Goal: Task Accomplishment & Management: Complete application form

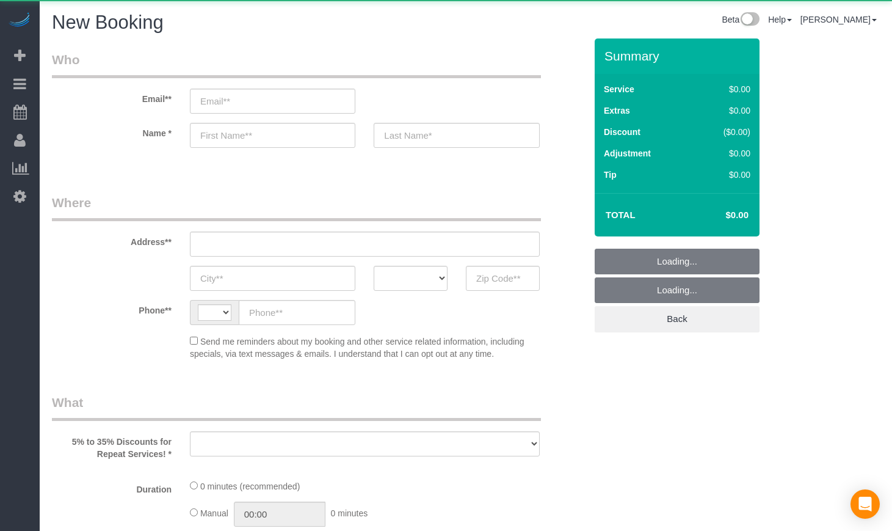
select select "string:[GEOGRAPHIC_DATA]"
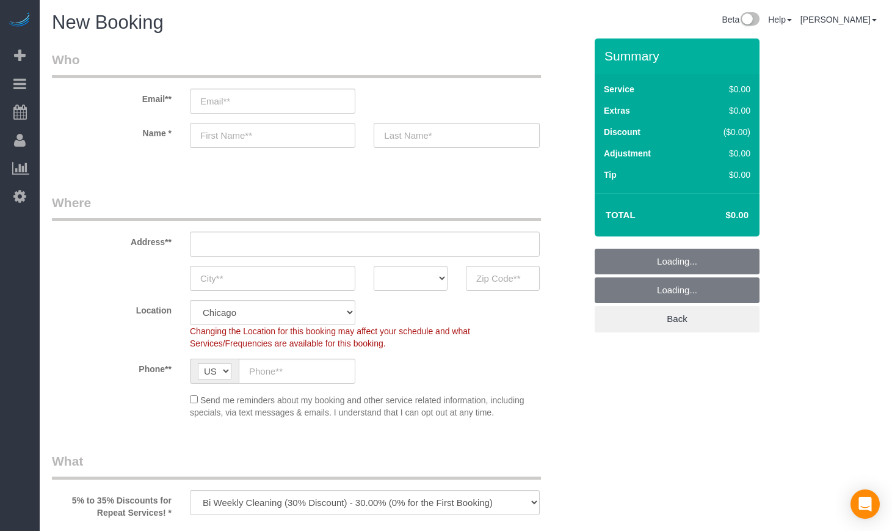
select select "object:770"
select select "512"
select select "object:1013"
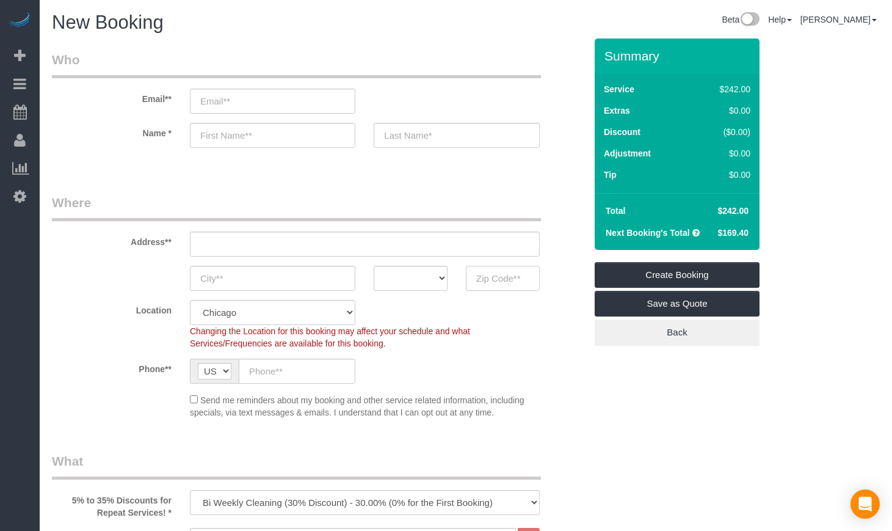
click at [485, 283] on input "text" at bounding box center [503, 278] width 74 height 25
paste input "60202"
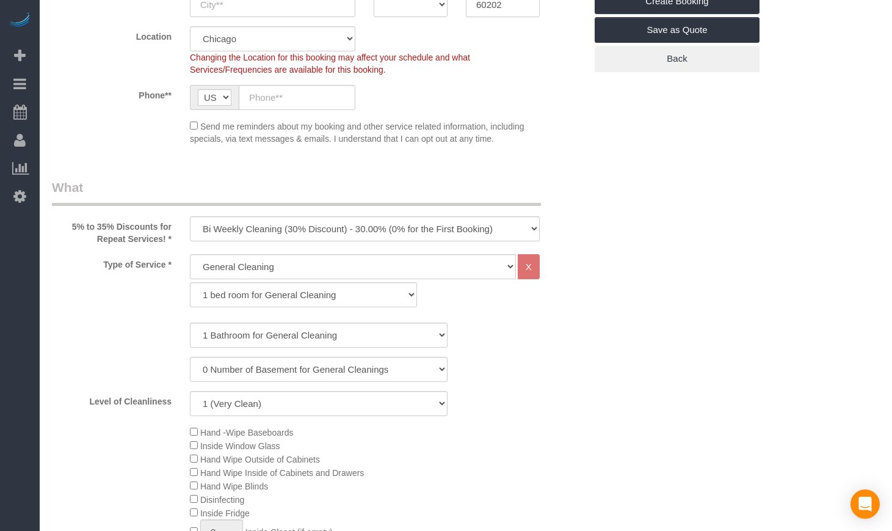
scroll to position [305, 0]
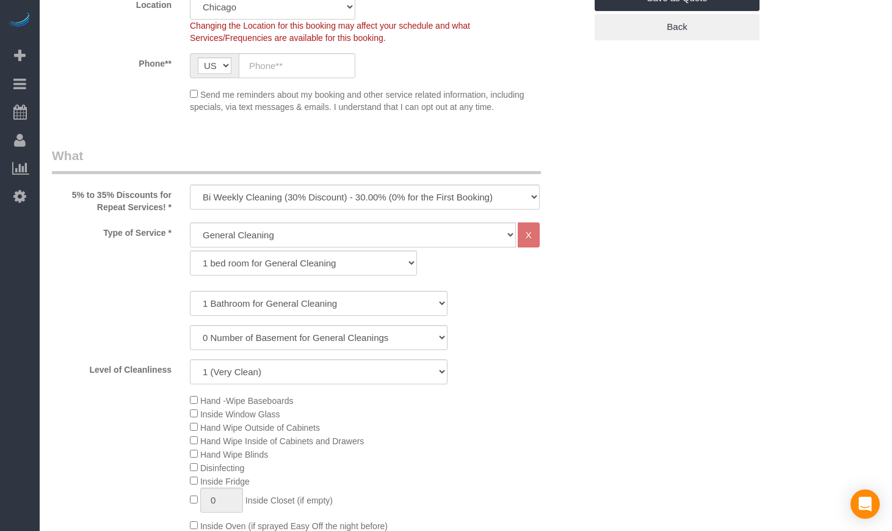
type input "60202"
click at [390, 198] on select "One Time Cleaning Weekly Cleaning (35% Discount) - 35.00% (0% for the First Boo…" at bounding box center [365, 196] width 350 height 25
select select "object:1014"
click at [190, 184] on select "One Time Cleaning Weekly Cleaning (35% Discount) - 35.00% (0% for the First Boo…" at bounding box center [365, 196] width 350 height 25
click at [272, 237] on select "General Cleaning Deep Cleaning Move-in / Move-out Cleaning COUNTS Cleaning" at bounding box center [353, 234] width 326 height 25
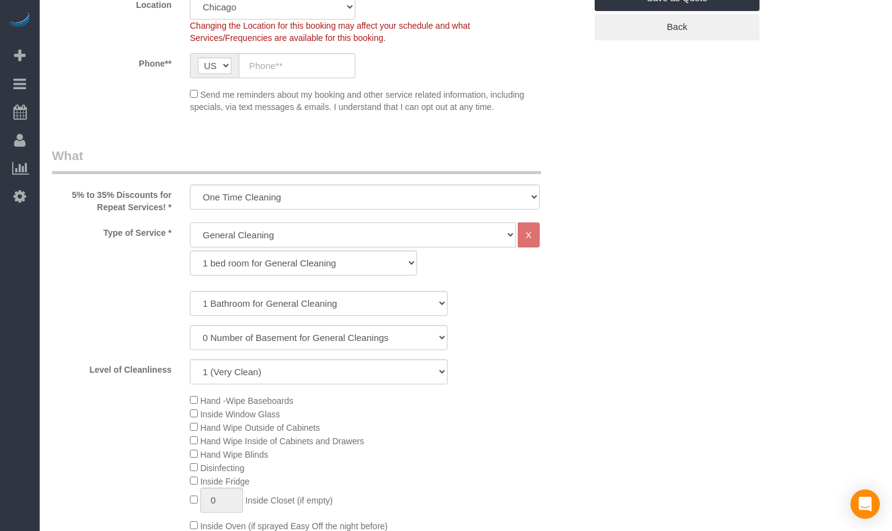
select select "514"
click at [190, 222] on select "General Cleaning Deep Cleaning Move-in / Move-out Cleaning COUNTS Cleaning" at bounding box center [353, 234] width 326 height 25
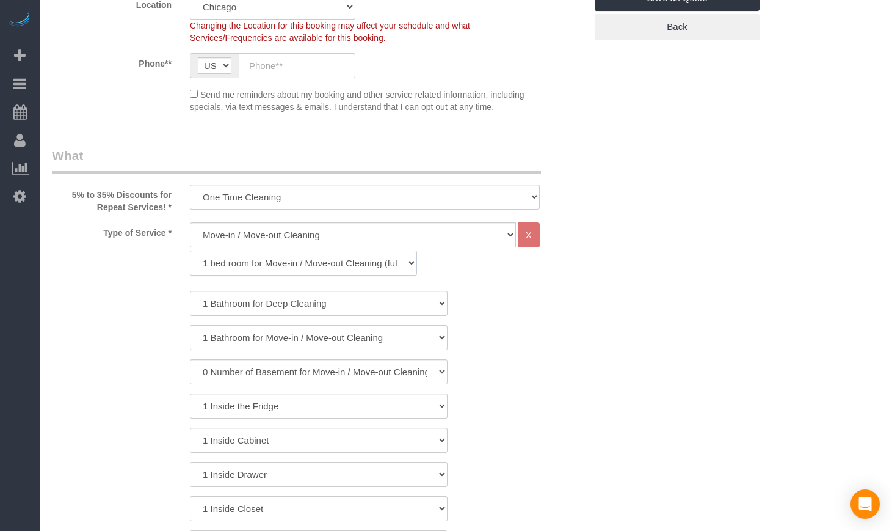
click at [266, 265] on select "1 bed room for Move-in / Move-out Cleaning (full scale) 2 bed room for Move-in …" at bounding box center [303, 262] width 227 height 25
select select "300"
click at [190, 250] on select "1 bed room for Move-in / Move-out Cleaning (full scale) 2 bed room for Move-in …" at bounding box center [303, 262] width 227 height 25
click at [252, 300] on select "1 Bathroom for Move-in / Move-out Cleaning 2 Bathroom for Move-in / Move-out Cl…" at bounding box center [319, 303] width 258 height 25
select select "5"
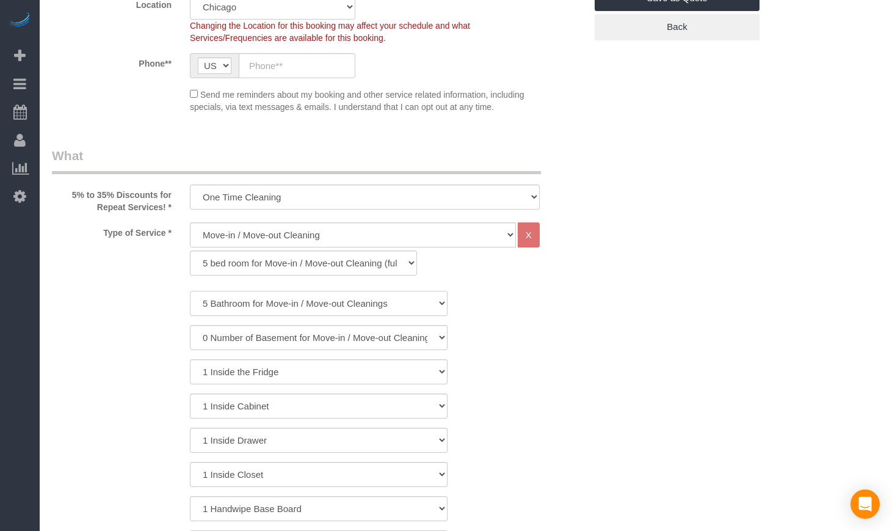
click at [190, 291] on select "1 Bathroom for Move-in / Move-out Cleaning 2 Bathroom for Move-in / Move-out Cl…" at bounding box center [319, 303] width 258 height 25
click at [529, 406] on div "1 Inside Cabinet" at bounding box center [319, 405] width 552 height 25
click at [401, 336] on select "0 Number of Basement for Move-in / Move-out Cleanings 1 Number of Basement for …" at bounding box center [319, 337] width 258 height 25
drag, startPoint x: 711, startPoint y: 363, endPoint x: 695, endPoint y: 354, distance: 18.9
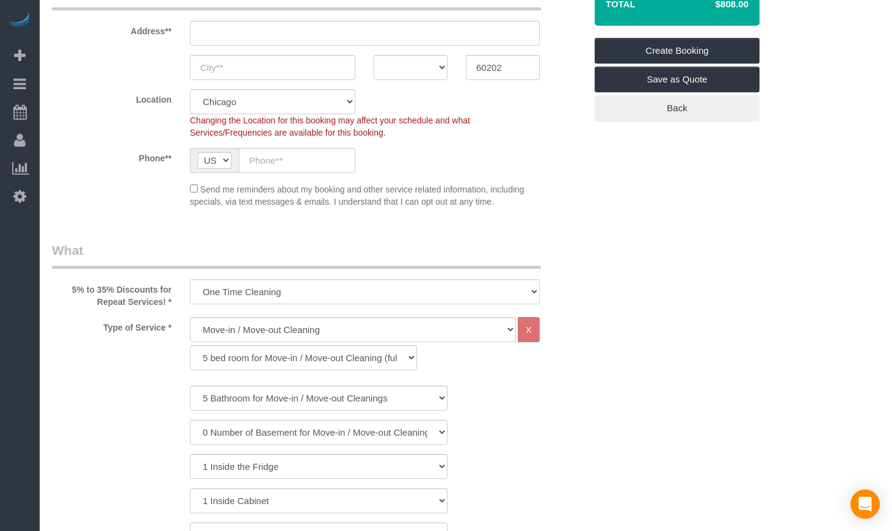
scroll to position [407, 0]
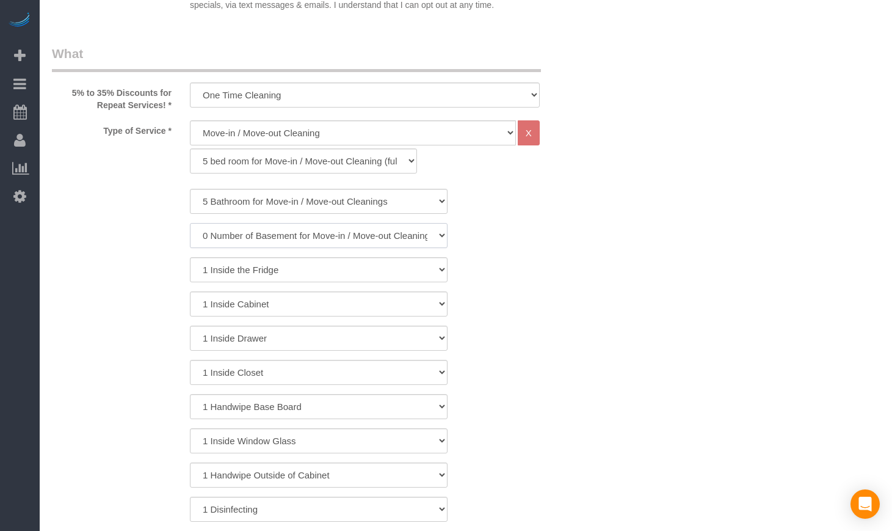
drag, startPoint x: 299, startPoint y: 239, endPoint x: 290, endPoint y: 245, distance: 10.2
click at [298, 239] on select "0 Number of Basement for Move-in / Move-out Cleanings 1 Number of Basement for …" at bounding box center [319, 235] width 258 height 25
click at [190, 223] on select "0 Number of Basement for Move-in / Move-out Cleanings 1 Number of Basement for …" at bounding box center [319, 235] width 258 height 25
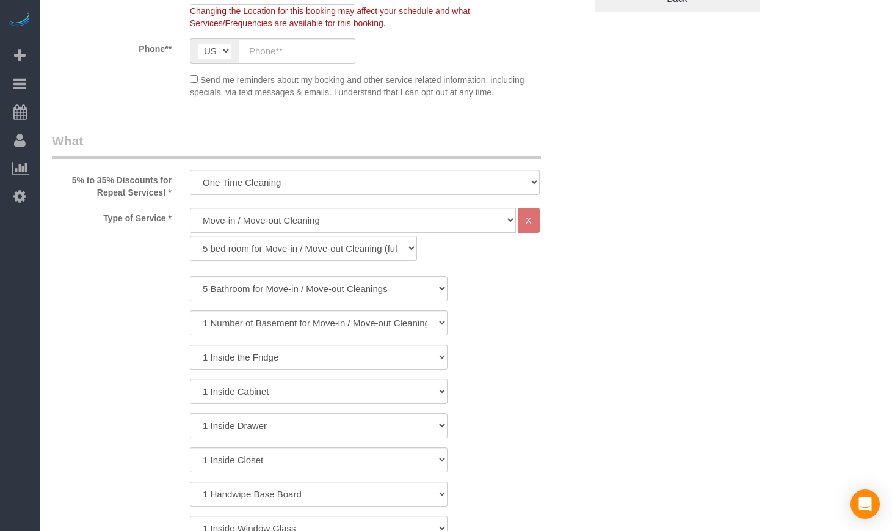
scroll to position [305, 0]
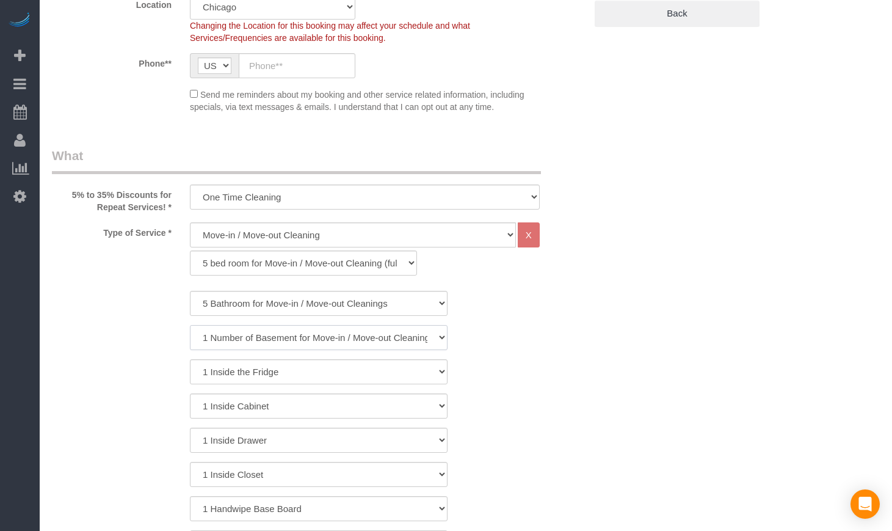
click at [354, 334] on select "0 Number of Basement for Move-in / Move-out Cleanings 1 Number of Basement for …" at bounding box center [319, 337] width 258 height 25
click at [354, 344] on select "0 Number of Basement for Move-in / Move-out Cleanings 1 Number of Basement for …" at bounding box center [319, 337] width 258 height 25
click at [340, 340] on select "0 Number of Basement for Move-in / Move-out Cleanings 1 Number of Basement for …" at bounding box center [319, 337] width 258 height 25
select select "0"
click at [190, 325] on select "0 Number of Basement for Move-in / Move-out Cleanings 1 Number of Basement for …" at bounding box center [319, 337] width 258 height 25
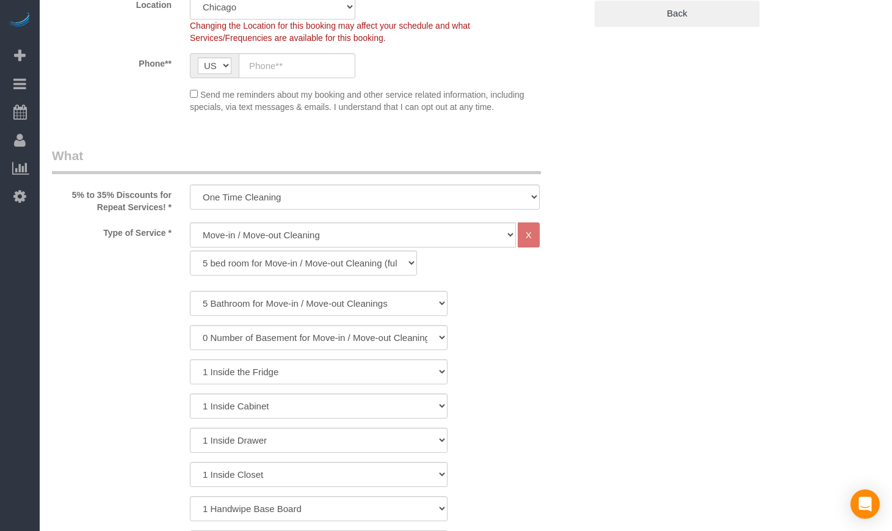
click at [514, 391] on div "1 Bathroom for Move-in / Move-out Cleaning 2 Bathroom for Move-in / Move-out Cl…" at bounding box center [319, 474] width 534 height 367
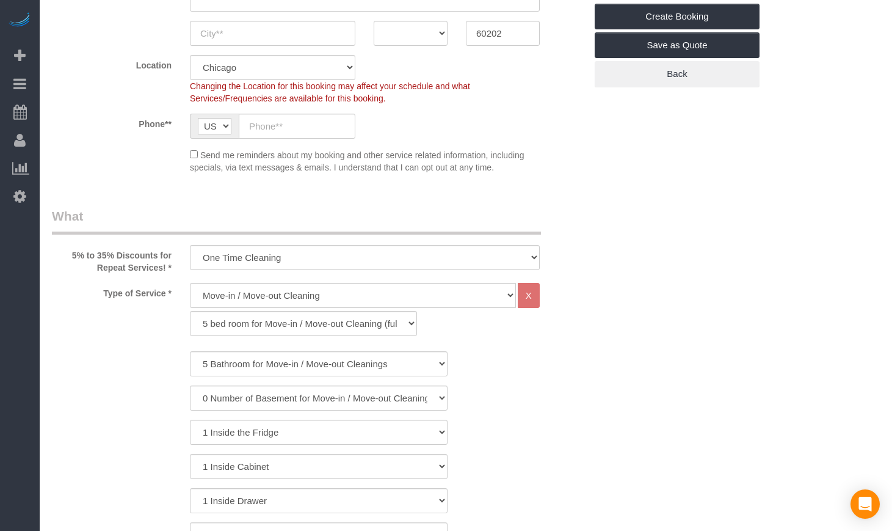
scroll to position [203, 0]
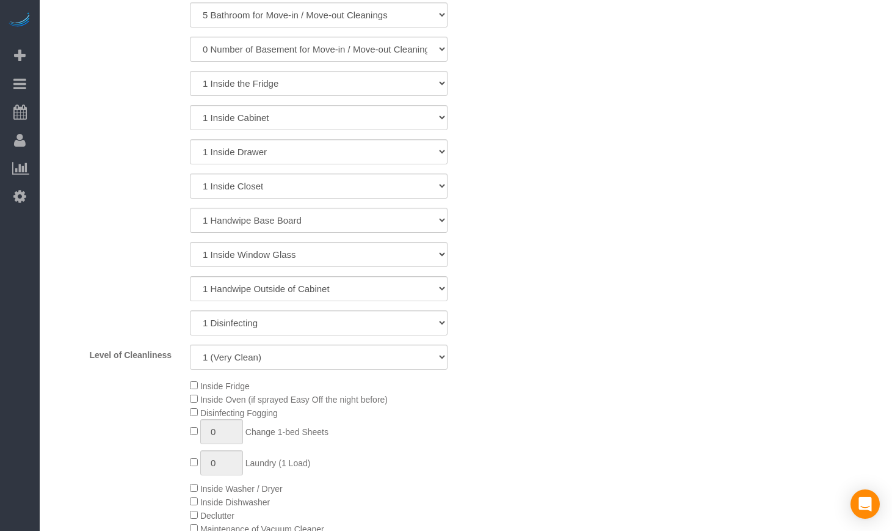
scroll to position [611, 0]
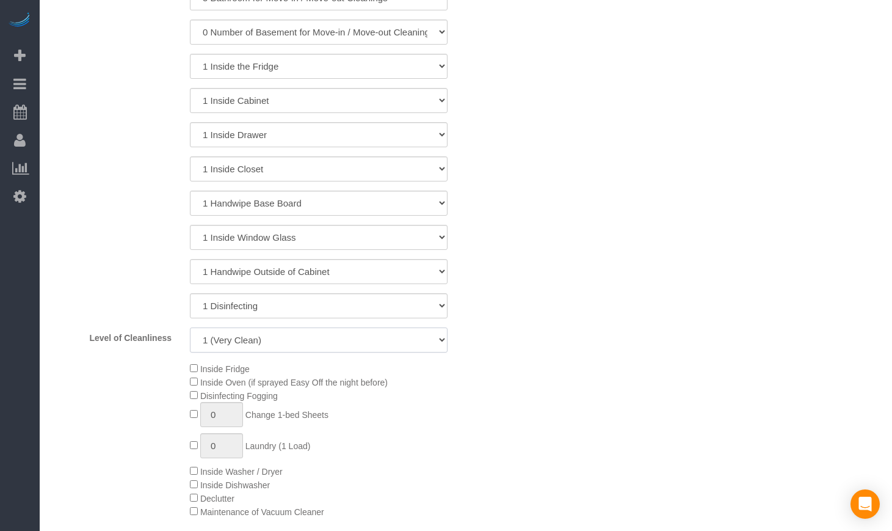
click at [310, 333] on select "1 (Very Clean) 2 3 4 5 (Average Condition) 6 7 8 9 10 (Extremely Dirty)" at bounding box center [319, 339] width 258 height 25
select select "10"
click at [190, 327] on select "1 (Very Clean) 2 3 4 5 (Average Condition) 6 7 8 9 10 (Extremely Dirty)" at bounding box center [319, 339] width 258 height 25
click at [565, 321] on div "1 Bathroom for Move-in / Move-out Cleaning 2 Bathroom for Move-in / Move-out Cl…" at bounding box center [319, 168] width 534 height 367
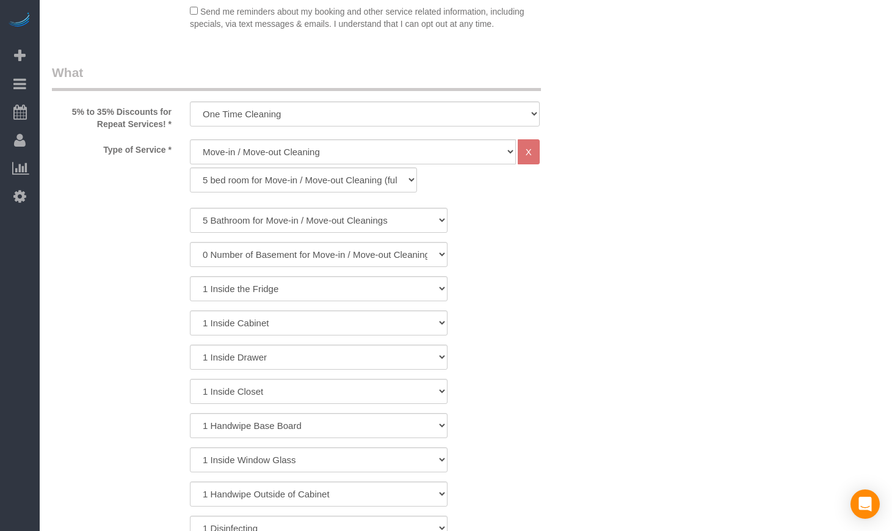
scroll to position [102, 0]
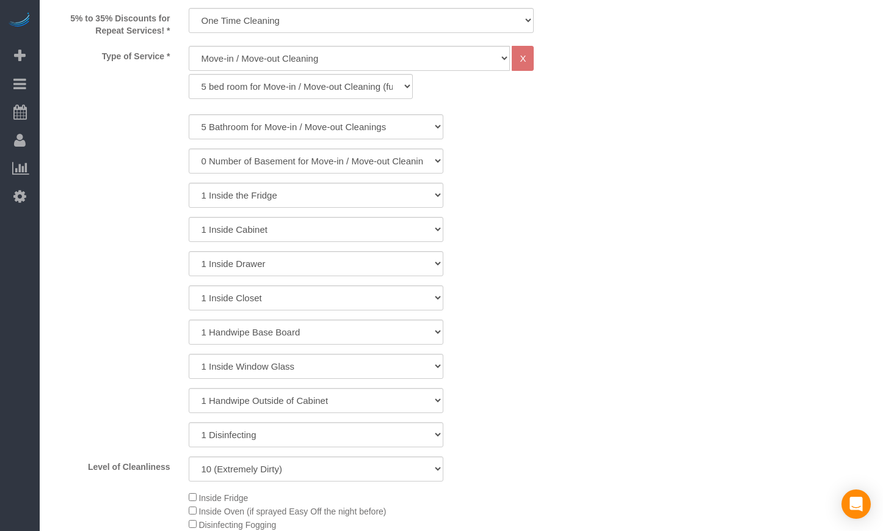
scroll to position [355, 0]
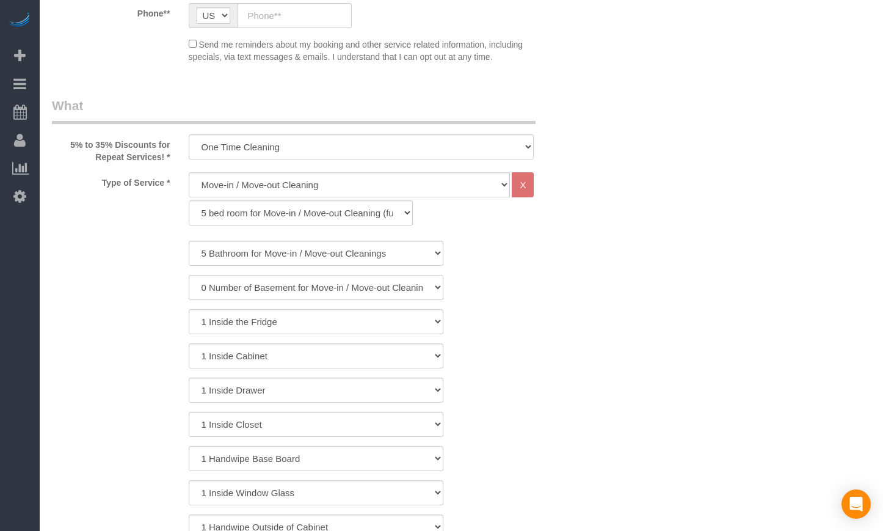
click at [283, 289] on select "0 Number of Basement for Move-in / Move-out Cleanings 1 Number of Basement for …" at bounding box center [316, 287] width 255 height 25
click at [189, 275] on select "0 Number of Basement for Move-in / Move-out Cleanings 1 Number of Basement for …" at bounding box center [316, 287] width 255 height 25
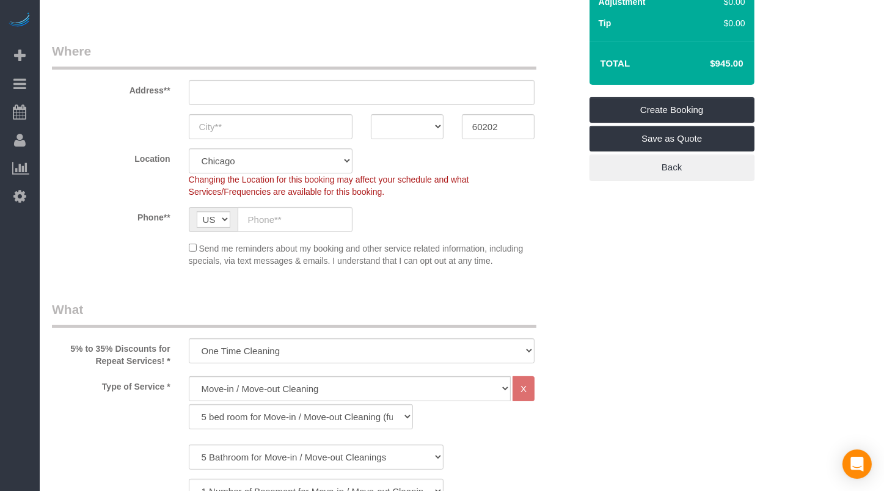
scroll to position [254, 0]
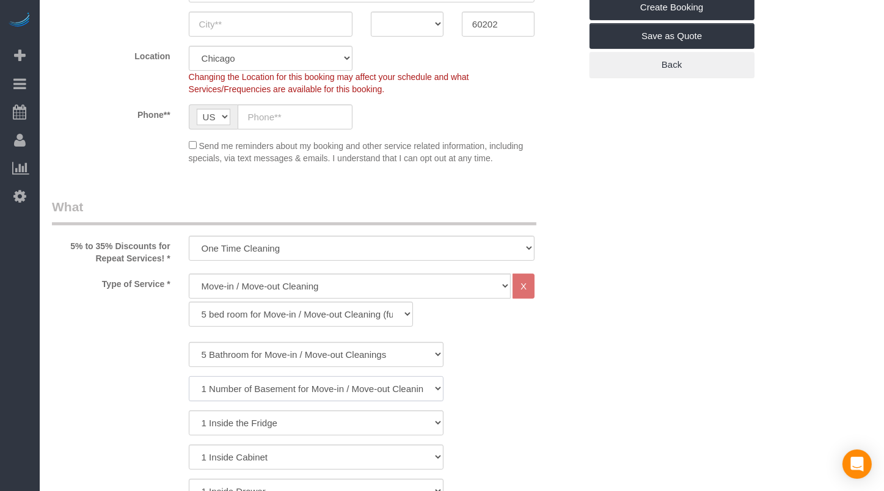
click at [280, 382] on select "0 Number of Basement for Move-in / Move-out Cleanings 1 Number of Basement for …" at bounding box center [316, 388] width 255 height 25
click at [189, 376] on select "0 Number of Basement for Move-in / Move-out Cleanings 1 Number of Basement for …" at bounding box center [316, 388] width 255 height 25
click at [521, 384] on div "0 Number of Basement for Move-in / Move-out Cleanings 1 Number of Basement for …" at bounding box center [316, 388] width 547 height 25
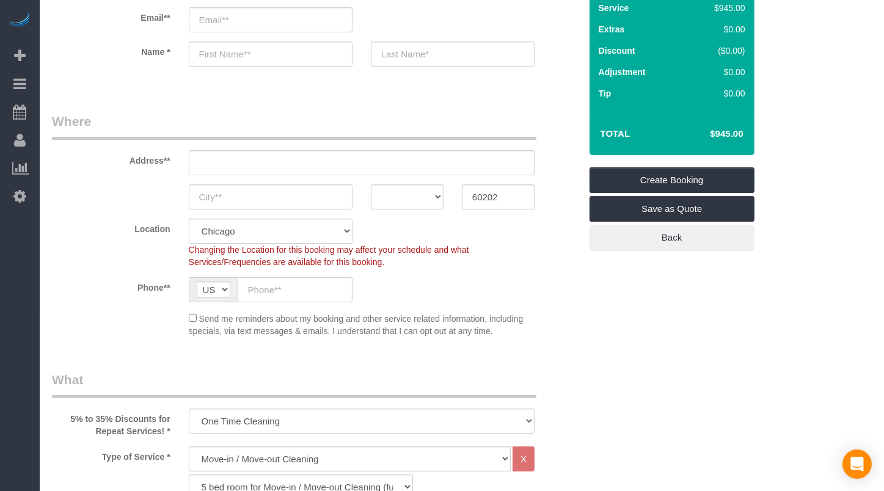
scroll to position [50, 0]
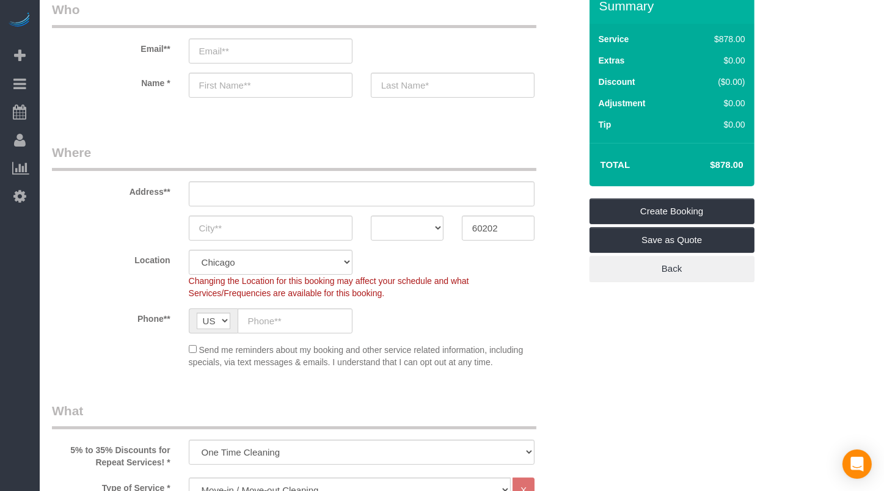
click at [687, 303] on div "Summary Service $878.00 Extras $0.00 Discount ($0.00) Adjustment $0.00 Tip $0.00" at bounding box center [682, 147] width 205 height 318
drag, startPoint x: 707, startPoint y: 158, endPoint x: 743, endPoint y: 160, distance: 35.5
click at [743, 160] on td "$878.00" at bounding box center [707, 165] width 79 height 31
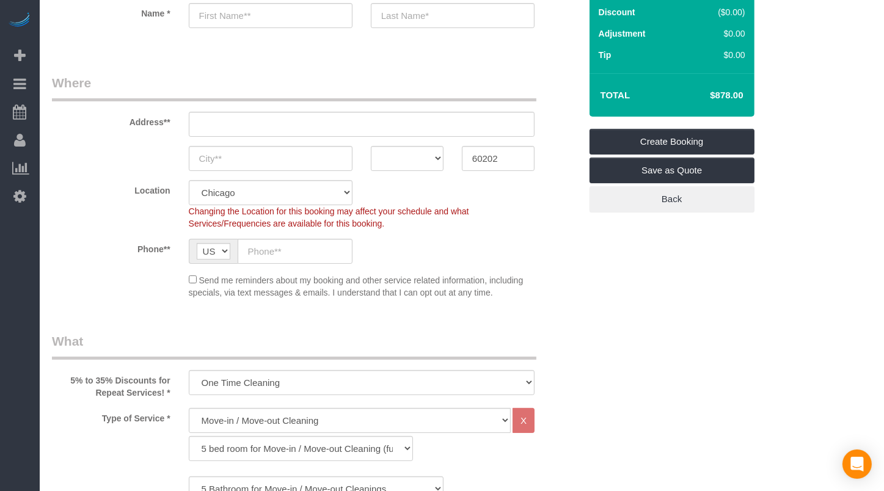
scroll to position [355, 0]
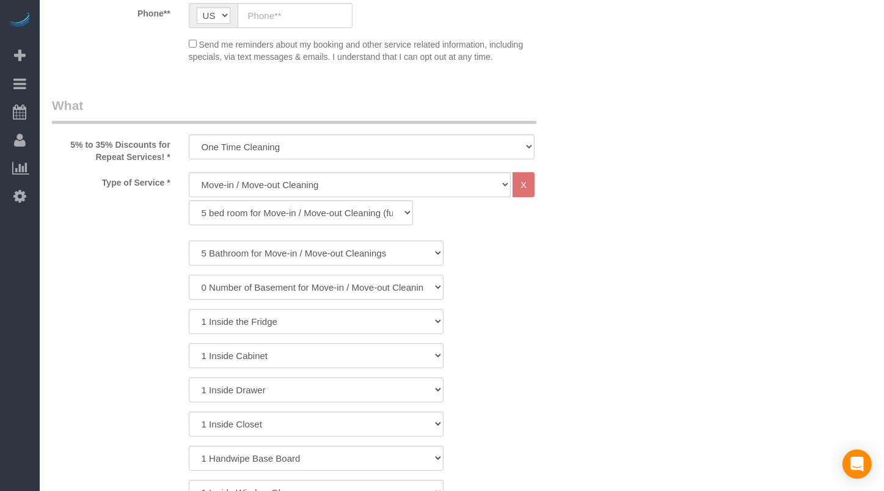
drag, startPoint x: 253, startPoint y: 284, endPoint x: 252, endPoint y: 291, distance: 6.8
click at [253, 284] on select "0 Number of Basement for Move-in / Move-out Cleanings 1 Number of Basement for …" at bounding box center [316, 287] width 255 height 25
select select "1"
click at [189, 275] on select "0 Number of Basement for Move-in / Move-out Cleanings 1 Number of Basement for …" at bounding box center [316, 287] width 255 height 25
click at [244, 211] on select "1 bed room for Move-in / Move-out Cleaning (full scale) 2 bed room for Move-in …" at bounding box center [301, 212] width 225 height 25
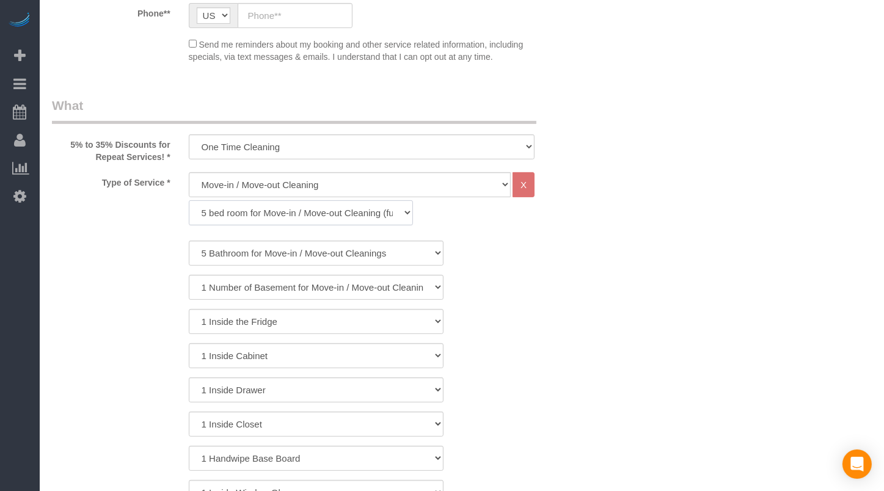
click at [189, 200] on select "1 bed room for Move-in / Move-out Cleaning (full scale) 2 bed room for Move-in …" at bounding box center [301, 212] width 225 height 25
click at [572, 298] on div "0 Number of Basement for Move-in / Move-out Cleanings 1 Number of Basement for …" at bounding box center [316, 287] width 547 height 25
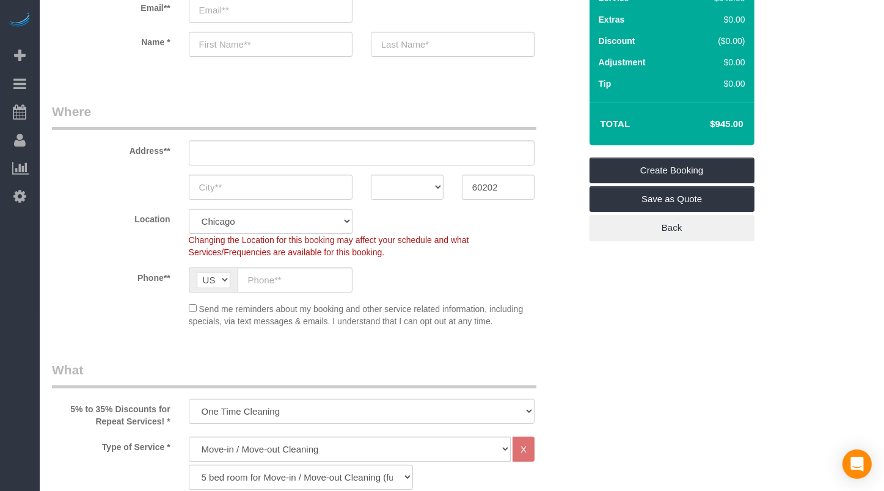
scroll to position [151, 0]
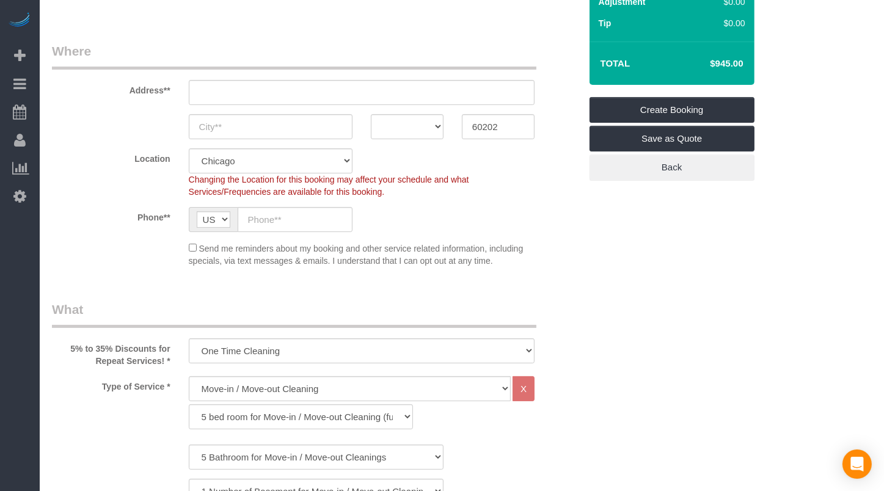
click at [581, 256] on div "Send me reminders about my booking and other service related information, inclu…" at bounding box center [316, 254] width 547 height 26
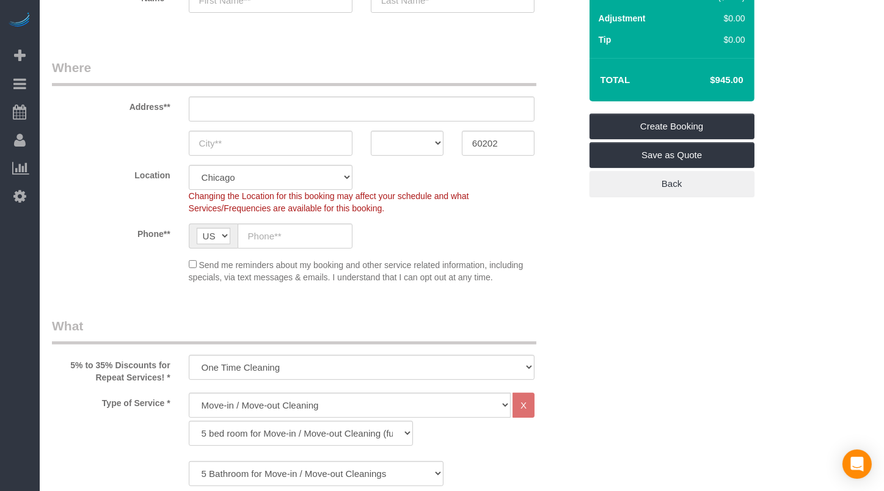
scroll to position [50, 0]
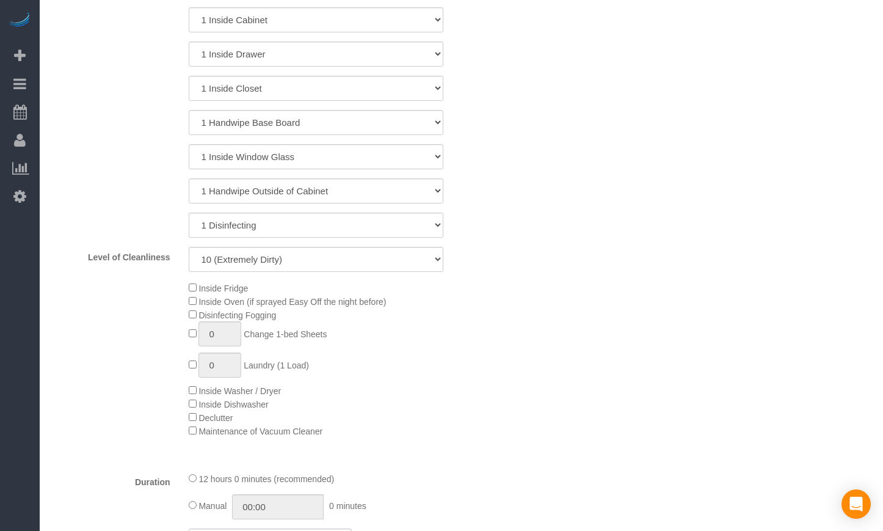
scroll to position [916, 0]
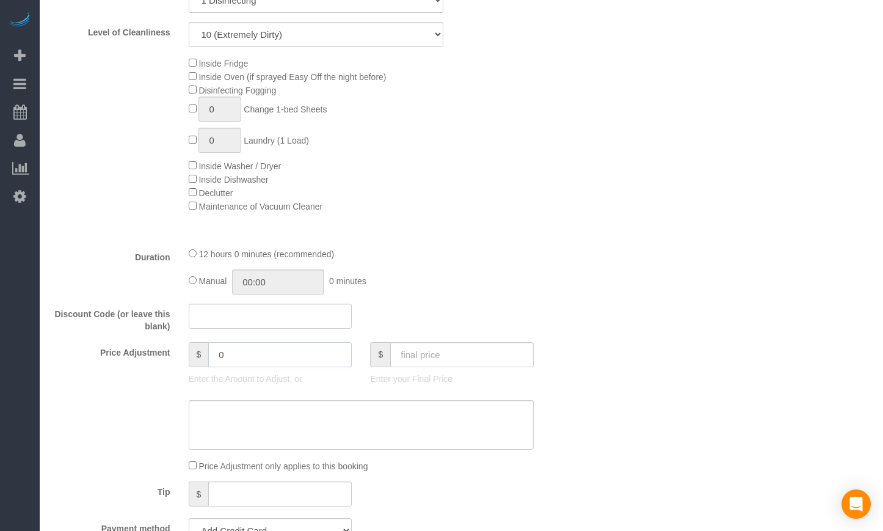
drag, startPoint x: 253, startPoint y: 352, endPoint x: 170, endPoint y: 337, distance: 84.4
click at [170, 337] on fieldset "What 5% to 35% Discounts for Repeat Services! * One Time Cleaning Weekly Cleani…" at bounding box center [316, 136] width 528 height 1200
type input "1120.25"
click at [658, 234] on div "Who Email** Name * Where Address** AK AL AR AZ CA CO CT DC DE [GEOGRAPHIC_DATA]…" at bounding box center [461, 527] width 819 height 2811
click at [497, 342] on div "$" at bounding box center [452, 354] width 164 height 25
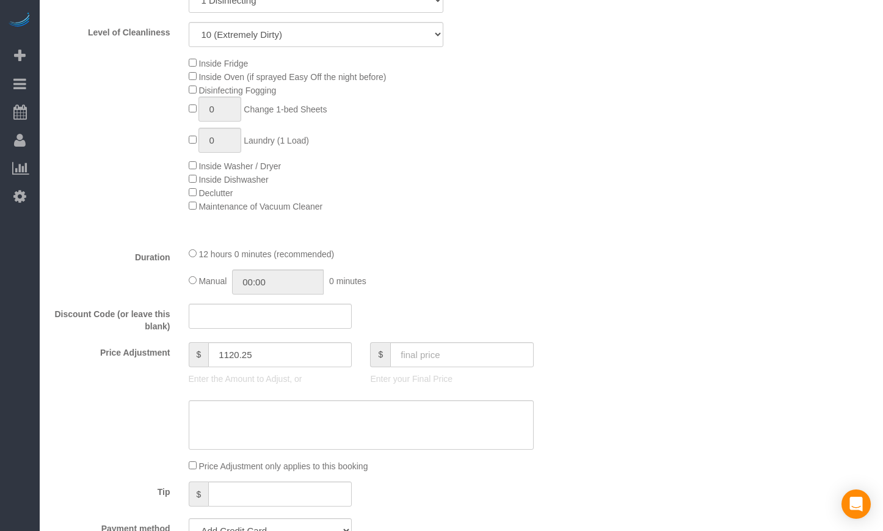
click at [518, 327] on div "Discount Code (or leave this blank)" at bounding box center [316, 318] width 546 height 29
click at [498, 359] on input "text" at bounding box center [462, 354] width 144 height 25
click at [553, 300] on fieldset "What 5% to 35% Discounts for Repeat Services! * One Time Cleaning Weekly Cleani…" at bounding box center [316, 136] width 528 height 1200
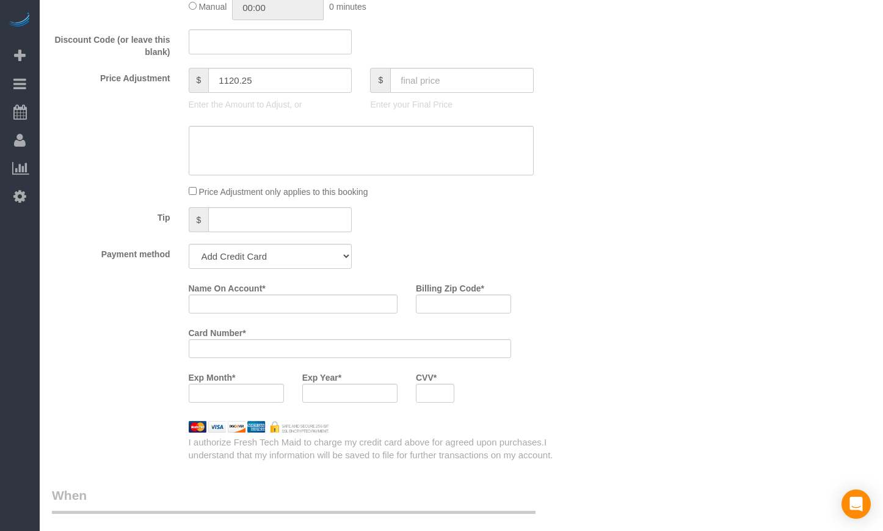
scroll to position [1221, 0]
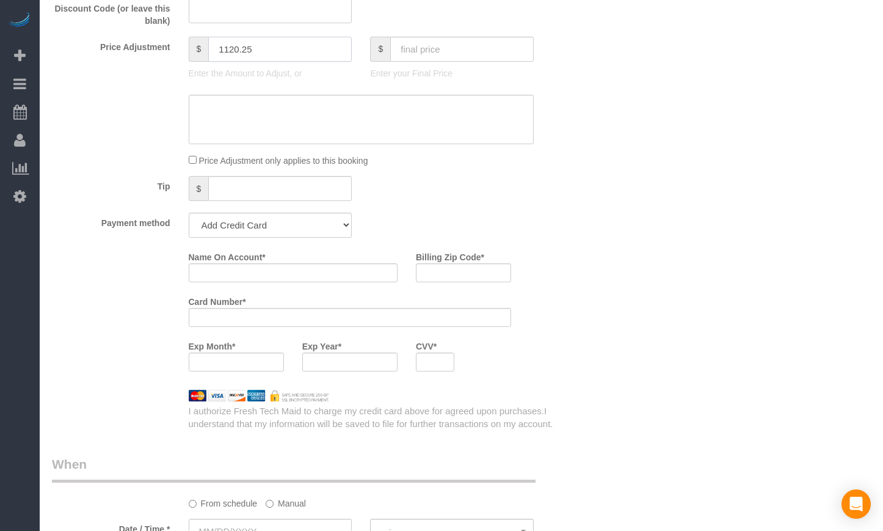
drag, startPoint x: 291, startPoint y: 51, endPoint x: 183, endPoint y: 42, distance: 107.9
click at [189, 42] on div "$ 1120.25" at bounding box center [271, 49] width 164 height 25
click at [418, 48] on input "text" at bounding box center [462, 49] width 144 height 25
type input "1120.25"
click at [627, 111] on div "Who Email** Name * Where Address** AK AL AR AZ CA CO CT DC DE [GEOGRAPHIC_DATA]…" at bounding box center [461, 222] width 819 height 2811
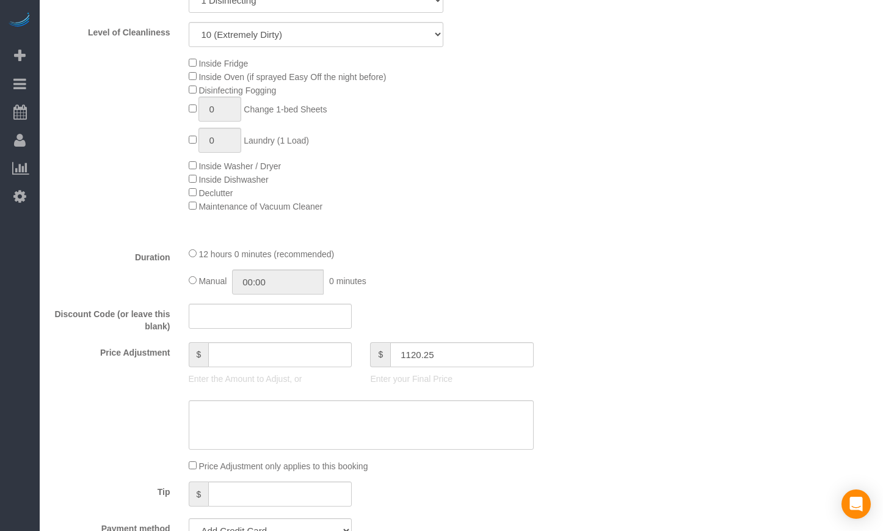
type input "99.25"
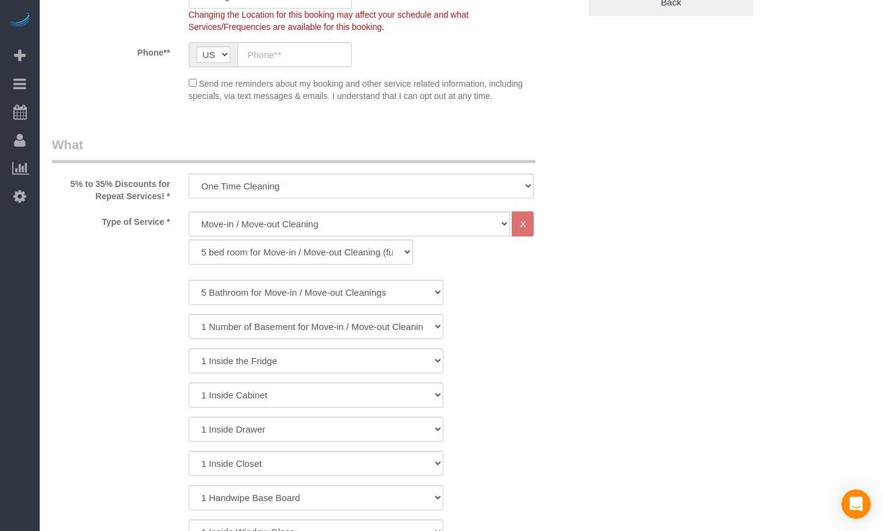
scroll to position [102, 0]
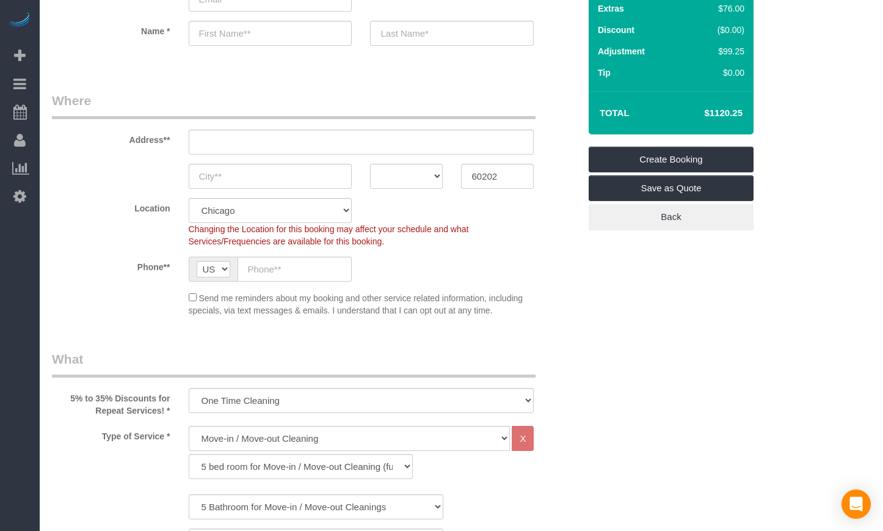
click at [285, 371] on legend "What" at bounding box center [294, 363] width 484 height 27
drag, startPoint x: 516, startPoint y: 310, endPoint x: 203, endPoint y: 297, distance: 313.6
click at [203, 297] on fieldset "Where Address** AK AL AR AZ CA CO CT DC DE [GEOGRAPHIC_DATA] [GEOGRAPHIC_DATA] …" at bounding box center [316, 209] width 528 height 234
click at [228, 321] on fieldset "Where Address** AK AL AR AZ CA CO CT DC DE [GEOGRAPHIC_DATA] [GEOGRAPHIC_DATA] …" at bounding box center [316, 209] width 528 height 234
click at [492, 318] on fieldset "Where Address** AK AL AR AZ CA CO CT DC DE [GEOGRAPHIC_DATA] [GEOGRAPHIC_DATA] …" at bounding box center [316, 209] width 528 height 234
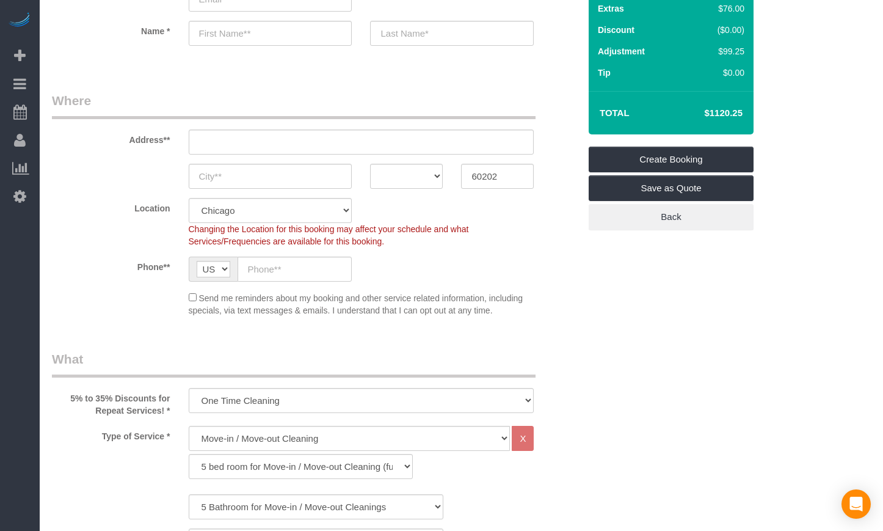
drag, startPoint x: 495, startPoint y: 313, endPoint x: 203, endPoint y: 294, distance: 292.6
click at [203, 294] on div "Send me reminders about my booking and other service related information, inclu…" at bounding box center [362, 304] width 364 height 26
drag, startPoint x: 503, startPoint y: 313, endPoint x: 199, endPoint y: 303, distance: 304.3
click at [199, 303] on div "Send me reminders about my booking and other service related information, inclu…" at bounding box center [362, 304] width 364 height 26
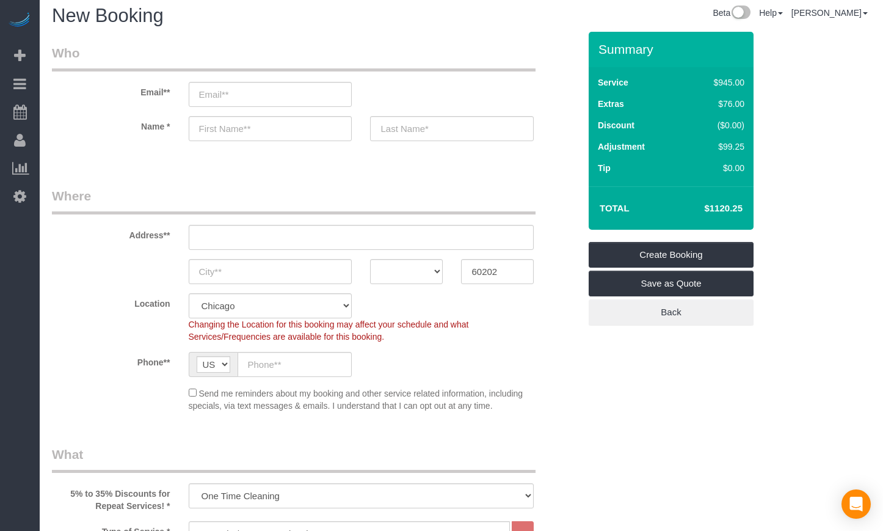
scroll to position [0, 0]
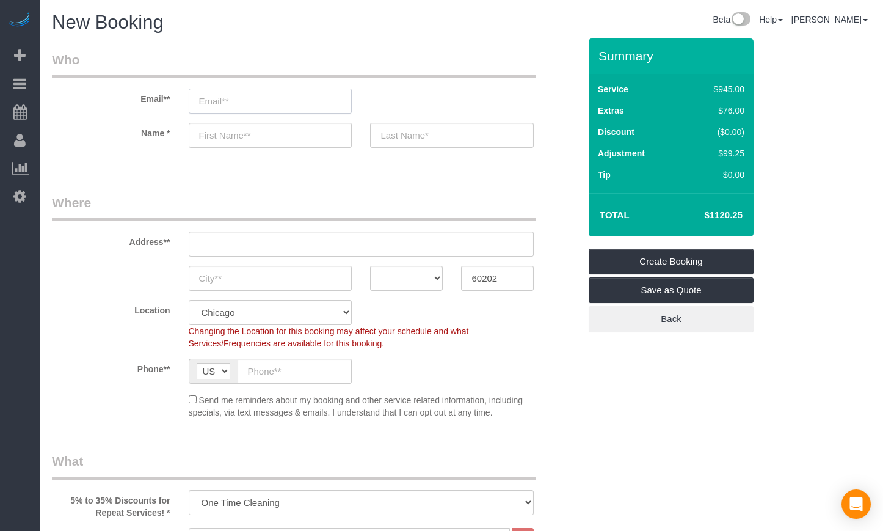
click at [210, 101] on input "email" at bounding box center [271, 101] width 164 height 25
click at [244, 101] on input "email" at bounding box center [271, 101] width 164 height 25
click at [222, 92] on input "email" at bounding box center [271, 101] width 164 height 25
click at [250, 100] on input "email" at bounding box center [271, 101] width 164 height 25
paste input "[EMAIL_ADDRESS][DOMAIN_NAME]"
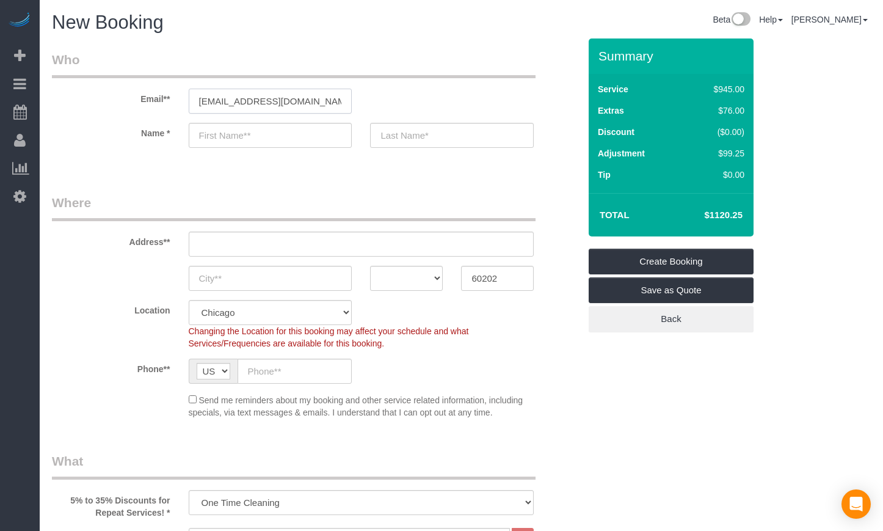
type input "[EMAIL_ADDRESS][DOMAIN_NAME]"
click at [228, 139] on input "text" at bounding box center [271, 135] width 164 height 25
type input "Jory"
click at [468, 129] on input "text" at bounding box center [452, 135] width 164 height 25
type input "[PERSON_NAME]"
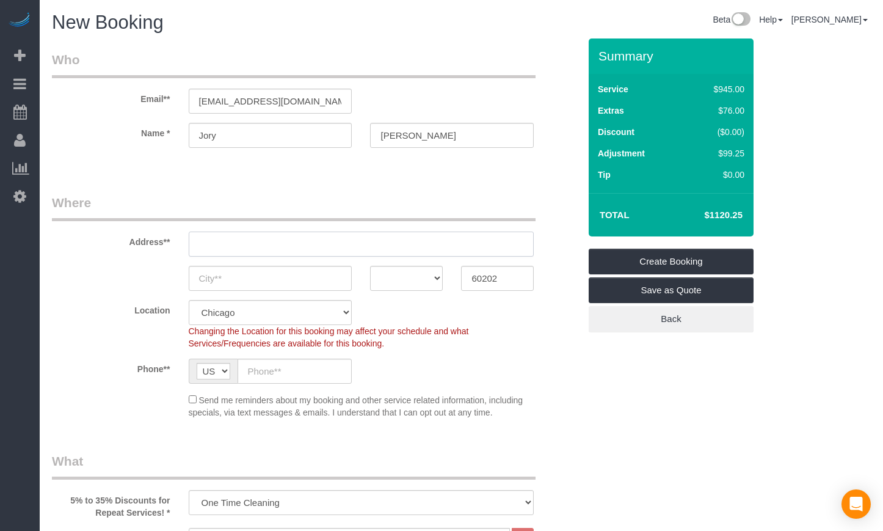
click at [271, 234] on input "text" at bounding box center [362, 243] width 346 height 25
drag, startPoint x: 275, startPoint y: 252, endPoint x: 266, endPoint y: 256, distance: 10.7
click at [275, 252] on input "text" at bounding box center [362, 243] width 346 height 25
paste input "[STREET_ADDRESS][PERSON_NAME]"
type input "[STREET_ADDRESS][PERSON_NAME]"
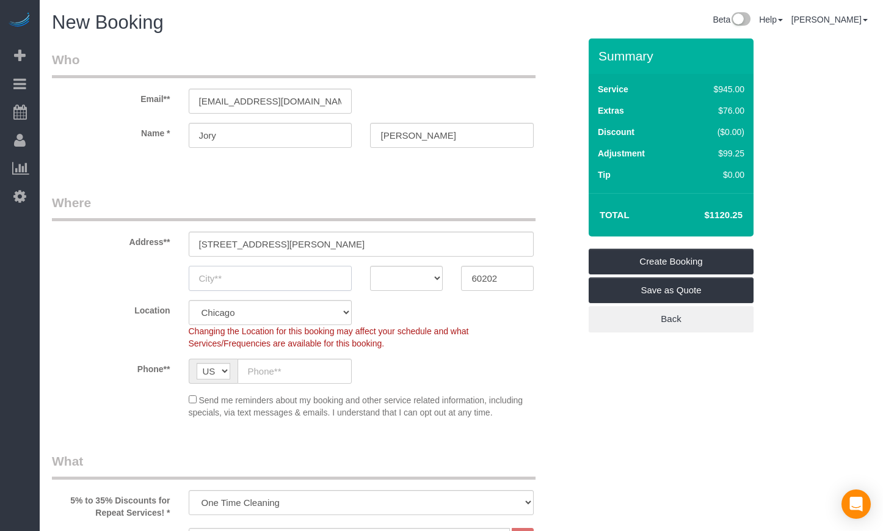
click at [249, 278] on input "text" at bounding box center [271, 278] width 164 height 25
type input "Evanston"
click at [296, 270] on input "Evanston" at bounding box center [271, 278] width 164 height 25
click at [410, 271] on select "AK AL AR AZ CA CO CT DC DE [GEOGRAPHIC_DATA] [GEOGRAPHIC_DATA] HI IA ID IL IN K…" at bounding box center [406, 278] width 73 height 25
select select "IL"
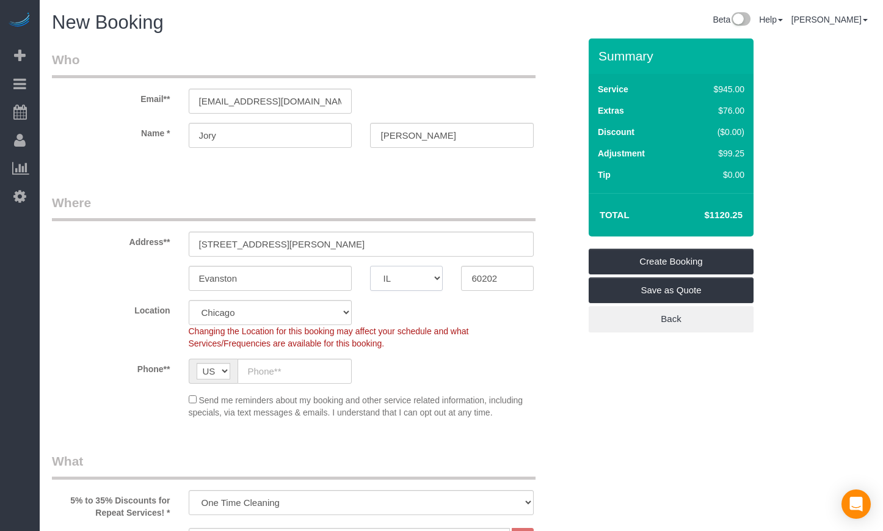
click at [370, 266] on select "AK AL AR AZ CA CO CT DC DE [GEOGRAPHIC_DATA] [GEOGRAPHIC_DATA] HI IA ID IL IN K…" at bounding box center [406, 278] width 73 height 25
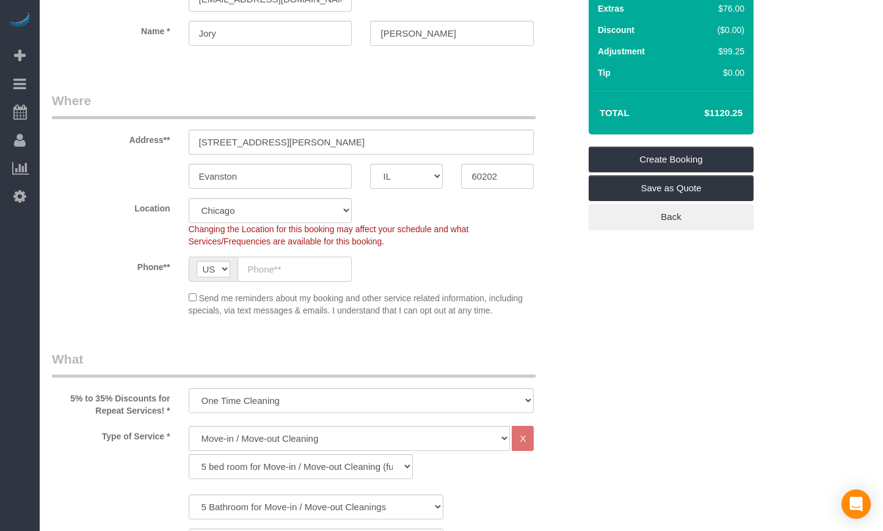
click at [318, 273] on input "text" at bounding box center [295, 268] width 115 height 25
type input "[PHONE_NUMBER]"
click at [197, 302] on div "Send me reminders about my booking and other service related information, inclu…" at bounding box center [362, 304] width 364 height 26
click at [187, 298] on div "Send me reminders about my booking and other service related information, inclu…" at bounding box center [362, 304] width 364 height 26
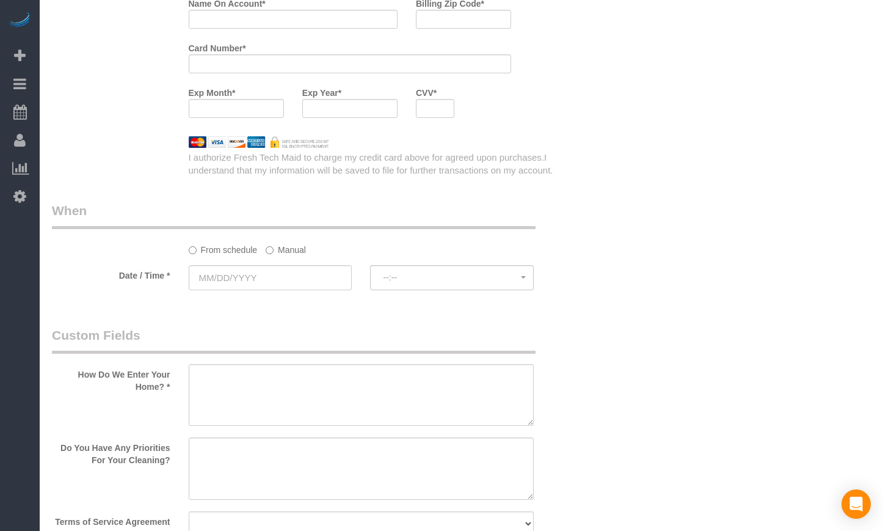
scroll to position [1527, 0]
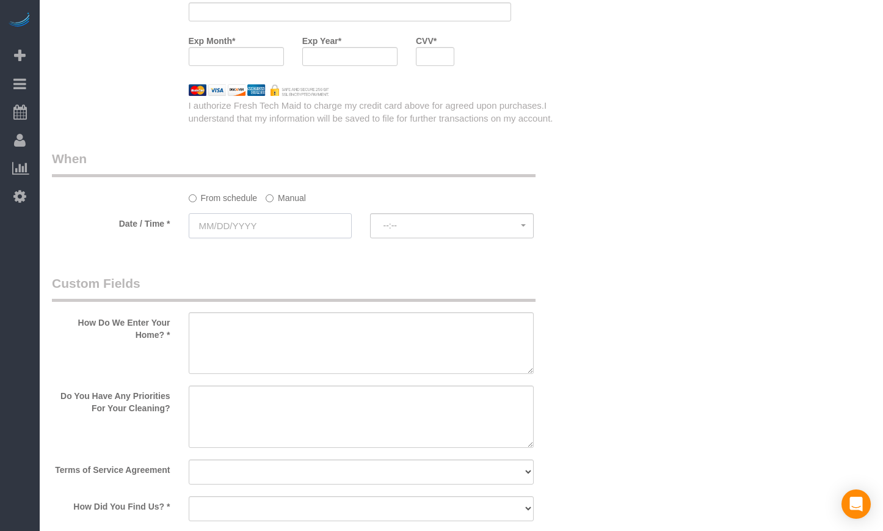
click at [226, 223] on input "text" at bounding box center [271, 225] width 164 height 25
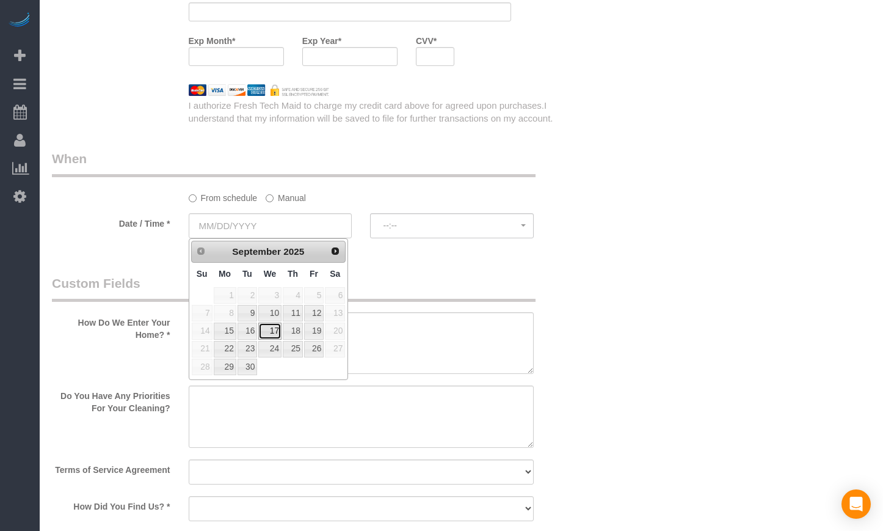
click at [270, 328] on link "17" at bounding box center [269, 330] width 23 height 16
type input "[DATE]"
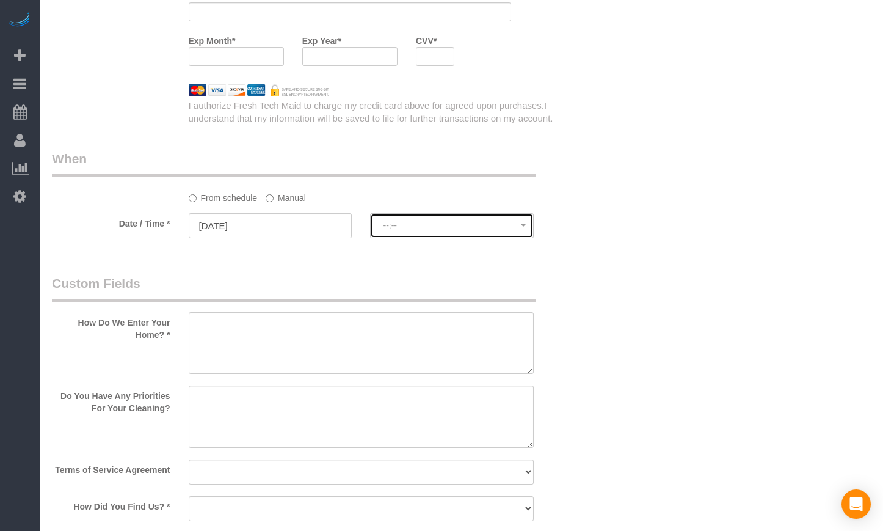
click at [395, 230] on span "--:--" at bounding box center [452, 225] width 138 height 10
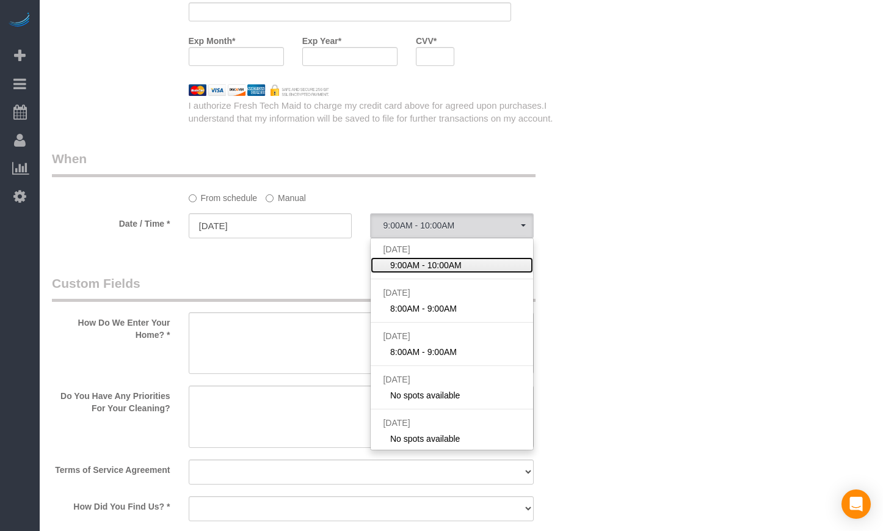
click at [405, 263] on span "9:00AM - 10:00AM" at bounding box center [425, 265] width 71 height 12
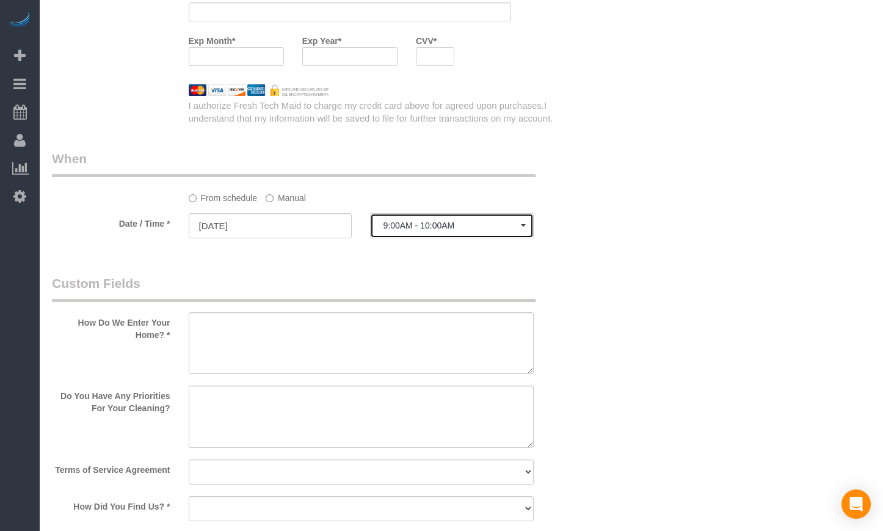
click at [415, 227] on span "9:00AM - 10:00AM" at bounding box center [452, 225] width 138 height 10
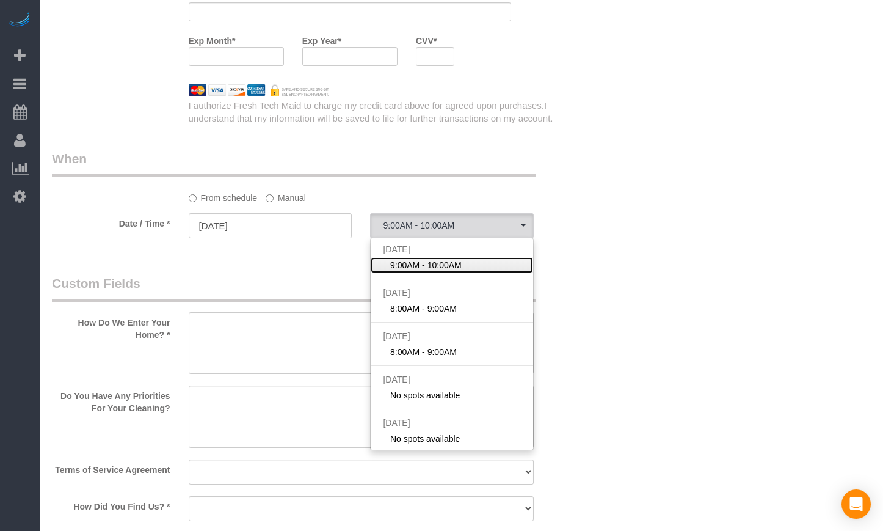
click at [419, 266] on span "9:00AM - 10:00AM" at bounding box center [425, 265] width 71 height 12
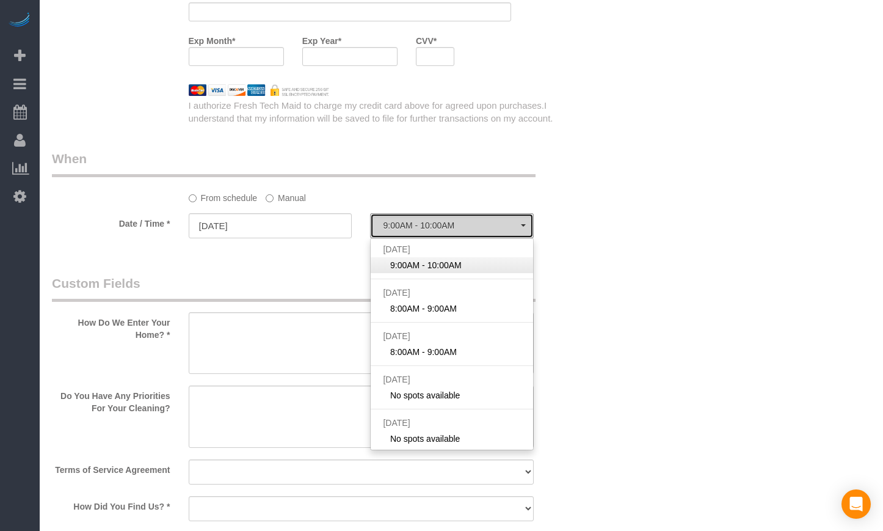
select select "spot1"
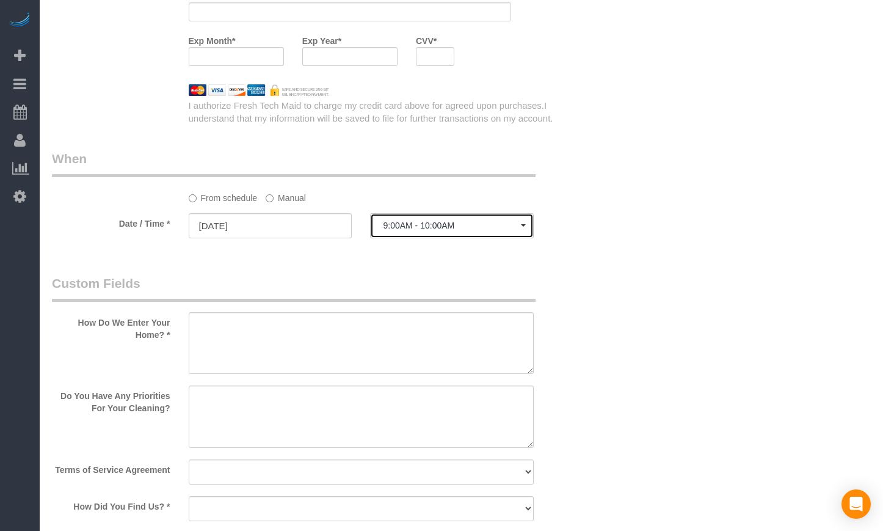
click at [441, 237] on button "9:00AM - 10:00AM" at bounding box center [452, 225] width 164 height 25
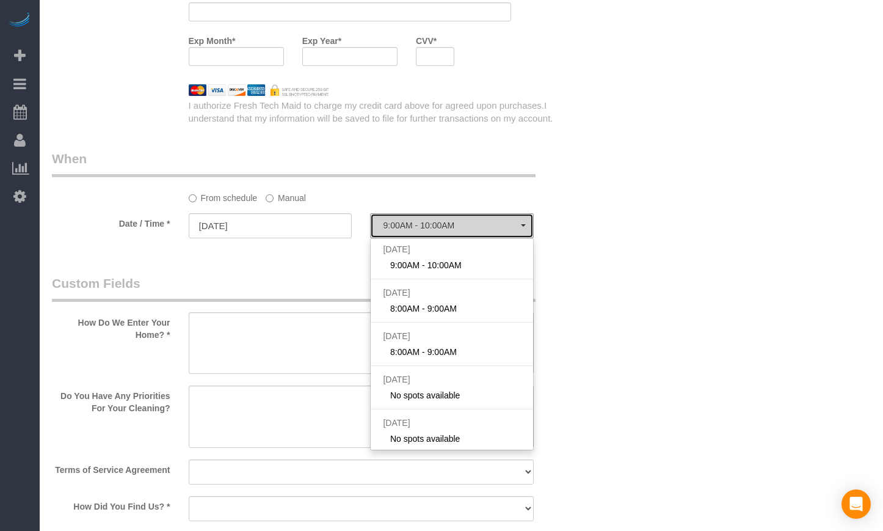
click at [441, 228] on span "9:00AM - 10:00AM" at bounding box center [452, 225] width 138 height 10
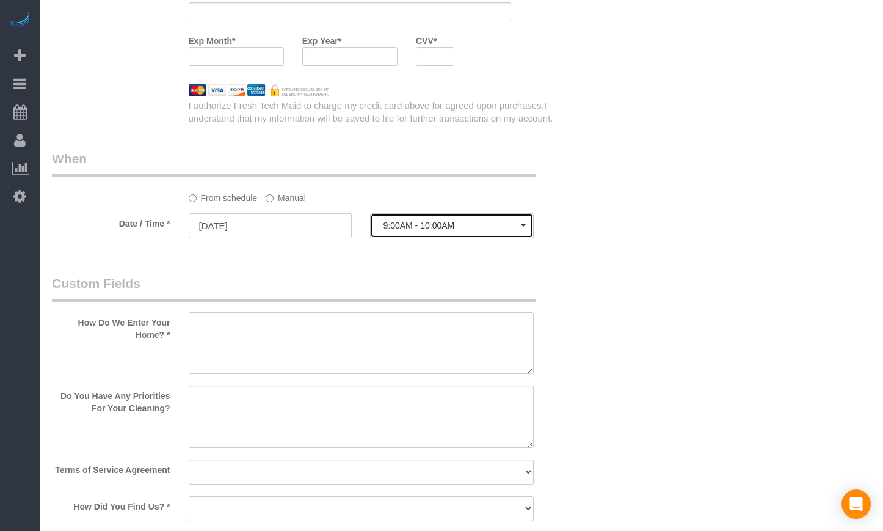
scroll to position [1629, 0]
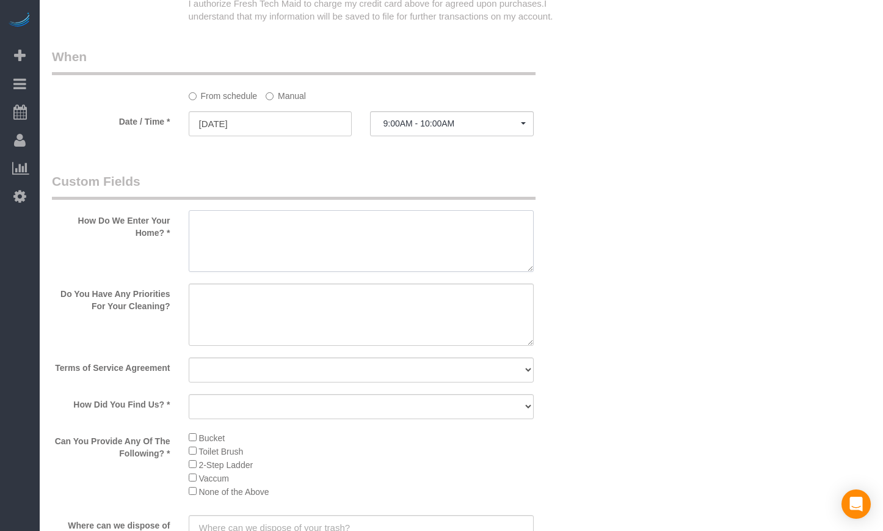
click at [331, 247] on textarea at bounding box center [362, 241] width 346 height 62
click at [304, 238] on textarea at bounding box center [362, 241] width 346 height 62
click at [275, 230] on textarea at bounding box center [362, 241] width 346 height 62
type textarea "Lockbox on the right side of the bench. Code is 7172"
click at [276, 294] on textarea at bounding box center [362, 314] width 346 height 62
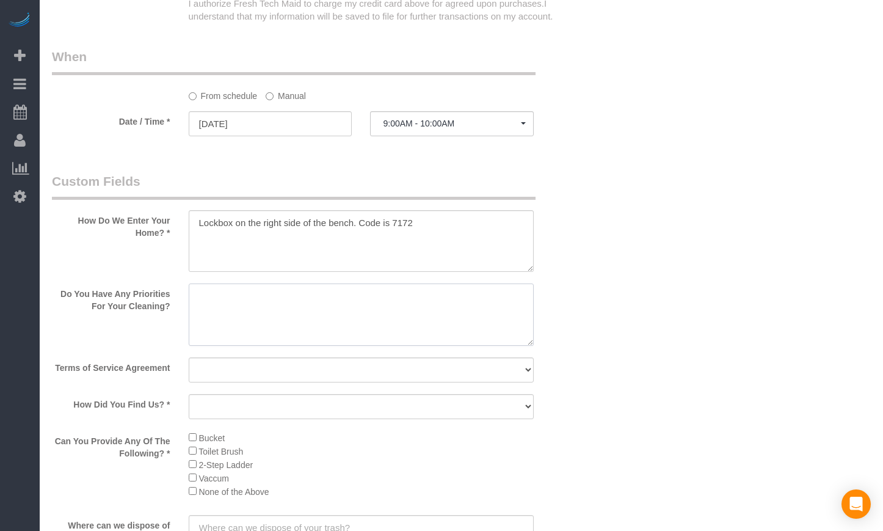
scroll to position [1730, 0]
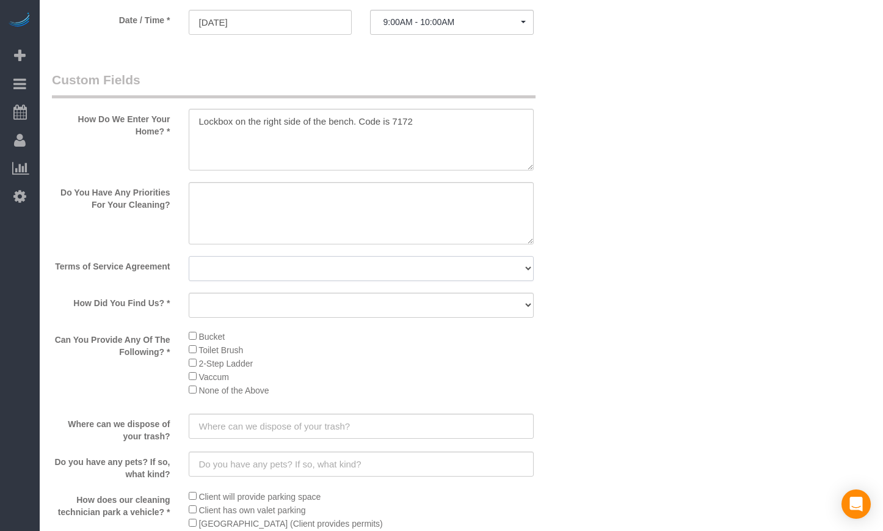
click at [405, 272] on select "Yes, I agree to the Terms of Service and Privacy Policy. No. I disagree with th…" at bounding box center [362, 268] width 346 height 25
click at [189, 256] on select "Yes, I agree to the Terms of Service and Privacy Policy. No. I disagree with th…" at bounding box center [362, 268] width 346 height 25
click at [254, 268] on select "Yes, I agree to the Terms of Service and Privacy Policy. No. I disagree with th…" at bounding box center [362, 268] width 346 height 25
select select "number:1"
click at [189, 256] on select "Yes, I agree to the Terms of Service and Privacy Policy. No. I disagree with th…" at bounding box center [362, 268] width 346 height 25
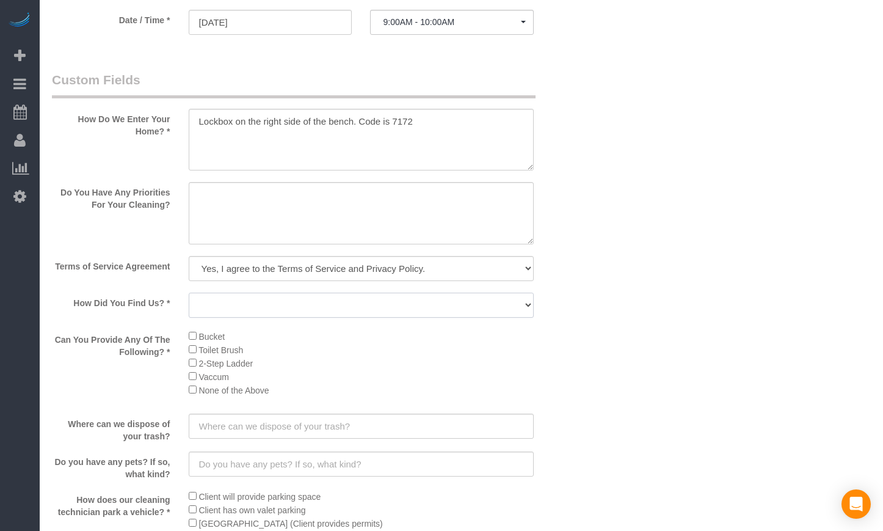
click at [326, 301] on select "Yelp Google Facebook Pinterest Alternative Social Media SMS Message Email Best …" at bounding box center [362, 305] width 346 height 25
click at [335, 297] on select "Yelp Google Facebook Pinterest Alternative Social Media SMS Message Email Best …" at bounding box center [362, 305] width 346 height 25
click at [189, 293] on select "Yelp Google Facebook Pinterest Alternative Social Media SMS Message Email Best …" at bounding box center [362, 305] width 346 height 25
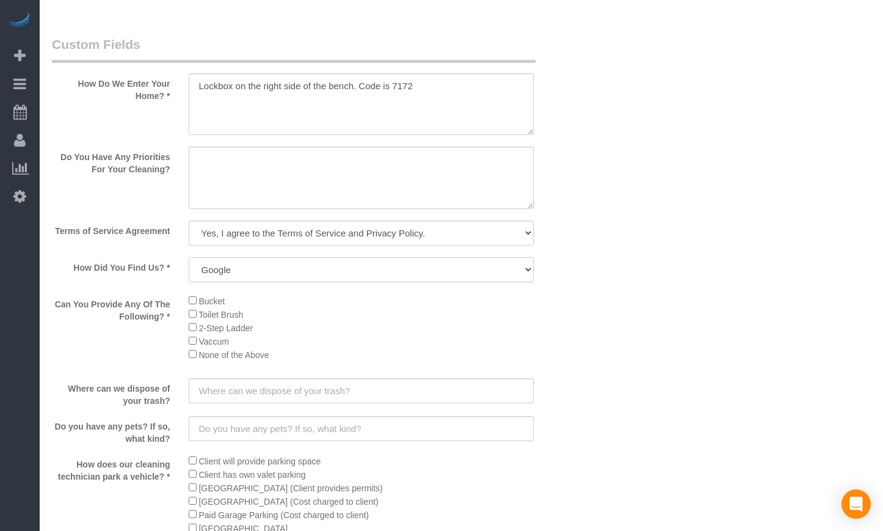
scroll to position [1832, 0]
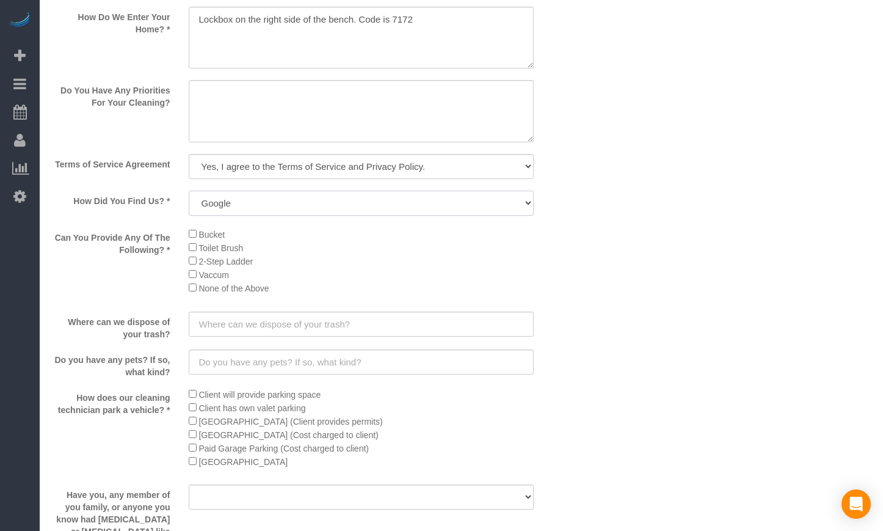
click at [329, 214] on select "Yelp Google Facebook Pinterest Alternative Social Media SMS Message Email Best …" at bounding box center [362, 203] width 346 height 25
select select "number:69"
click at [189, 191] on select "Yelp Google Facebook Pinterest Alternative Social Media SMS Message Email Best …" at bounding box center [362, 203] width 346 height 25
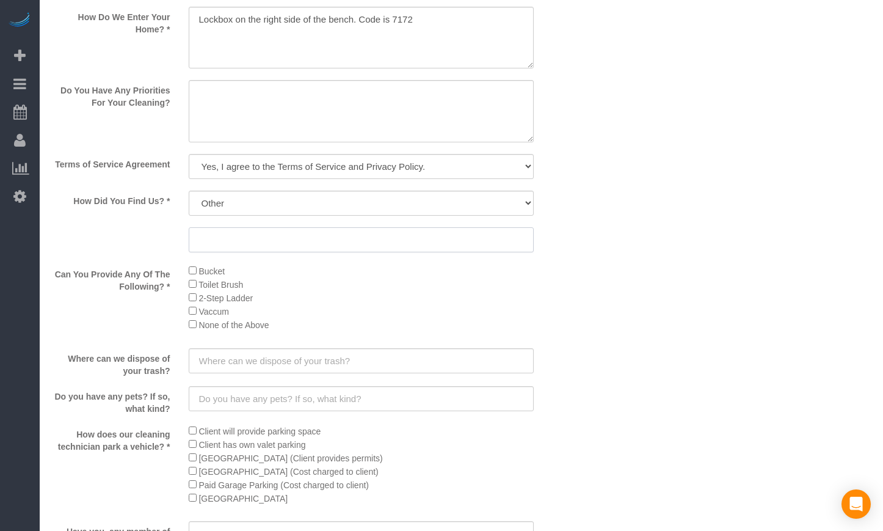
click at [234, 247] on input "text" at bounding box center [362, 239] width 346 height 25
click at [280, 236] on input "ChatGPT" at bounding box center [362, 239] width 346 height 25
paste input "Post construction"
click at [245, 238] on input "ChatGPT -Post construction" at bounding box center [362, 239] width 346 height 25
type input "ChatGPT - Post construction"
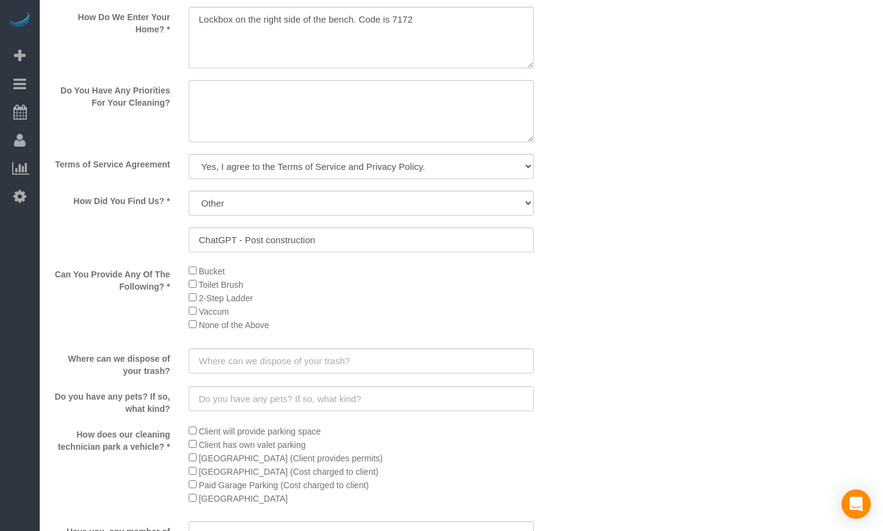
click at [198, 283] on li "Toilet Brush" at bounding box center [362, 283] width 346 height 13
click at [192, 288] on li "Toilet Brush" at bounding box center [362, 283] width 346 height 13
click at [319, 355] on input "text" at bounding box center [362, 360] width 346 height 25
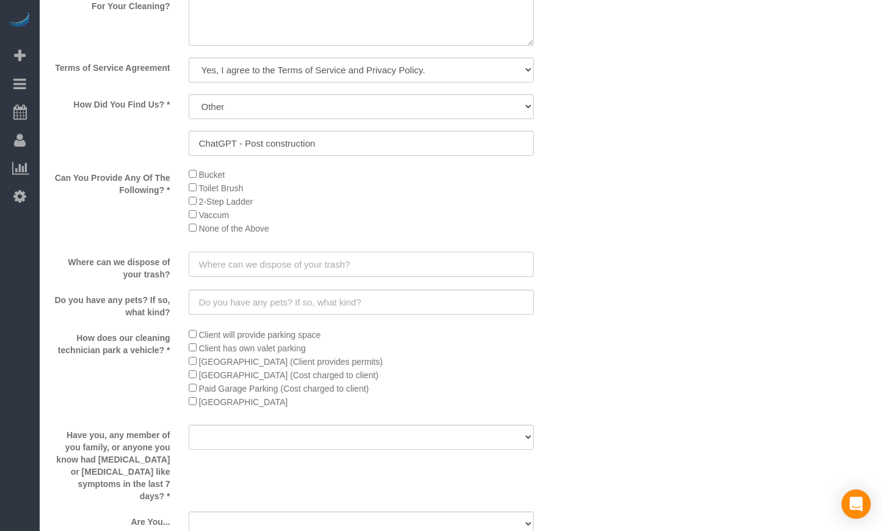
scroll to position [1934, 0]
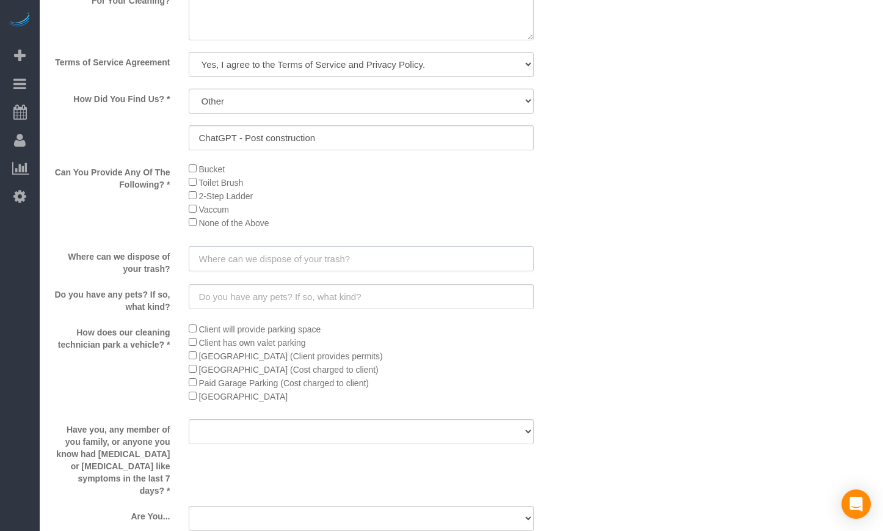
click at [332, 266] on input "text" at bounding box center [362, 258] width 346 height 25
type input "Leave the trash next to the garage"
click at [359, 290] on input "text" at bounding box center [362, 296] width 346 height 25
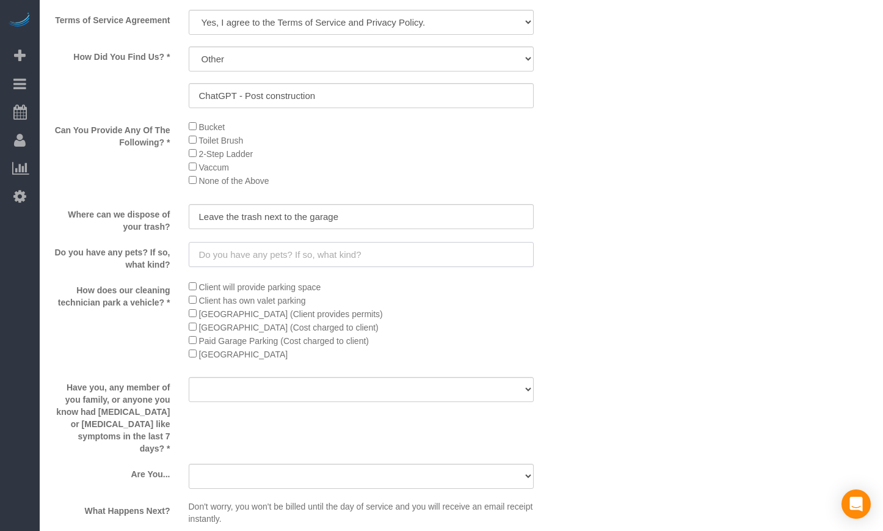
scroll to position [2035, 0]
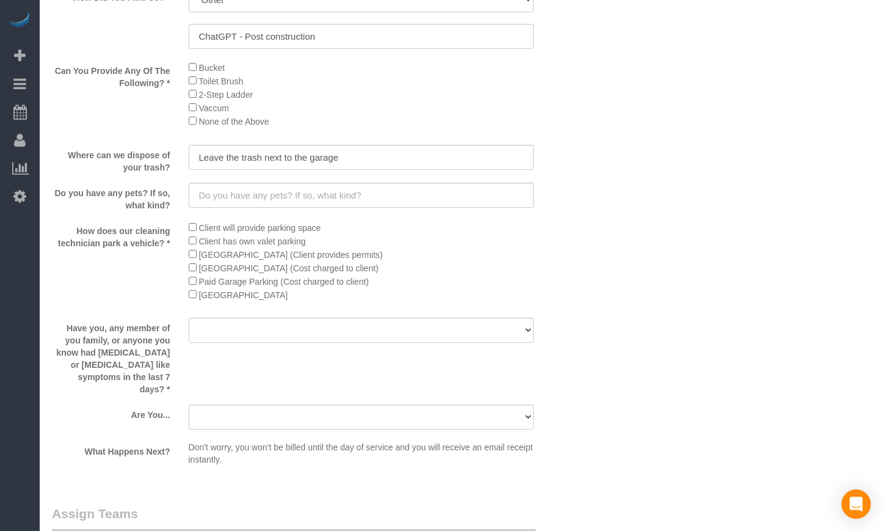
drag, startPoint x: 56, startPoint y: 187, endPoint x: 168, endPoint y: 203, distance: 112.9
click at [168, 203] on label "Do you have any pets? If so, what kind?" at bounding box center [111, 197] width 137 height 29
click at [220, 197] on input "text" at bounding box center [362, 195] width 346 height 25
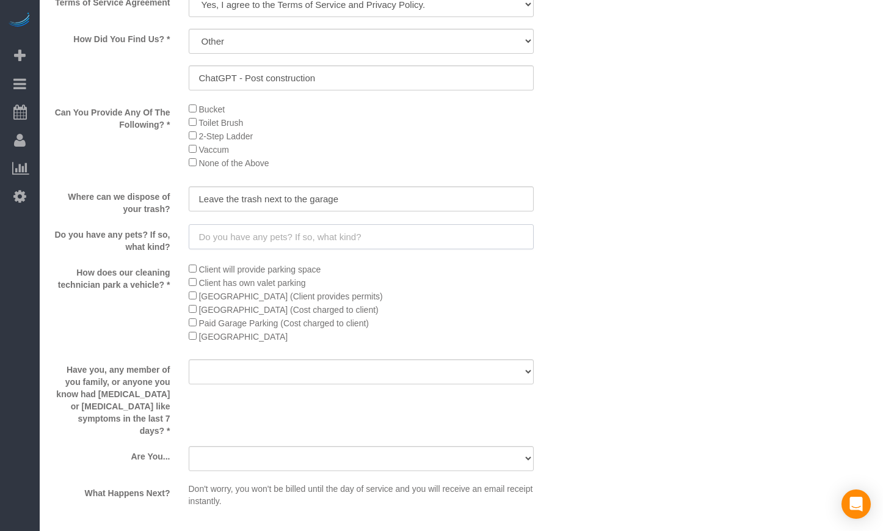
scroll to position [1934, 0]
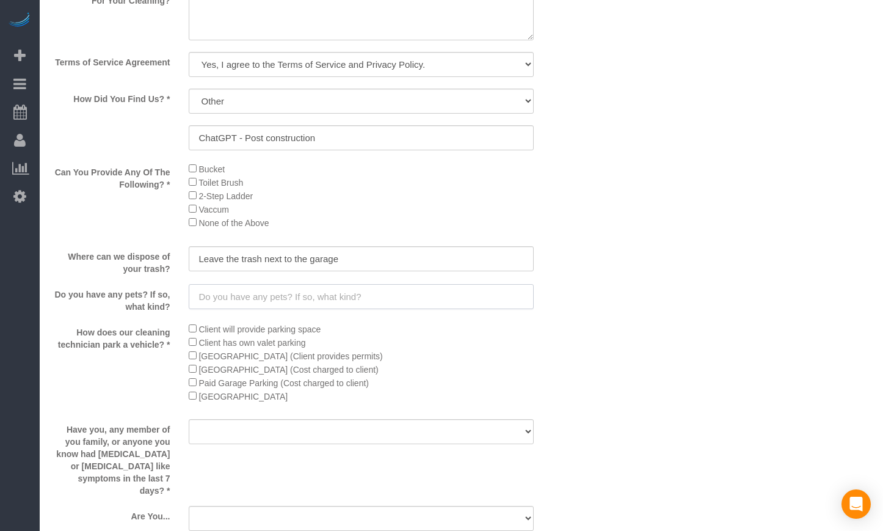
click at [337, 297] on input "text" at bounding box center [362, 296] width 346 height 25
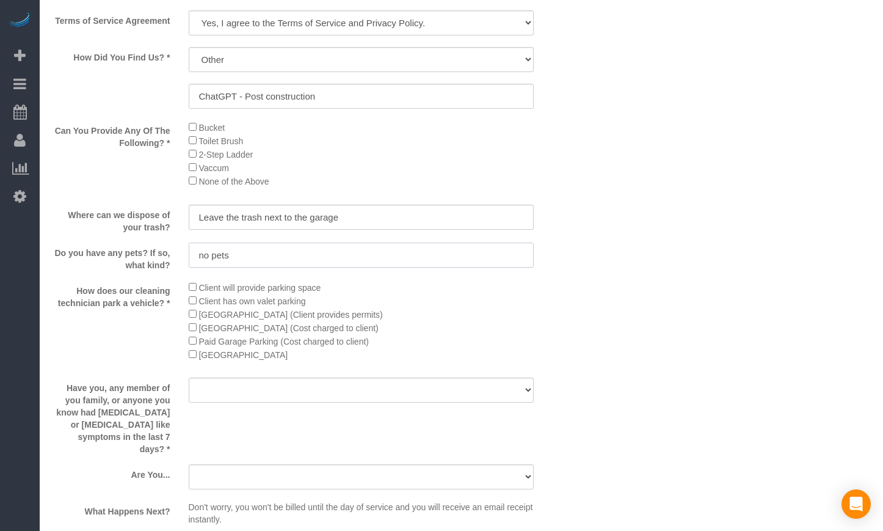
scroll to position [2035, 0]
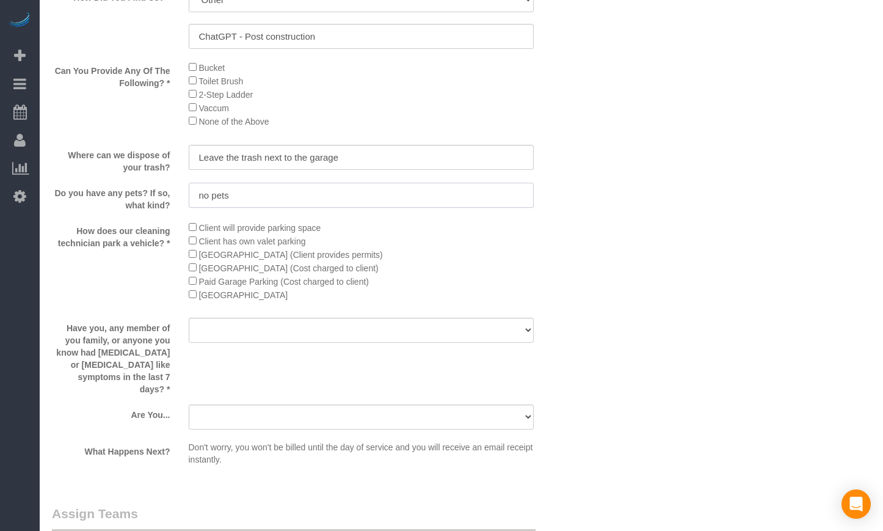
type input "no pets"
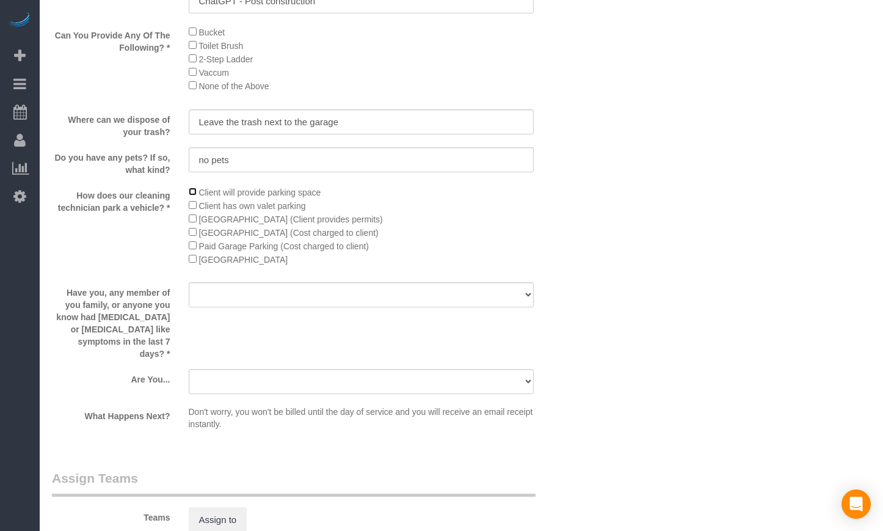
scroll to position [2137, 0]
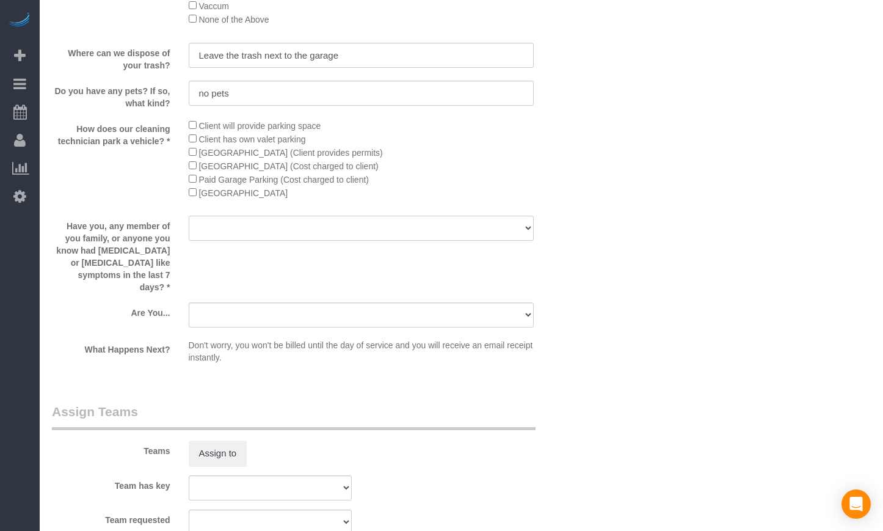
click at [285, 232] on select "Yes No" at bounding box center [362, 228] width 346 height 25
click at [281, 225] on select "Yes No" at bounding box center [362, 228] width 346 height 25
click at [281, 220] on select "Yes No" at bounding box center [362, 228] width 346 height 25
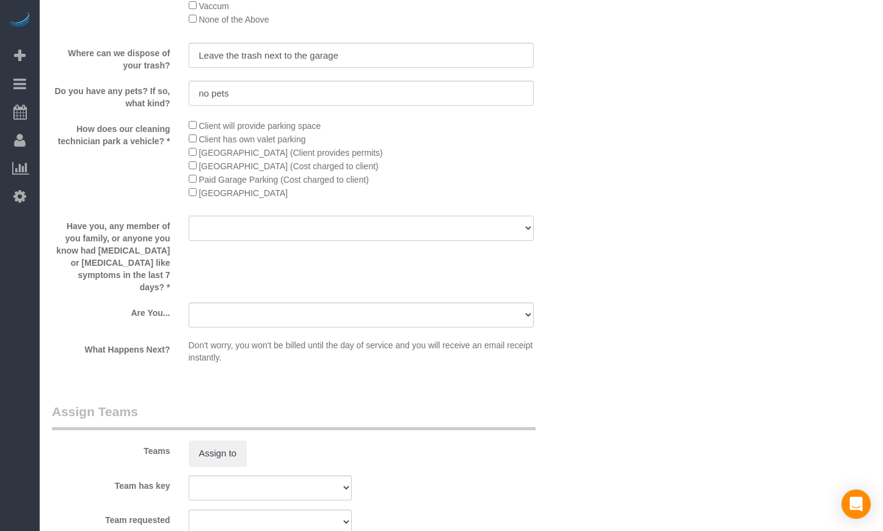
select select "number:139"
click at [189, 216] on select "Yes No" at bounding box center [362, 228] width 346 height 25
click at [228, 305] on select "A parent with kids living at home. A parent with kids out of home. A person loo…" at bounding box center [362, 314] width 346 height 25
select select "number:104"
click at [189, 302] on select "A parent with kids living at home. A parent with kids out of home. A person loo…" at bounding box center [362, 314] width 346 height 25
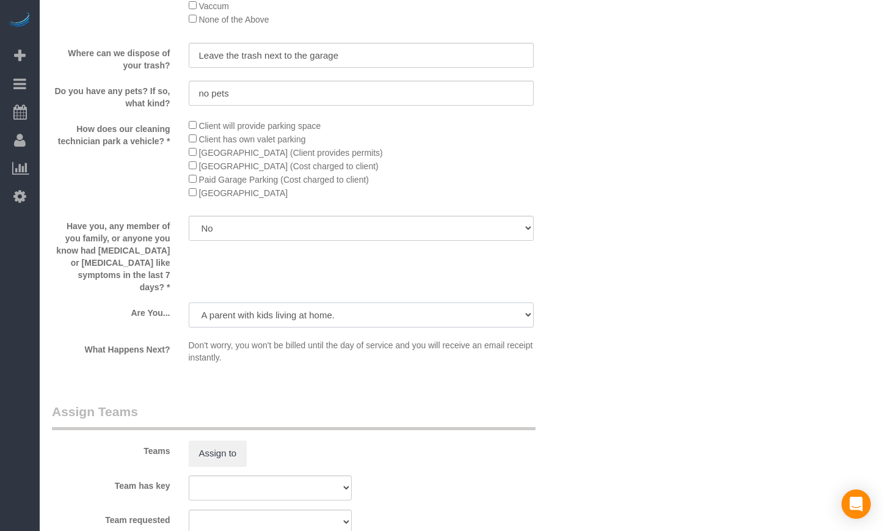
click at [253, 302] on select "A parent with kids living at home. A parent with kids out of home. A person loo…" at bounding box center [362, 314] width 346 height 25
click at [384, 302] on select "A parent with kids living at home. A parent with kids out of home. A person loo…" at bounding box center [362, 314] width 346 height 25
click at [189, 302] on select "A parent with kids living at home. A parent with kids out of home. A person loo…" at bounding box center [362, 314] width 346 height 25
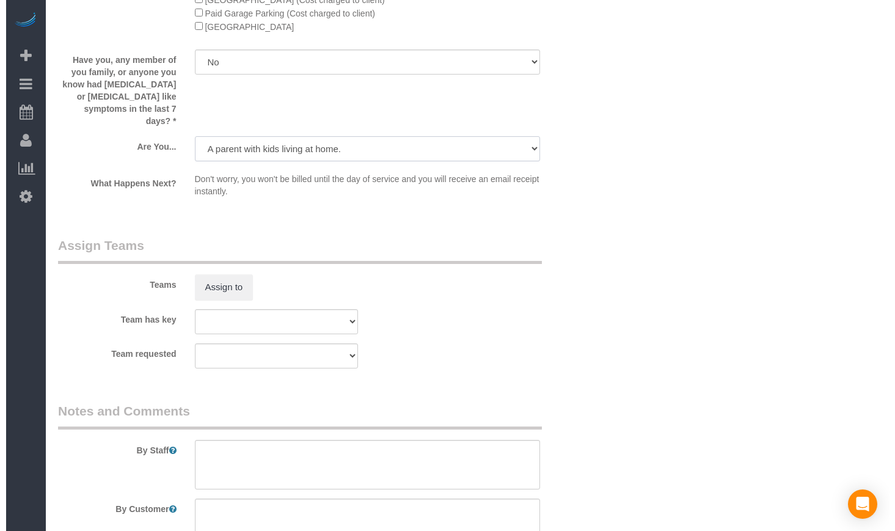
scroll to position [2341, 0]
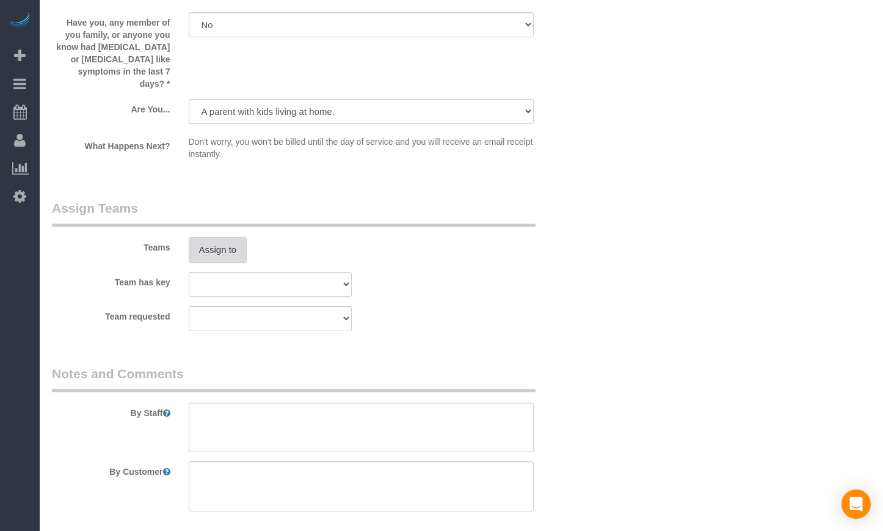
click at [222, 237] on button "Assign to" at bounding box center [218, 250] width 59 height 26
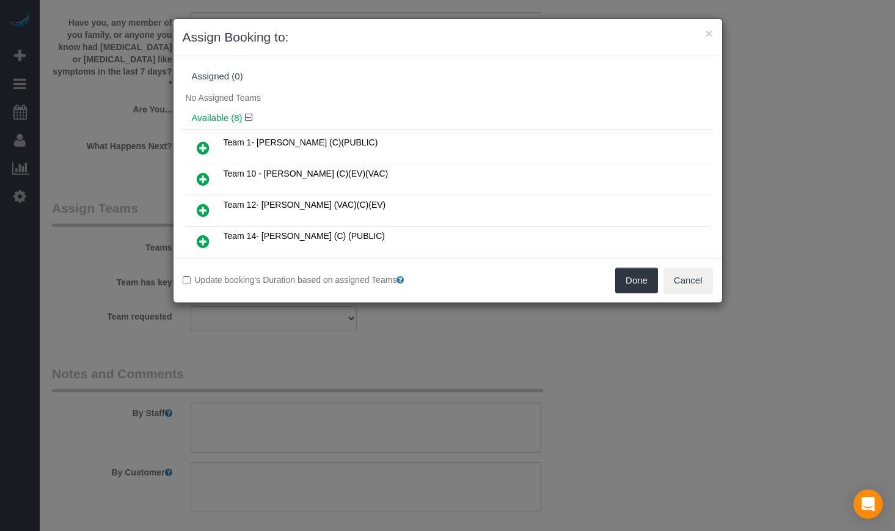
scroll to position [102, 0]
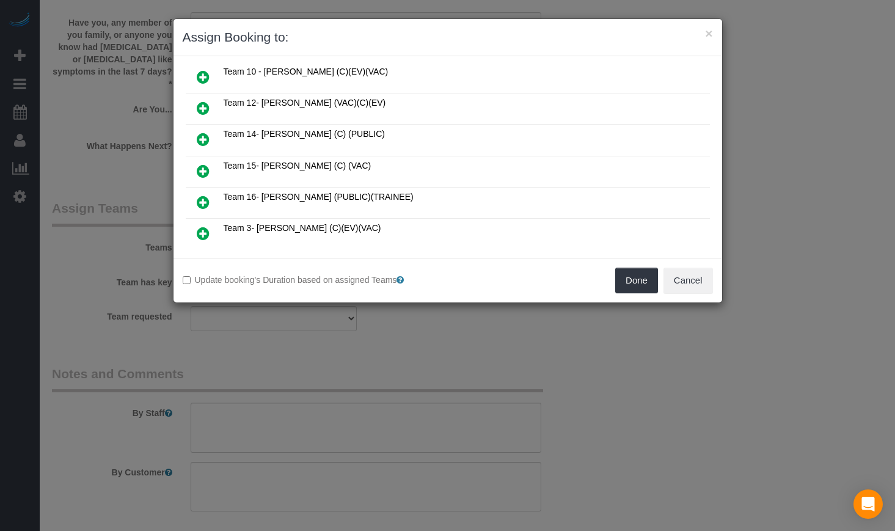
click at [207, 107] on icon at bounding box center [203, 108] width 13 height 15
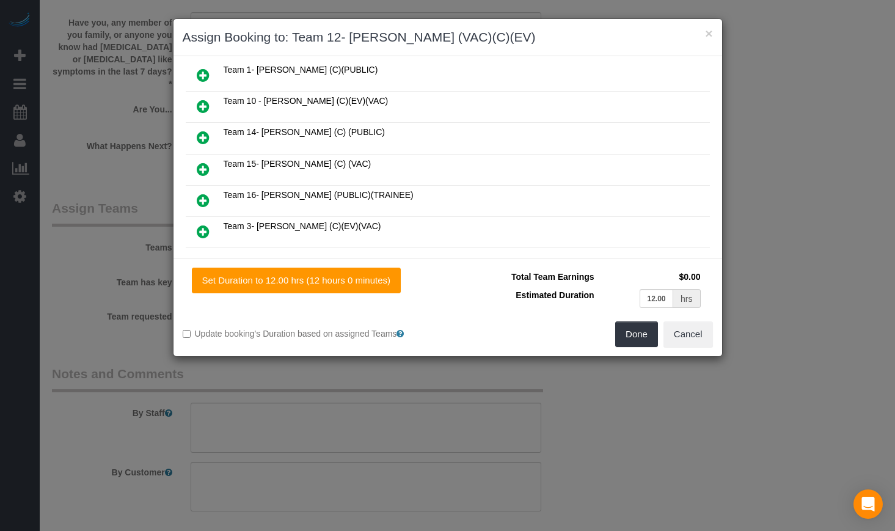
scroll to position [131, 0]
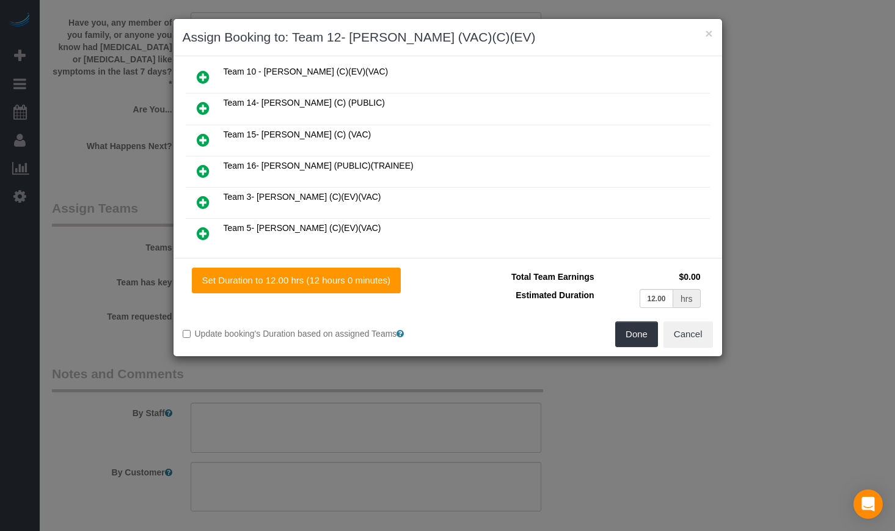
click at [201, 200] on icon at bounding box center [203, 202] width 13 height 15
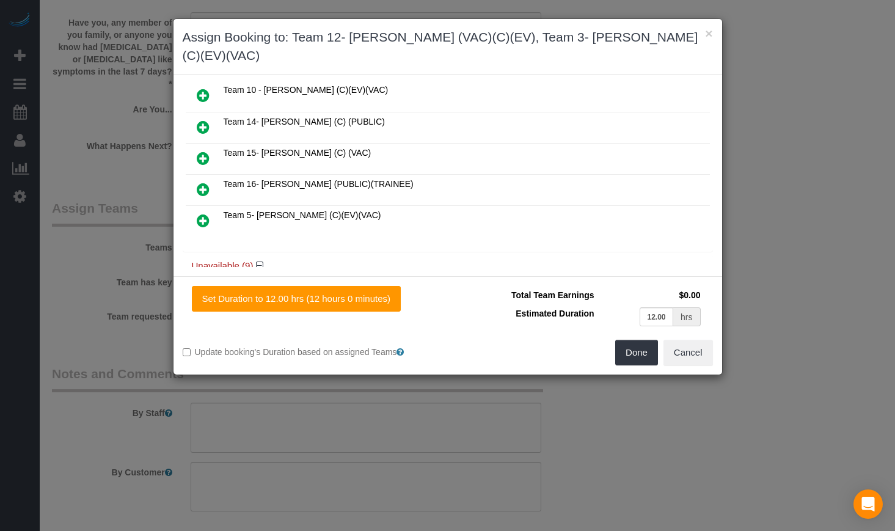
click at [203, 213] on icon at bounding box center [203, 220] width 13 height 15
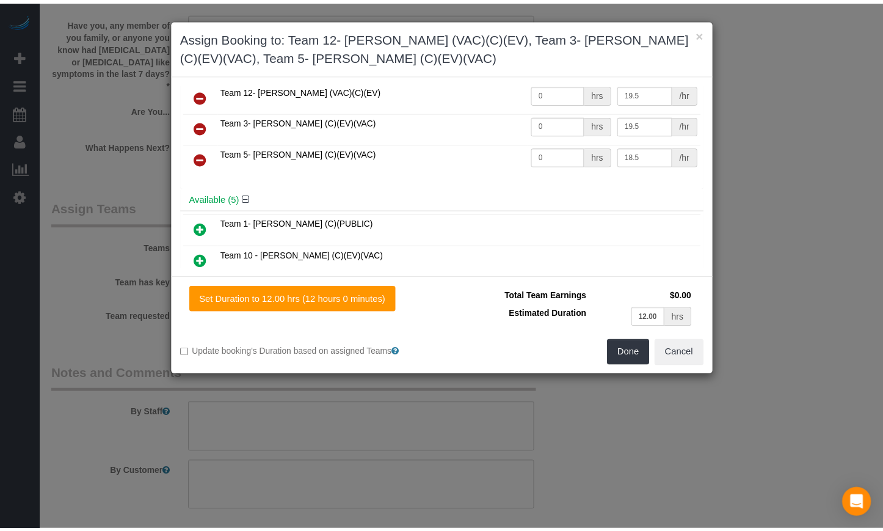
scroll to position [0, 0]
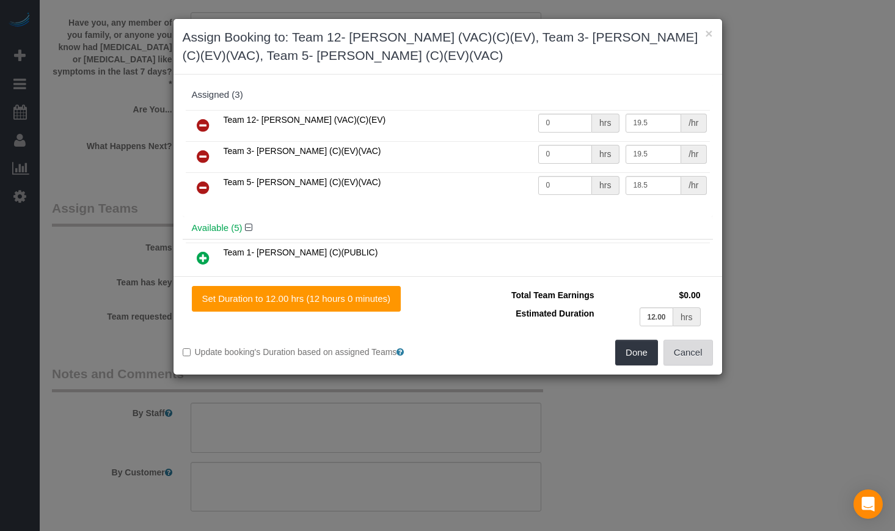
click at [699, 344] on button "Cancel" at bounding box center [687, 353] width 49 height 26
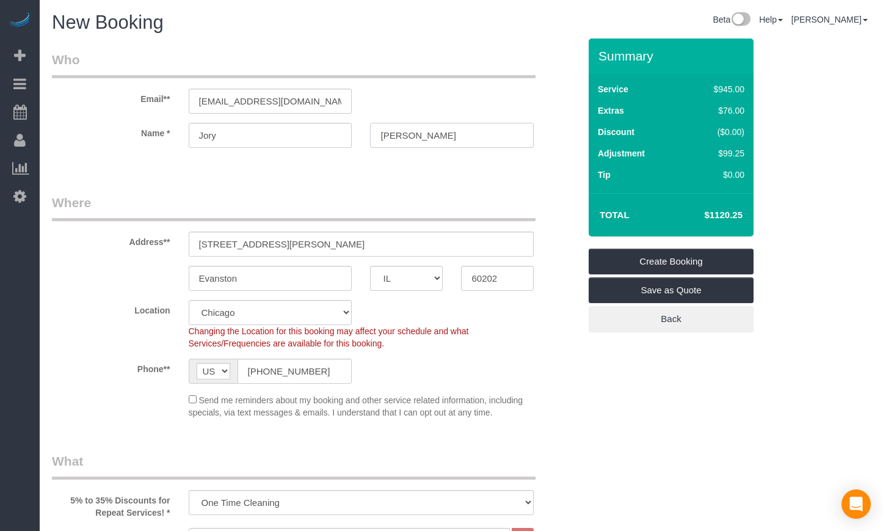
drag, startPoint x: 482, startPoint y: 133, endPoint x: 266, endPoint y: 133, distance: 215.6
click at [271, 133] on div "Name * [PERSON_NAME]" at bounding box center [316, 135] width 546 height 25
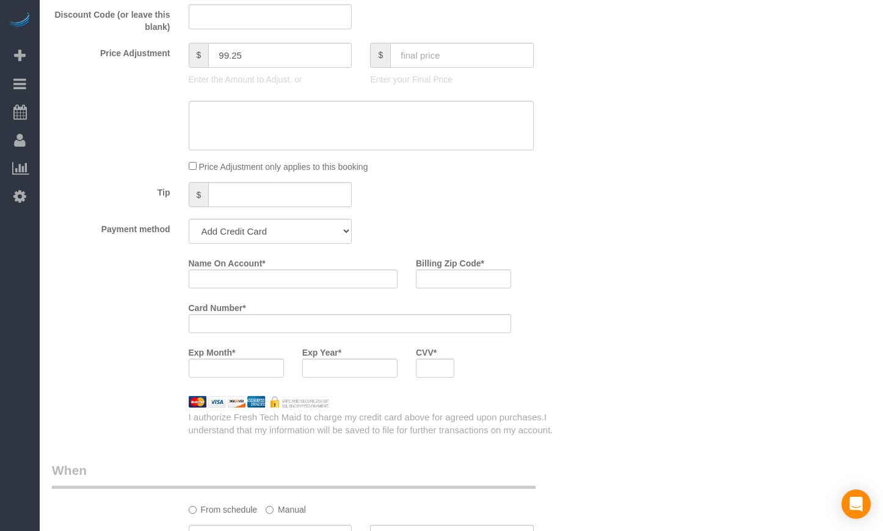
scroll to position [1425, 0]
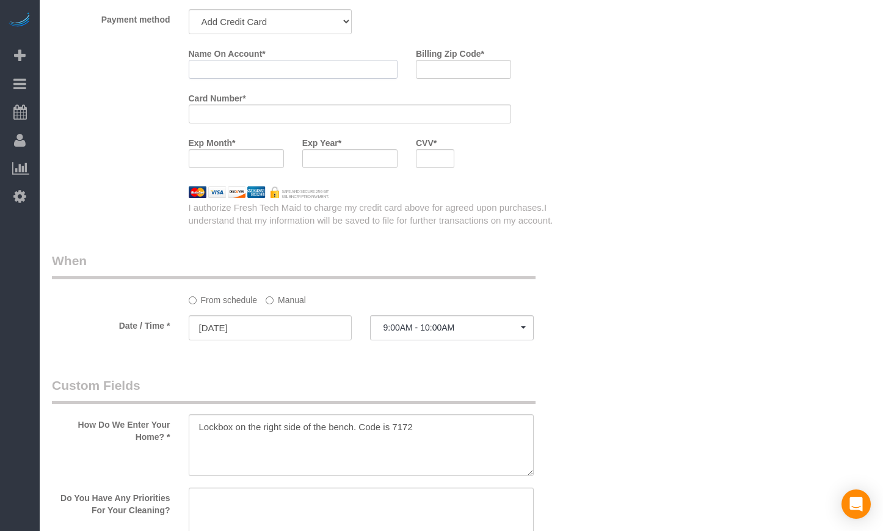
click at [308, 69] on input "Name On Account *" at bounding box center [293, 69] width 209 height 19
paste input "[PERSON_NAME]"
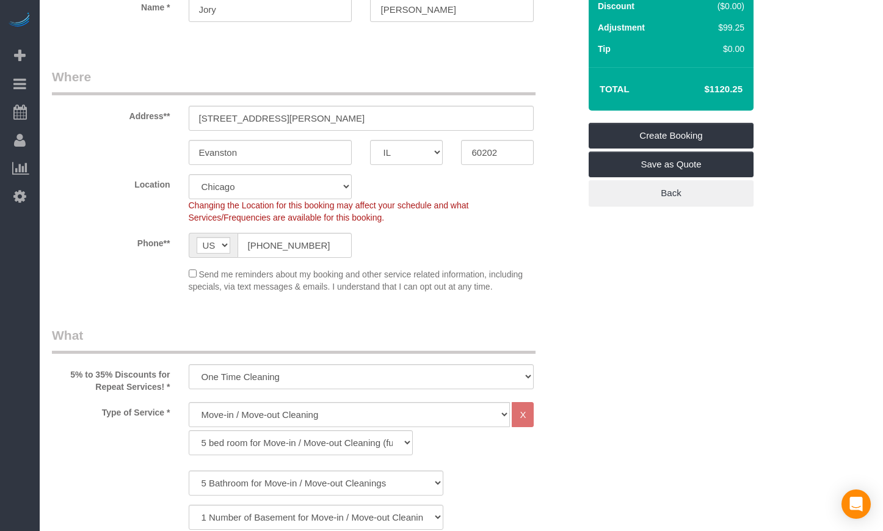
scroll to position [0, 0]
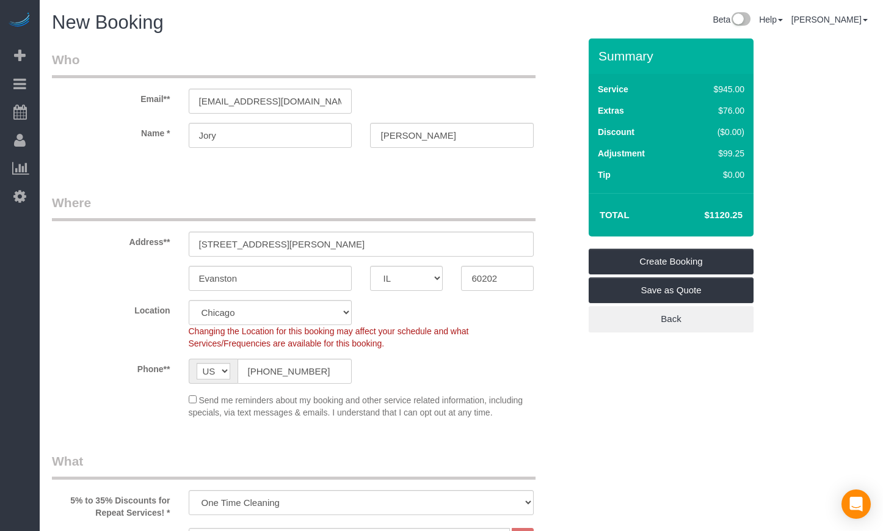
type input "[PERSON_NAME]"
click at [478, 280] on input "60202" at bounding box center [497, 278] width 73 height 25
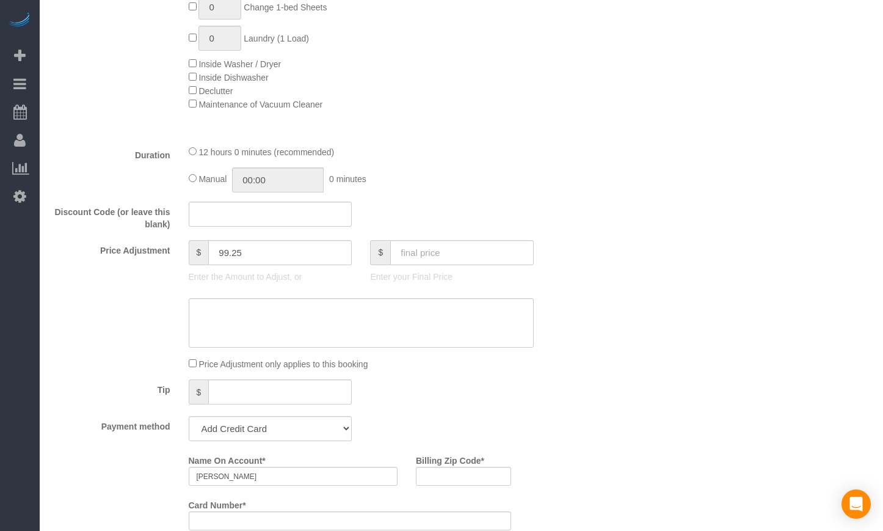
scroll to position [1221, 0]
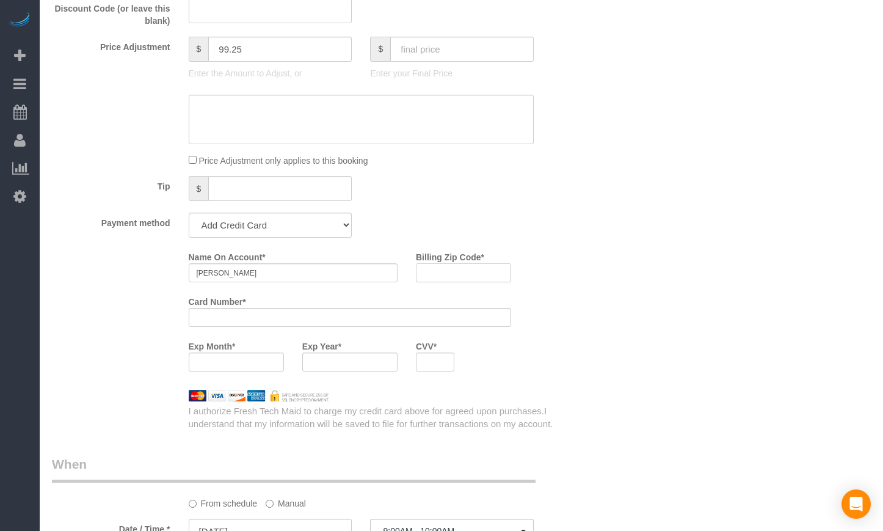
click at [475, 269] on input "Billing Zip Code *" at bounding box center [463, 272] width 95 height 19
paste input "60202"
click at [366, 325] on div at bounding box center [350, 317] width 323 height 19
click at [120, 313] on div "Name On Account * [PERSON_NAME] Billing Zip Code * 60202 Card Number * Exp Mont…" at bounding box center [316, 314] width 546 height 134
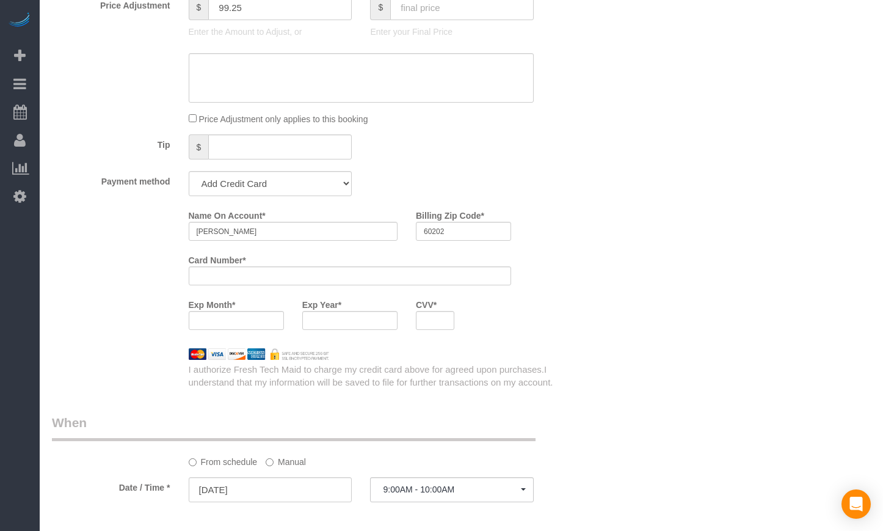
scroll to position [1323, 0]
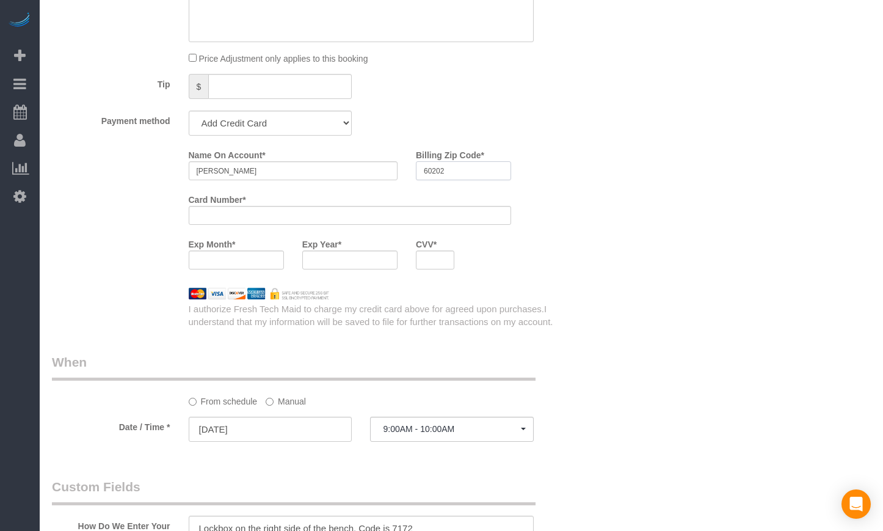
click at [481, 167] on input "60202" at bounding box center [463, 170] width 95 height 19
click at [476, 169] on input "60202" at bounding box center [463, 170] width 95 height 19
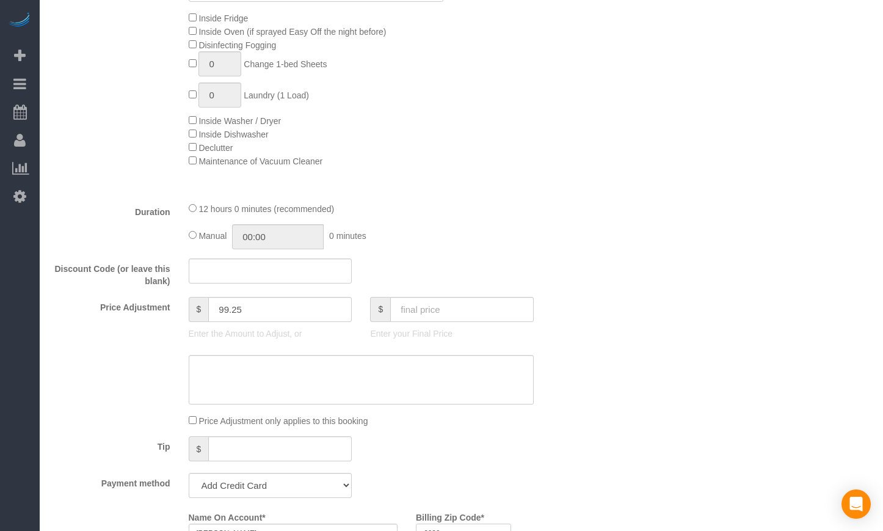
scroll to position [1221, 0]
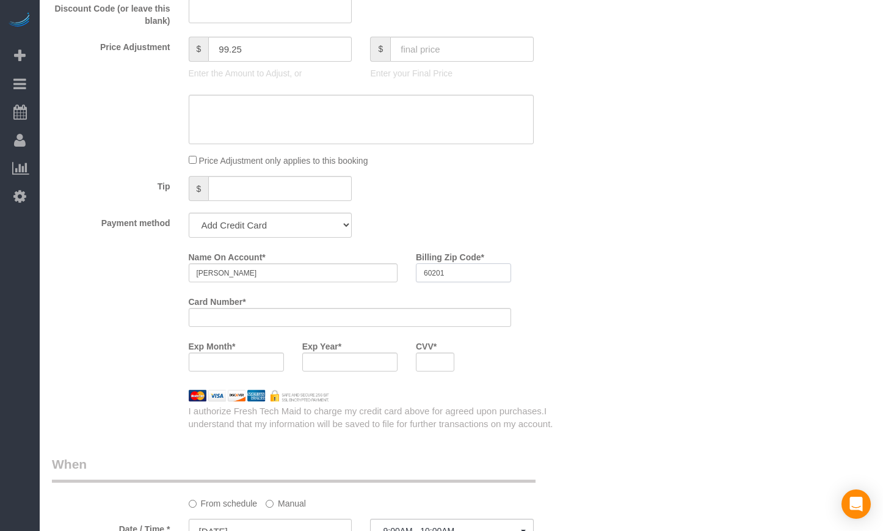
type input "60201"
click at [443, 367] on div at bounding box center [435, 361] width 38 height 19
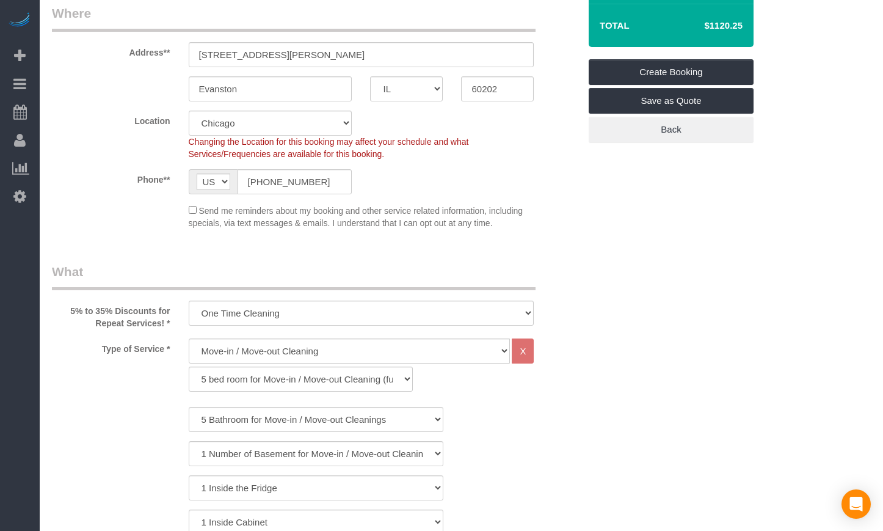
scroll to position [0, 0]
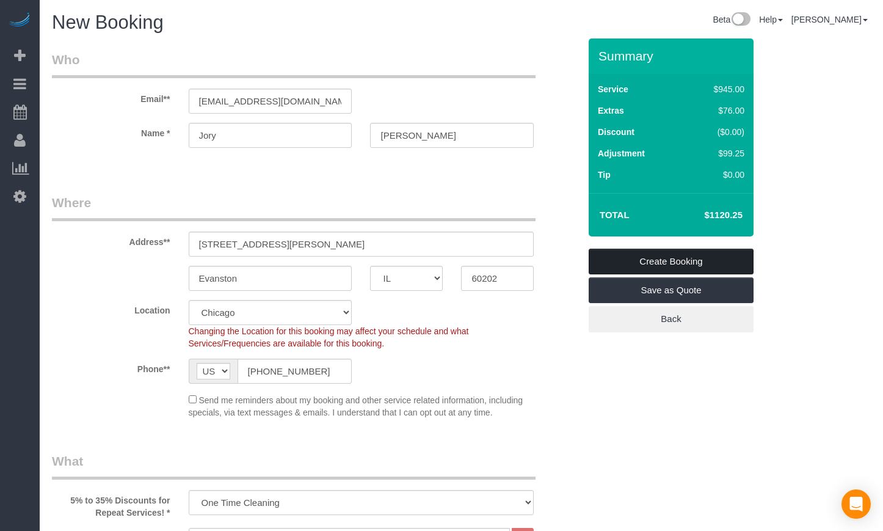
click at [706, 256] on link "Create Booking" at bounding box center [671, 262] width 165 height 26
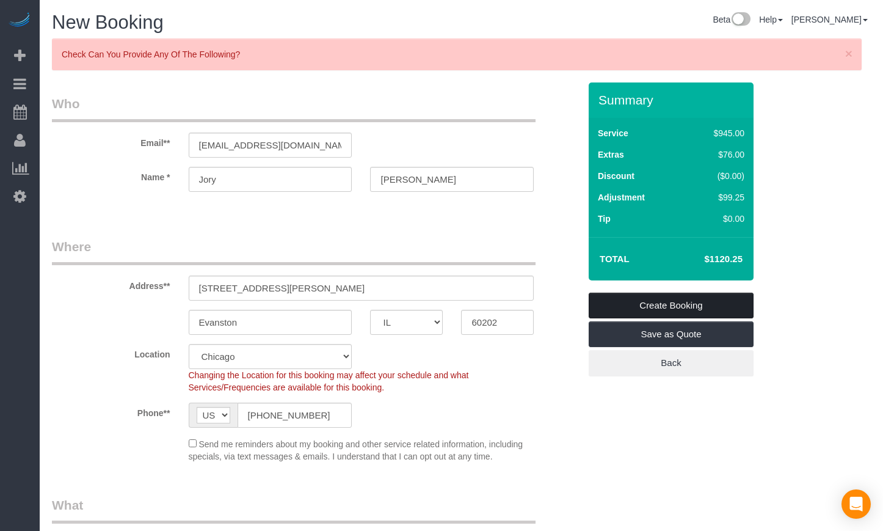
click at [658, 305] on link "Create Booking" at bounding box center [671, 306] width 165 height 26
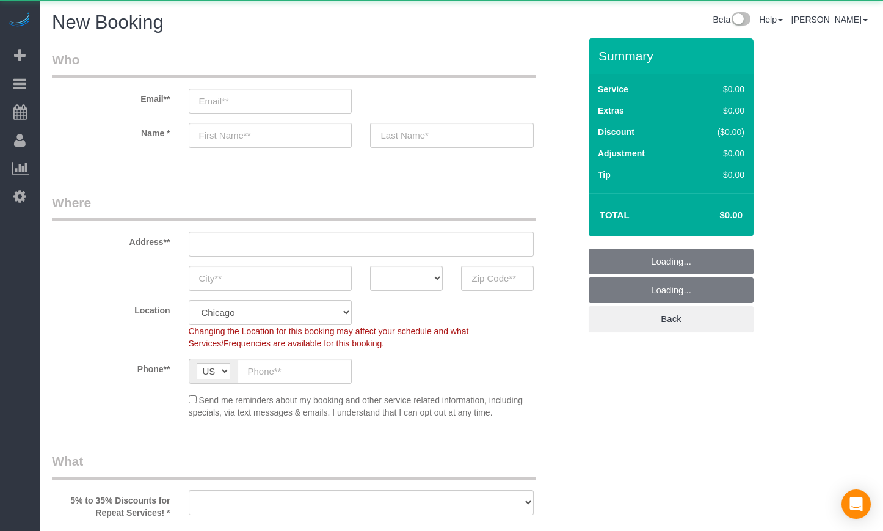
select select "512"
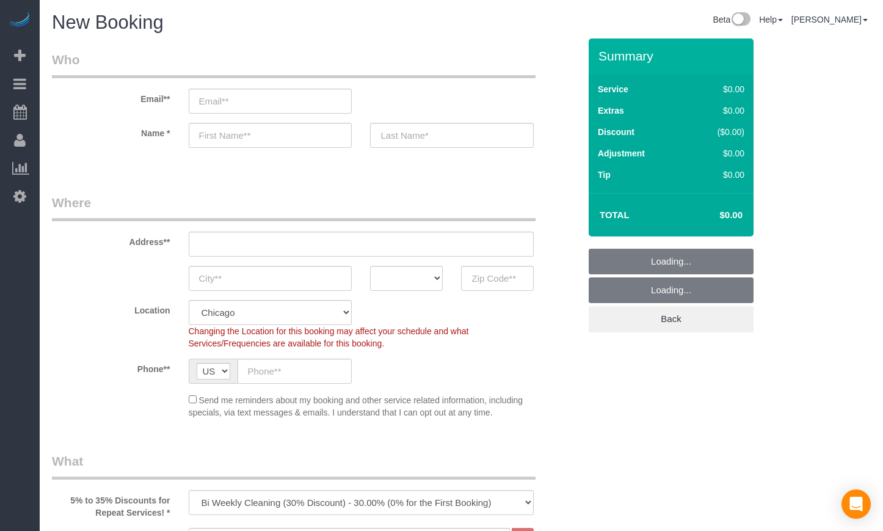
select select "object:3364"
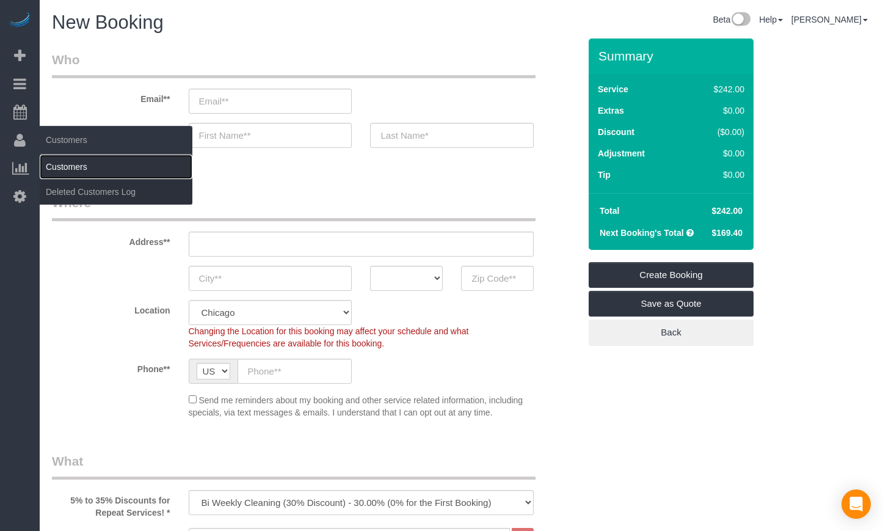
click at [87, 159] on link "Customers" at bounding box center [116, 167] width 153 height 24
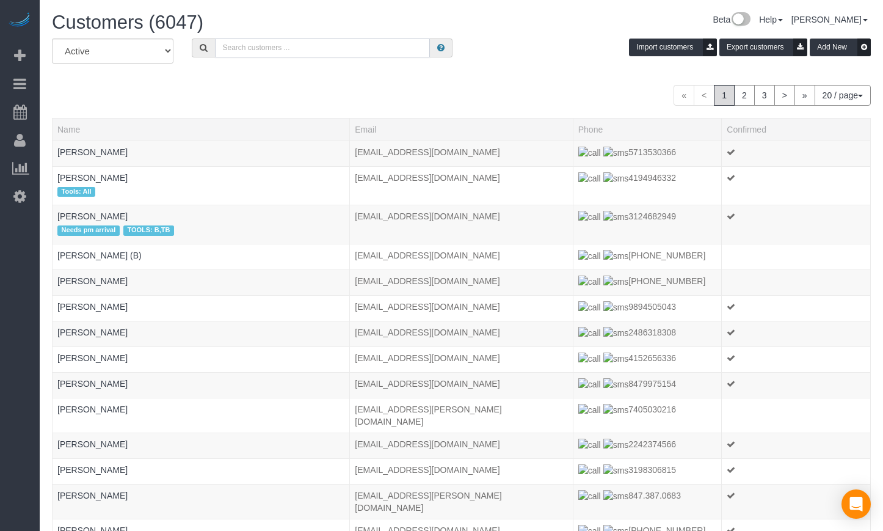
click at [274, 49] on input "text" at bounding box center [322, 47] width 215 height 19
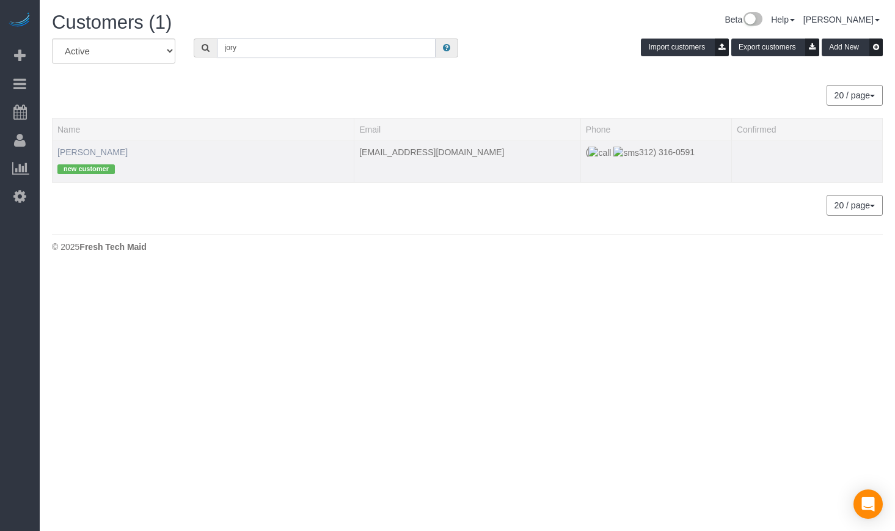
type input "jory"
click at [84, 150] on link "[PERSON_NAME]" at bounding box center [92, 152] width 70 height 10
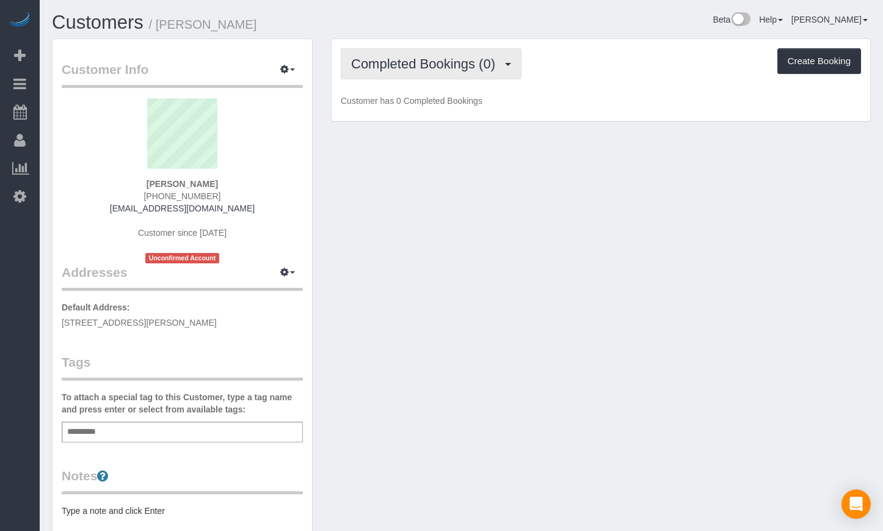
click at [402, 57] on span "Completed Bookings (0)" at bounding box center [426, 63] width 150 height 15
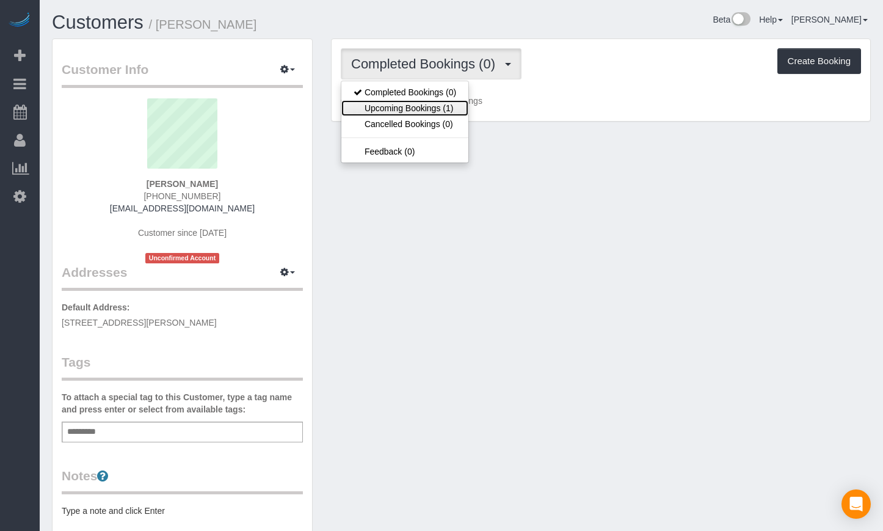
click at [396, 106] on link "Upcoming Bookings (1)" at bounding box center [404, 108] width 127 height 16
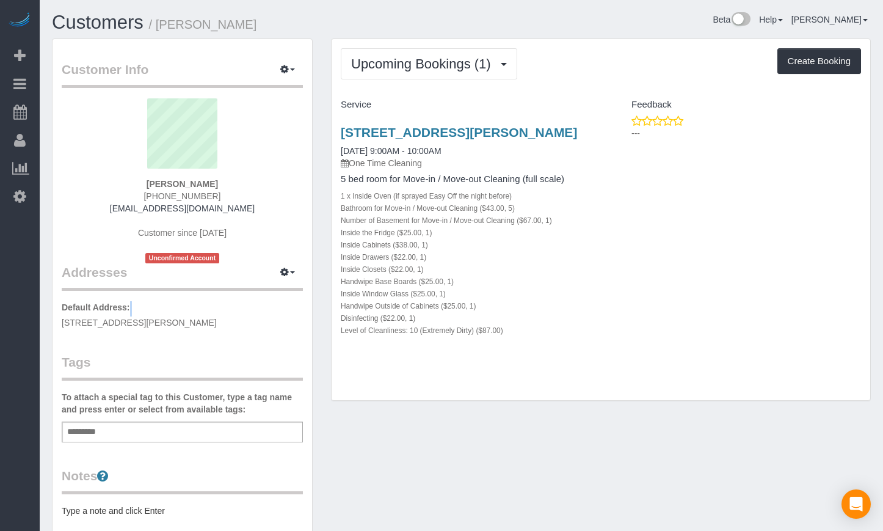
drag, startPoint x: 151, startPoint y: 320, endPoint x: 64, endPoint y: 320, distance: 87.3
click at [64, 320] on p "Default Address: [STREET_ADDRESS][PERSON_NAME][PERSON_NAME]" at bounding box center [182, 314] width 241 height 27
click at [156, 320] on span "[STREET_ADDRESS][PERSON_NAME]" at bounding box center [139, 323] width 155 height 10
click at [270, 320] on p "Default Address: [STREET_ADDRESS][PERSON_NAME][PERSON_NAME]" at bounding box center [182, 314] width 241 height 27
click at [411, 129] on link "[STREET_ADDRESS][PERSON_NAME]" at bounding box center [459, 132] width 236 height 14
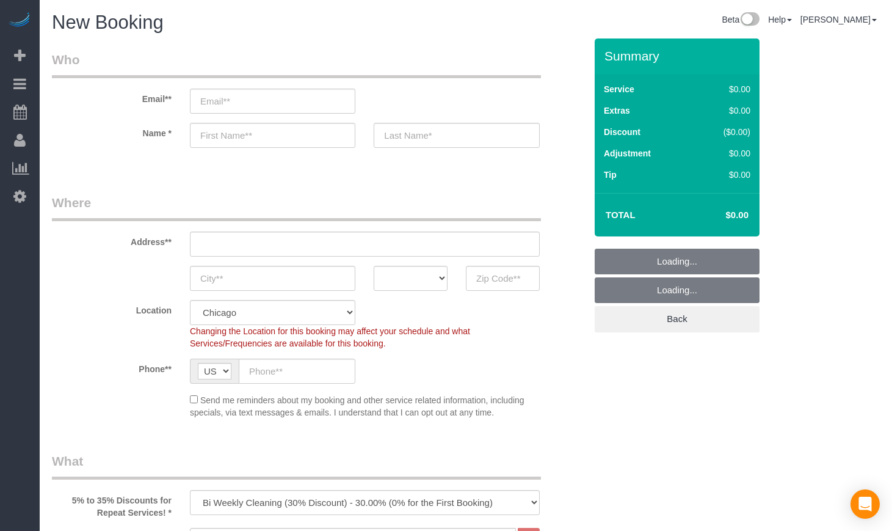
select select "512"
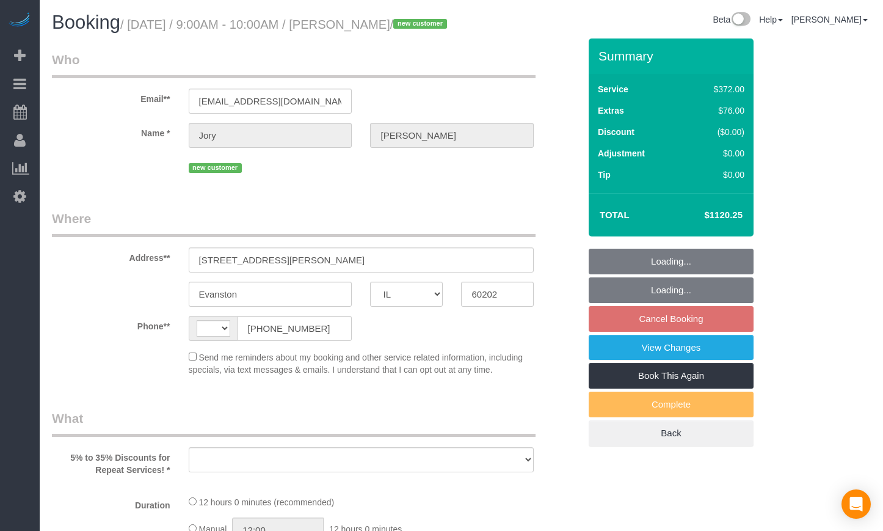
select select "IL"
select select "object:334"
select select "string:fspay-d3c64942-7081-4186-955f-4fbb25d35788"
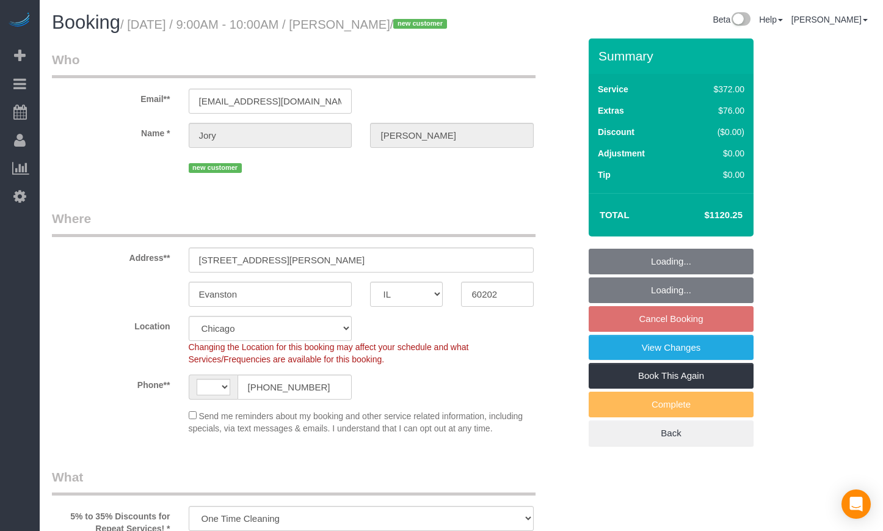
select select "string:[GEOGRAPHIC_DATA]"
select select "number:1"
select select "number:69"
select select "number:139"
select select "number:104"
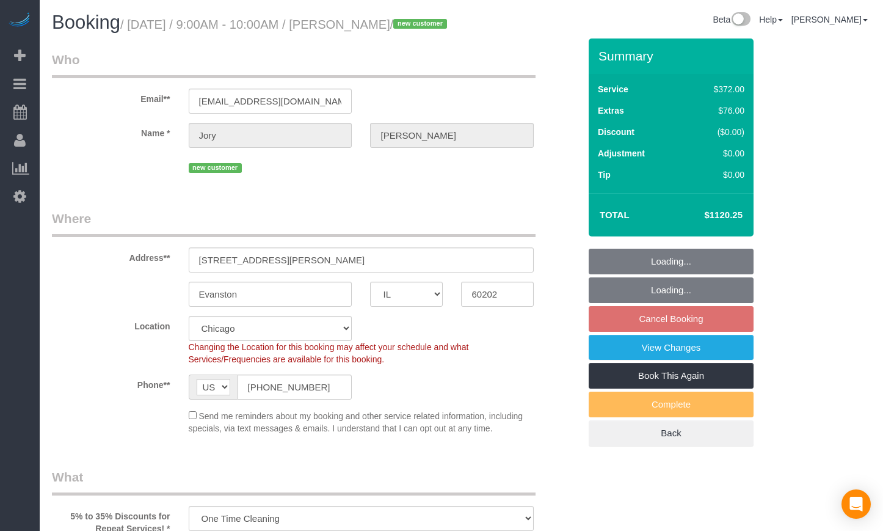
select select "object:903"
select select "514"
select select "5"
select select "1"
select select "10"
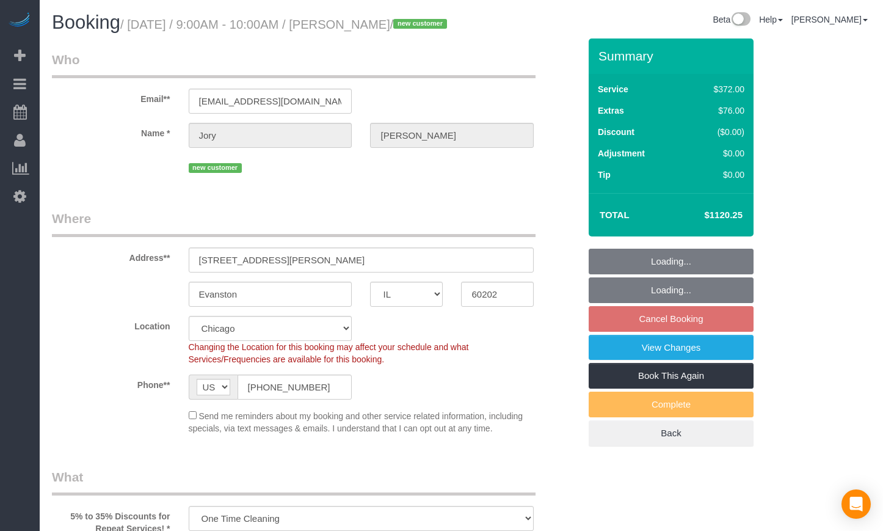
select select "spot1"
select select "5"
select select "1"
select select "10"
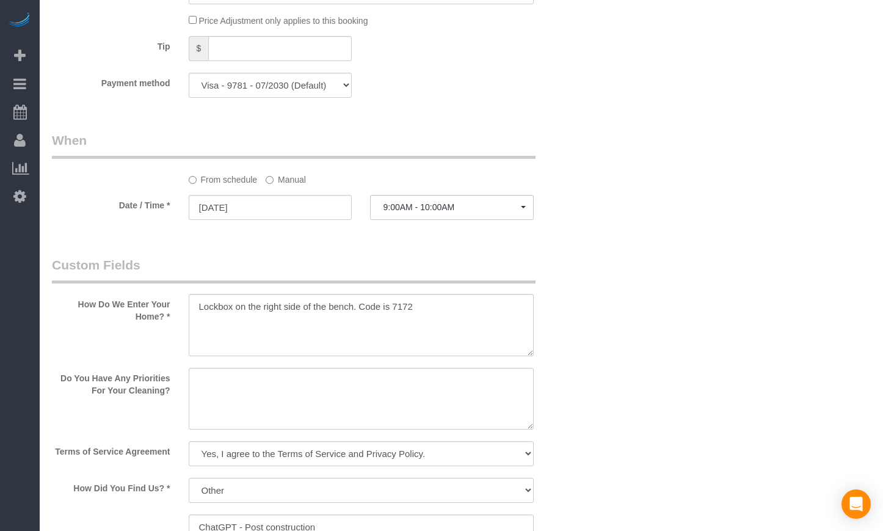
scroll to position [1425, 0]
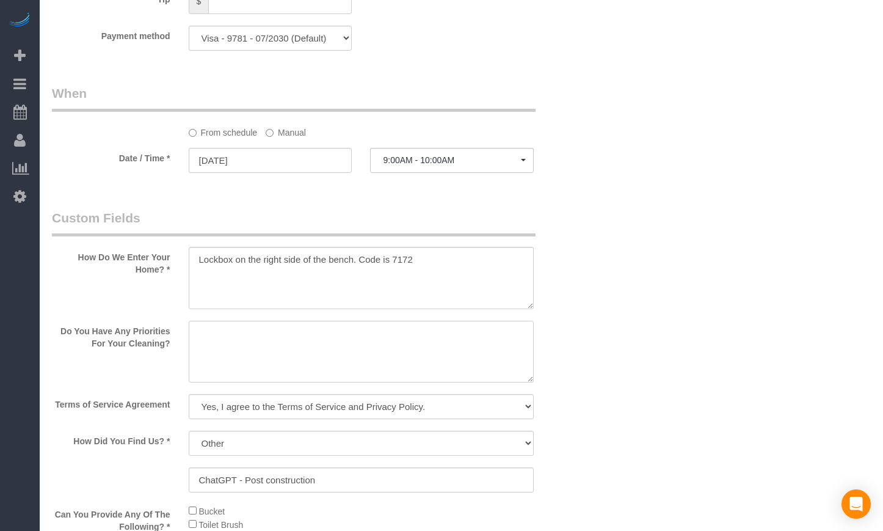
click at [316, 354] on textarea at bounding box center [362, 352] width 346 height 62
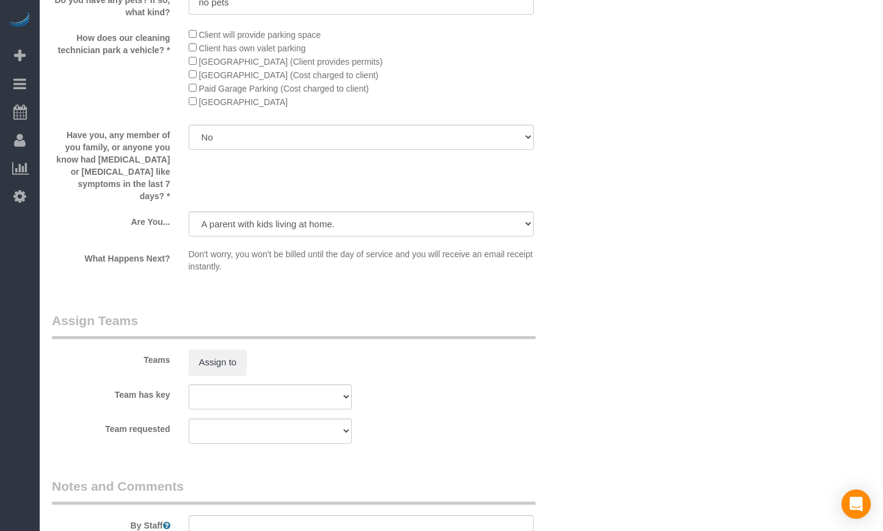
scroll to position [2137, 0]
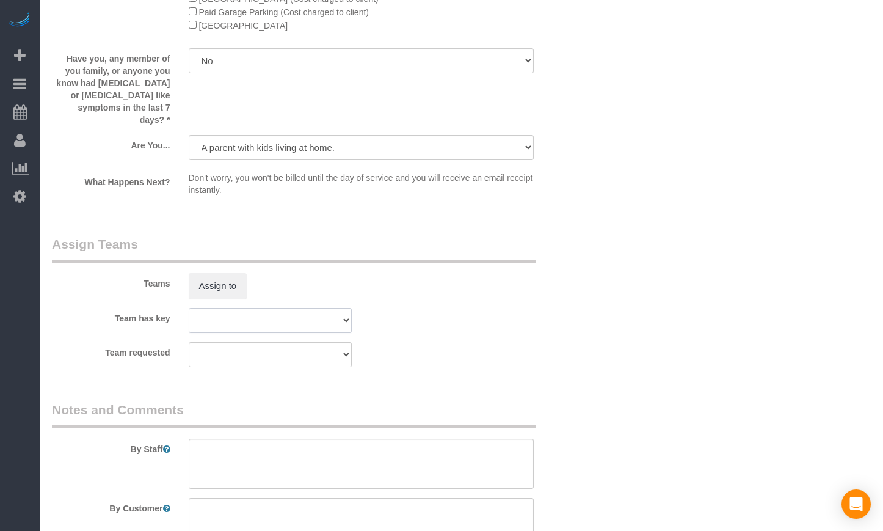
click at [237, 333] on select "Team 10 - Susanna (C)(EV)(VAC) Team 11- Kaleigh (C)(EV)(VAC) Team 12- Candice P…" at bounding box center [271, 320] width 164 height 25
click at [228, 299] on button "Assign to" at bounding box center [218, 286] width 59 height 26
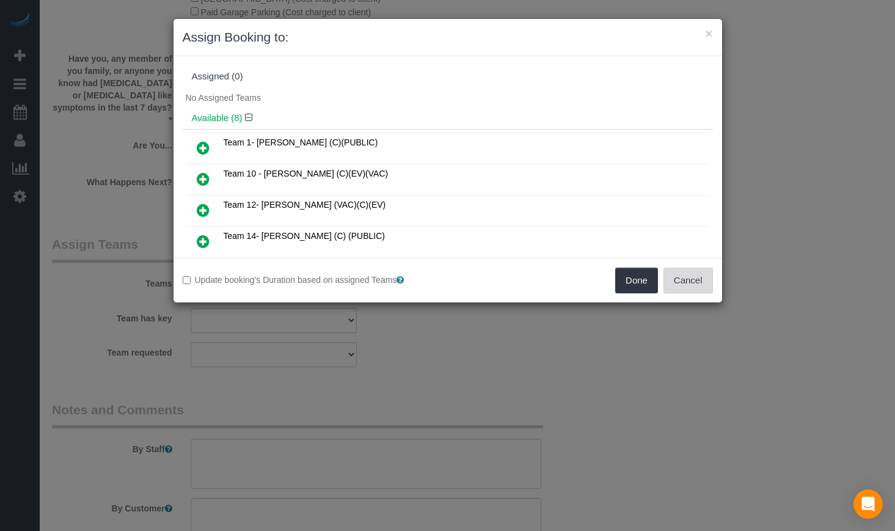
click at [692, 277] on button "Cancel" at bounding box center [687, 280] width 49 height 26
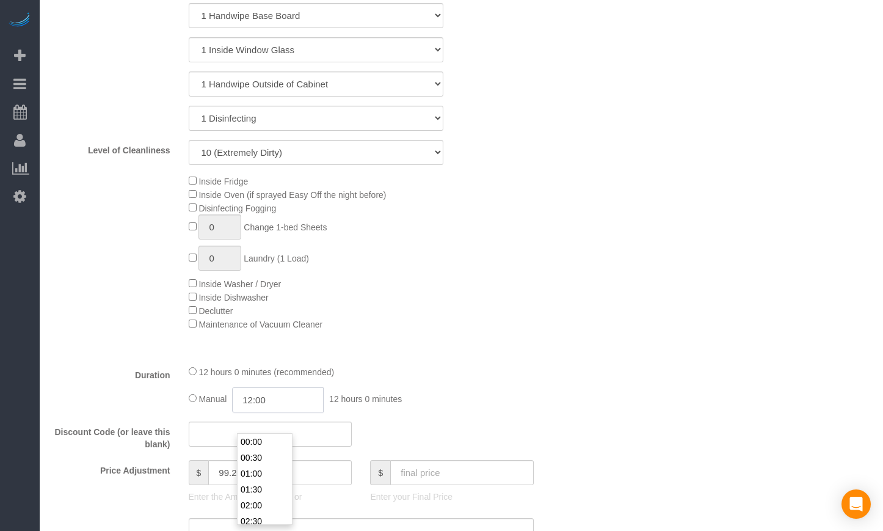
scroll to position [365, 0]
drag, startPoint x: 287, startPoint y: 420, endPoint x: 214, endPoint y: 418, distance: 73.3
click at [214, 412] on div "Manual 12:00 12 hours 0 minutes" at bounding box center [362, 399] width 346 height 25
type input "4:"
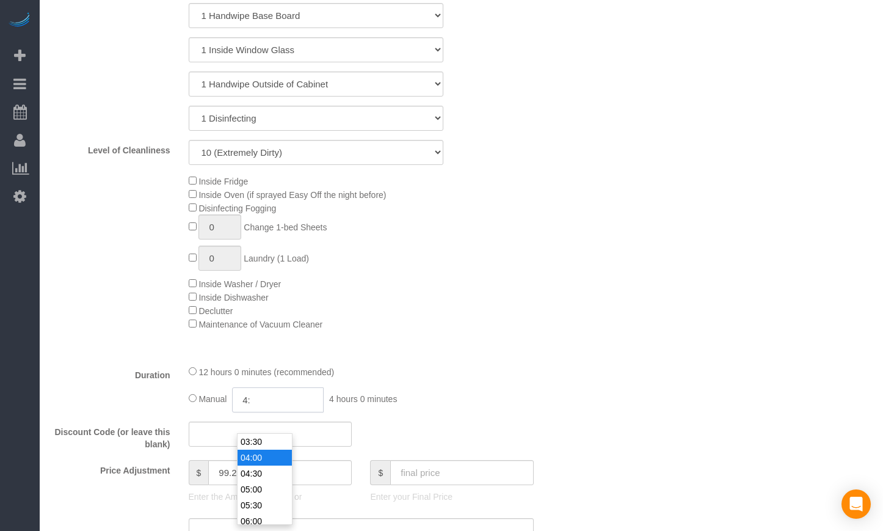
select select "spot6"
type input "04:45"
click at [458, 355] on div "Type of Service * General Cleaning Deep Cleaning Move-in / Move-out Cleaning CO…" at bounding box center [316, 41] width 528 height 625
select select "spot11"
select select "spot16"
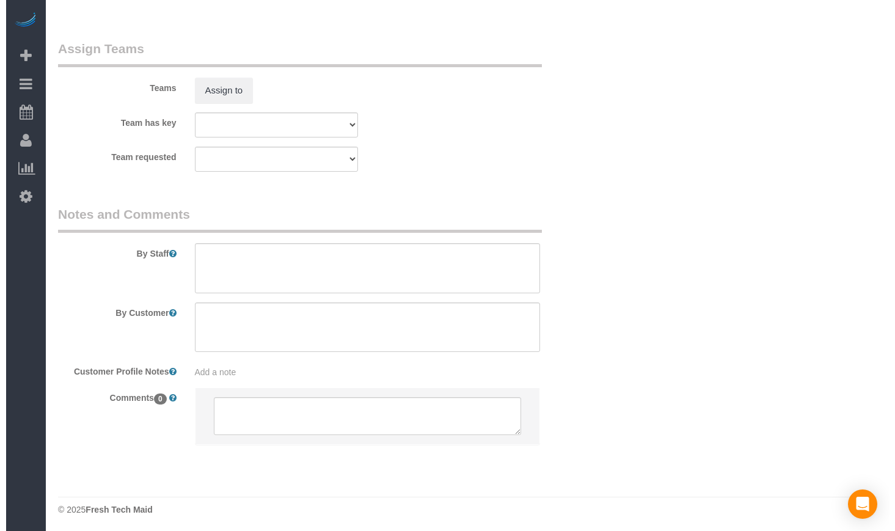
scroll to position [2341, 0]
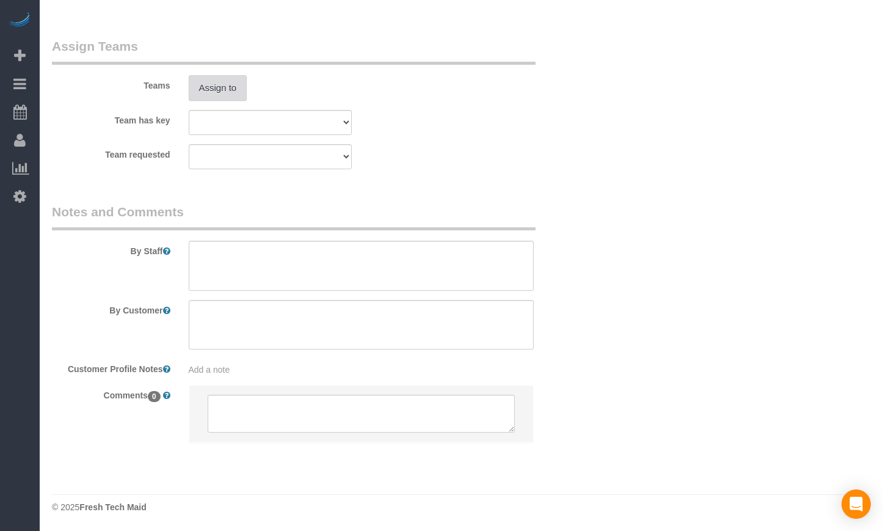
click at [236, 92] on button "Assign to" at bounding box center [218, 88] width 59 height 26
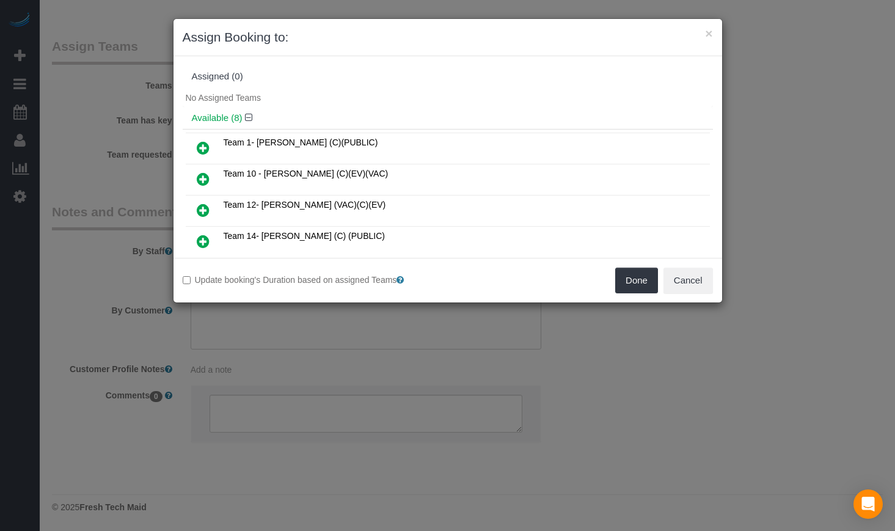
click at [203, 205] on icon at bounding box center [203, 210] width 13 height 15
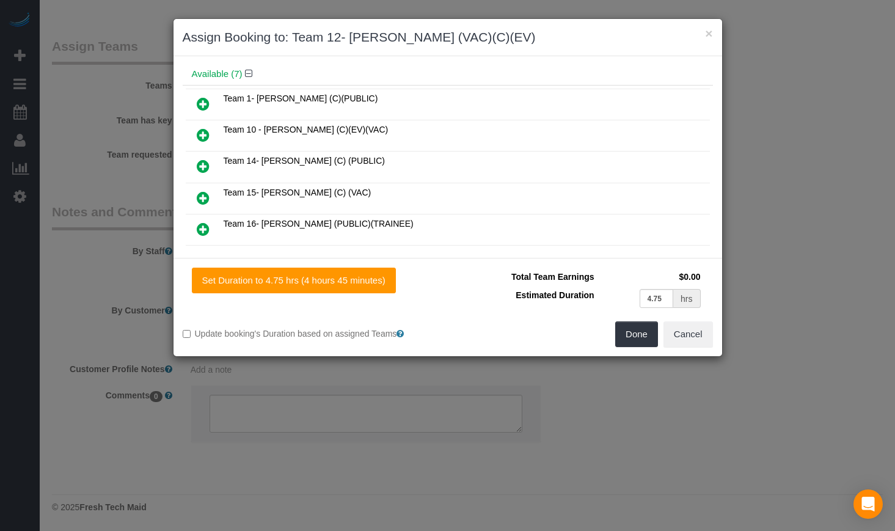
scroll to position [102, 0]
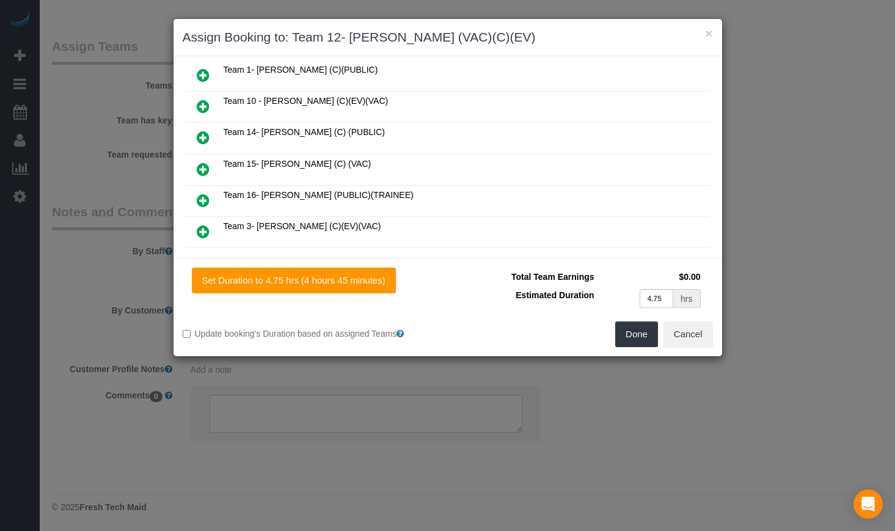
click at [201, 229] on icon at bounding box center [203, 231] width 13 height 15
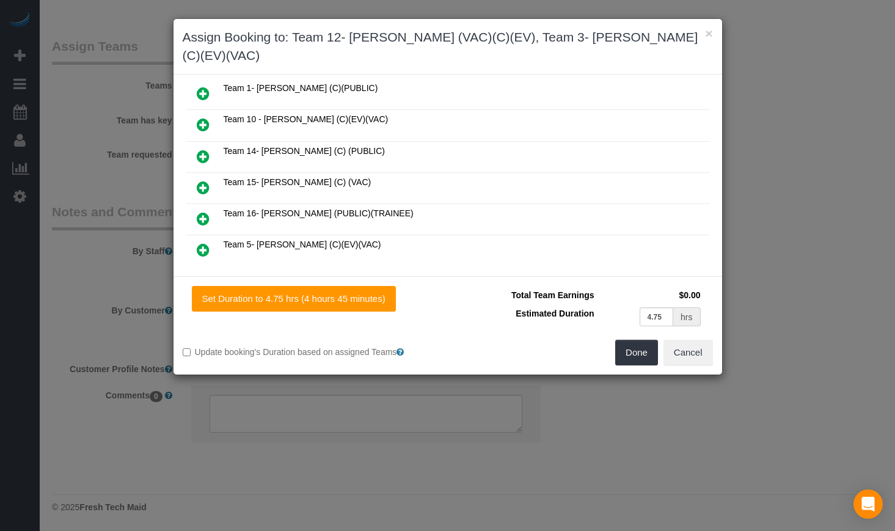
click at [201, 242] on icon at bounding box center [203, 249] width 13 height 15
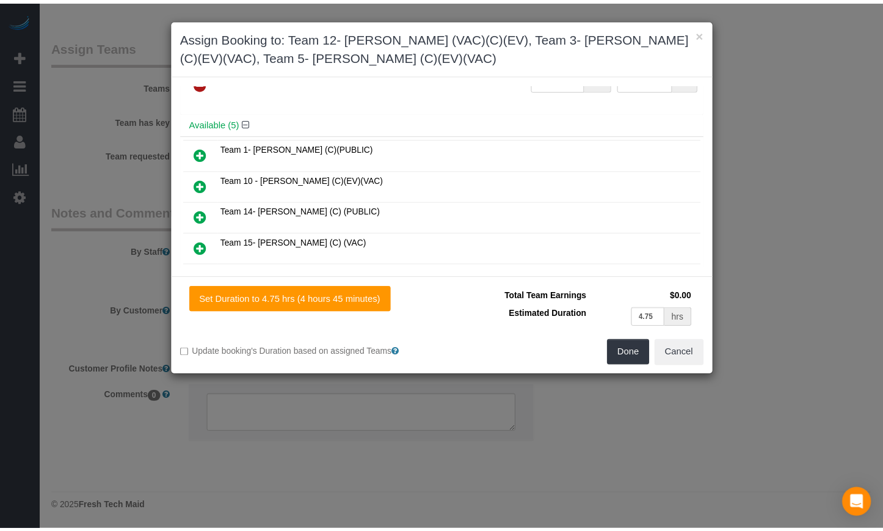
scroll to position [0, 0]
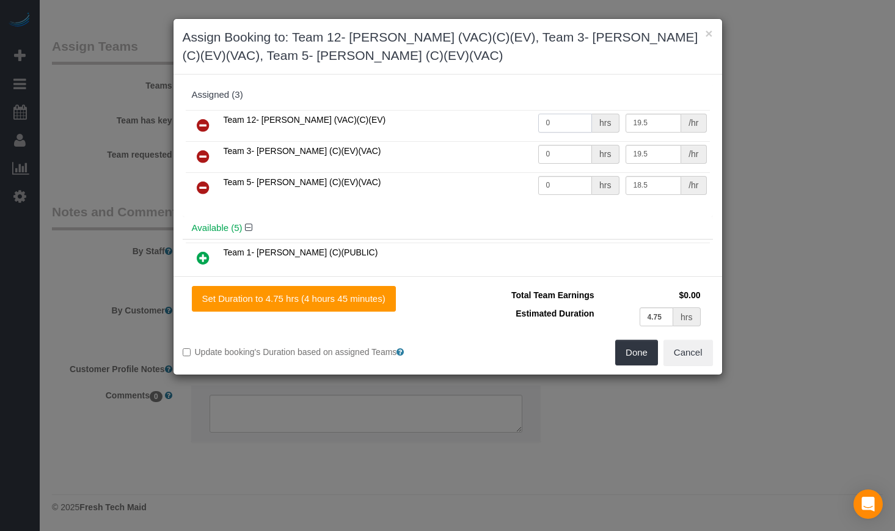
drag, startPoint x: 559, startPoint y: 125, endPoint x: 477, endPoint y: 115, distance: 82.5
click at [478, 115] on tr "Team 12- Candice P. (VAC)(C)(EV) 0 hrs 19.5 /hr" at bounding box center [448, 125] width 524 height 31
click at [553, 120] on input "0" at bounding box center [565, 123] width 54 height 19
drag, startPoint x: 564, startPoint y: 124, endPoint x: 511, endPoint y: 124, distance: 53.1
click at [511, 124] on tr "Team 12- Candice P. (VAC)(C)(EV) 0 hrs 19.5 /hr" at bounding box center [448, 125] width 524 height 31
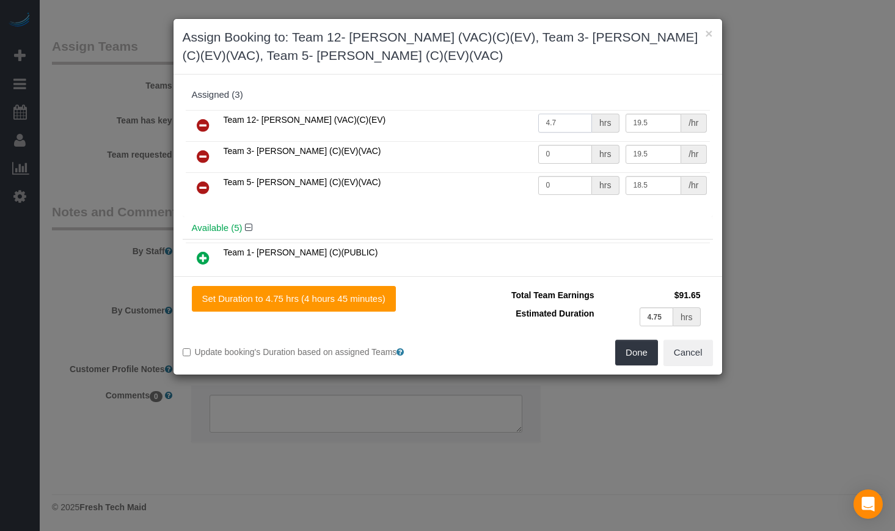
type input "4.7"
click at [563, 152] on input "0" at bounding box center [565, 154] width 54 height 19
paste input "4.7"
type input "4.7"
click at [556, 183] on input "0" at bounding box center [565, 185] width 54 height 19
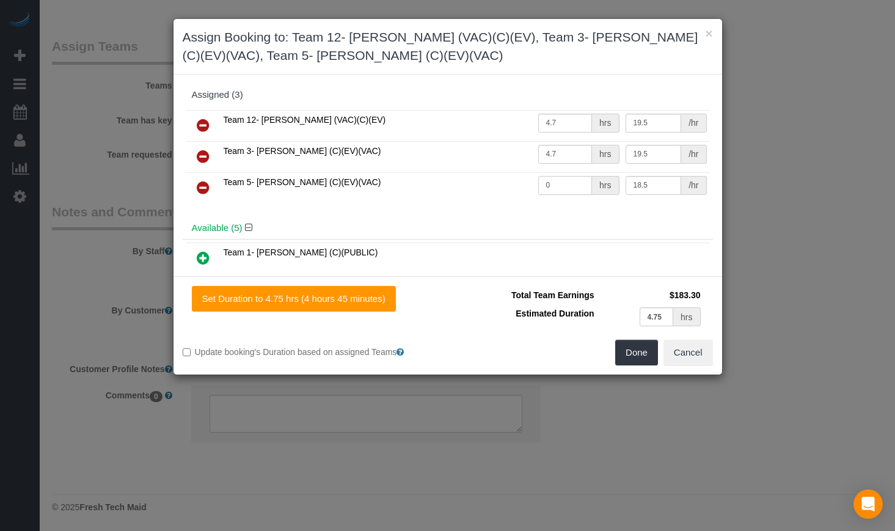
paste input "4.7"
type input "4.7"
click at [630, 342] on button "Done" at bounding box center [636, 353] width 43 height 26
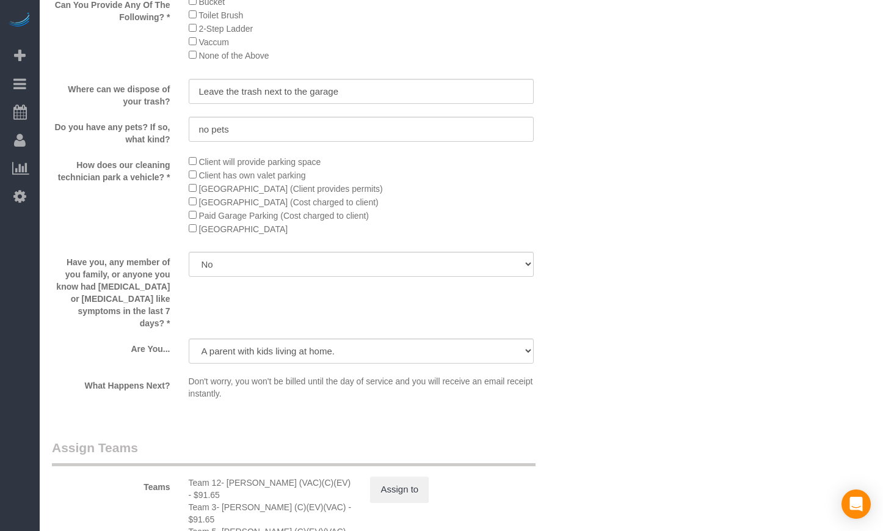
scroll to position [2239, 0]
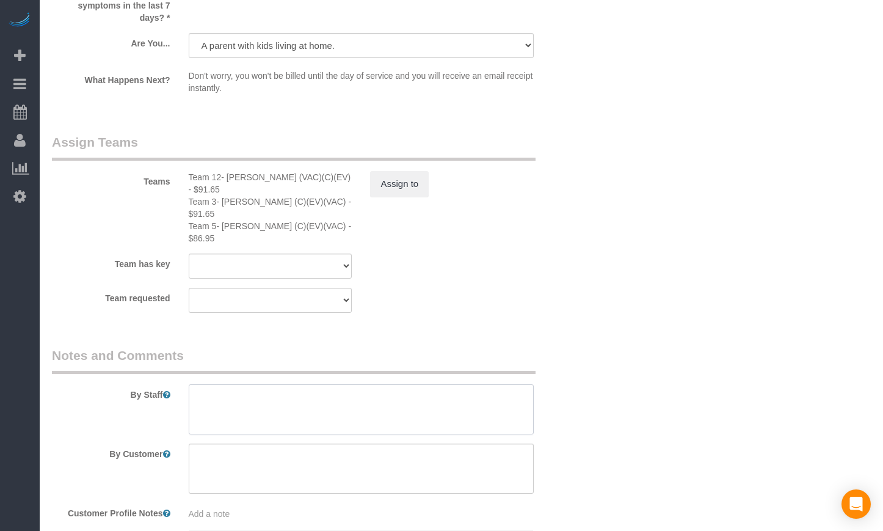
click at [291, 384] on textarea at bounding box center [362, 409] width 346 height 50
paste textarea "Initial Cleaning. 1) Moving In Cleaning 2) See priority listed in above section…"
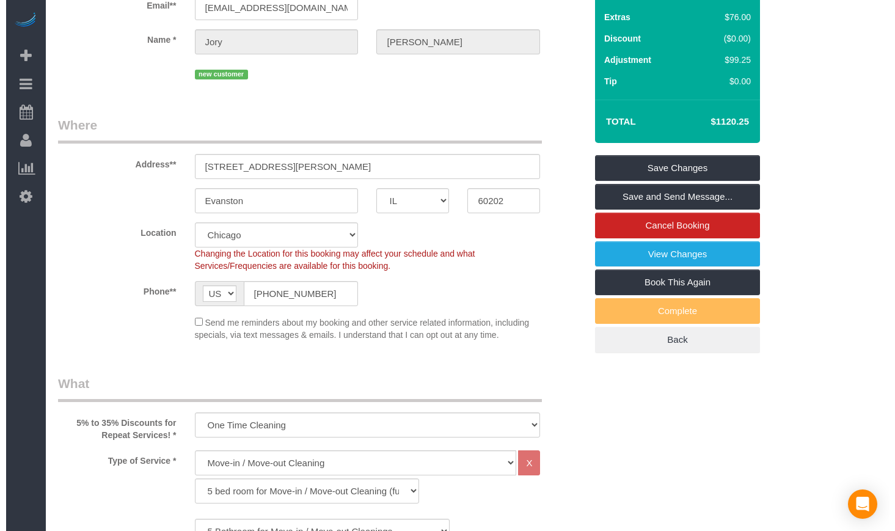
scroll to position [0, 0]
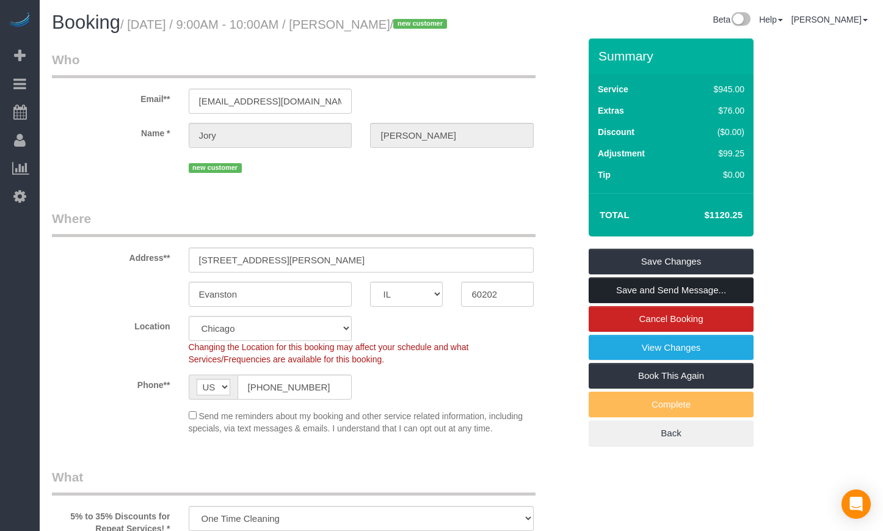
type textarea "Initial Cleaning. 1) Moving In Cleaning 2) See priority listed in above section…"
click at [700, 303] on link "Save and Send Message..." at bounding box center [671, 290] width 165 height 26
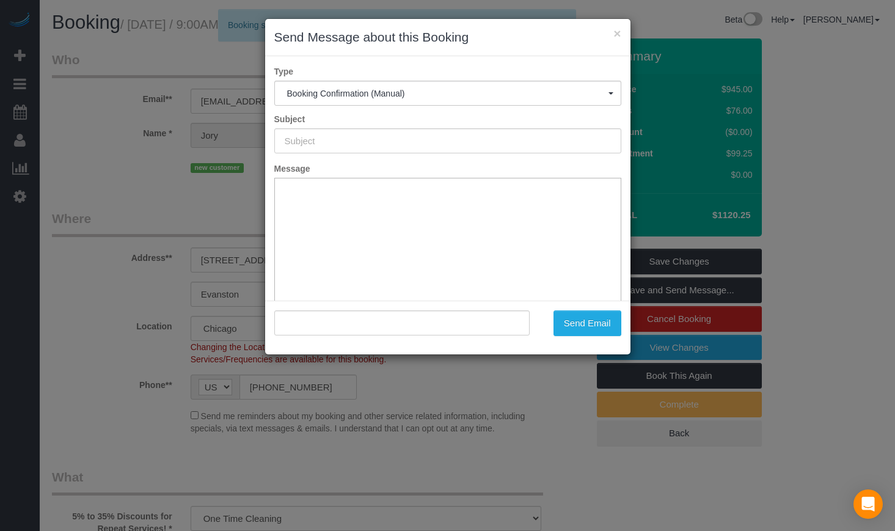
type input "Your Booking With Fresh Tech Maid, Confirmed!"
type input ""Jory Hoffman" <emjorhoffman@gmail.com>"
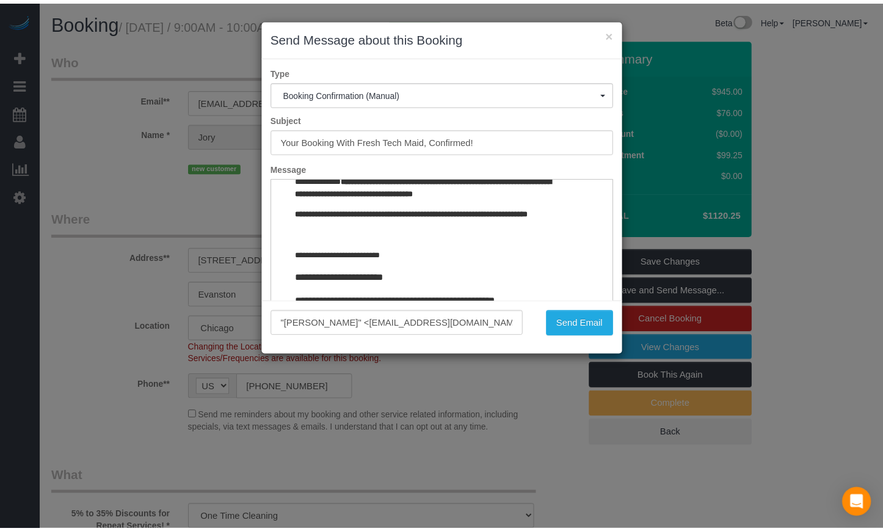
scroll to position [1527, 0]
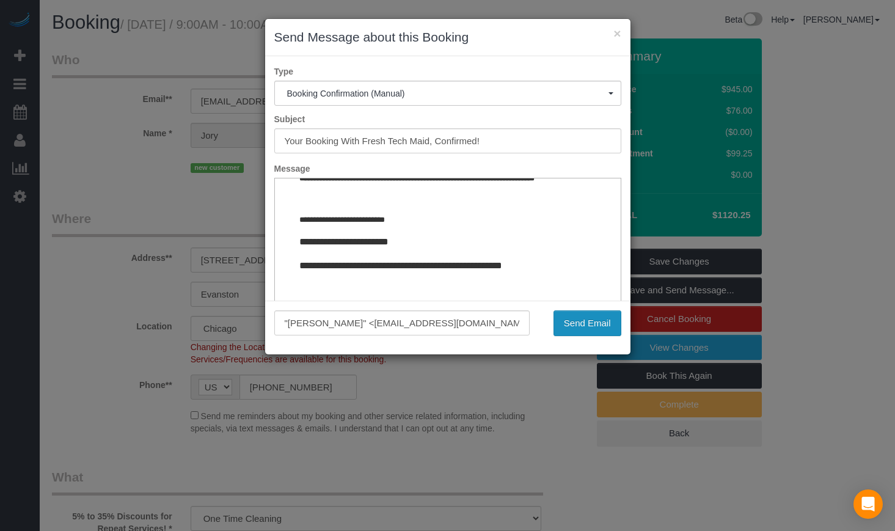
click at [585, 318] on button "Send Email" at bounding box center [587, 323] width 68 height 26
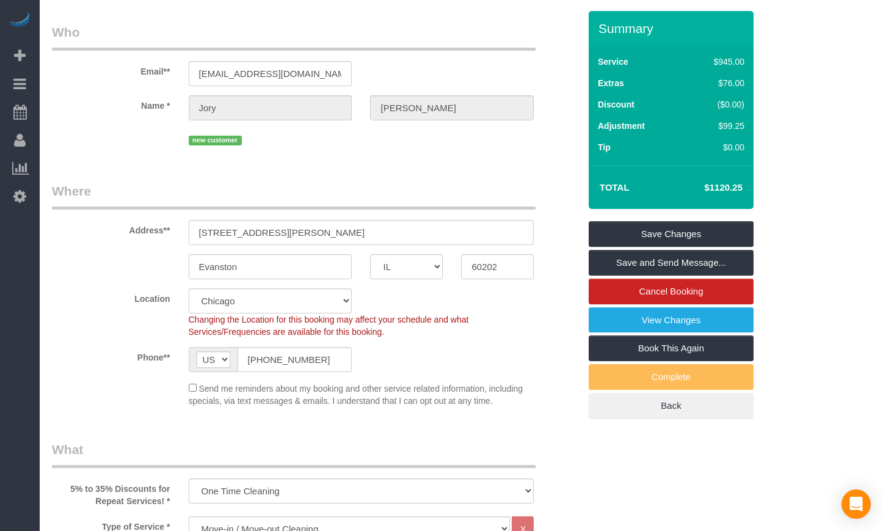
scroll to position [0, 0]
